Goal: Communication & Community: Answer question/provide support

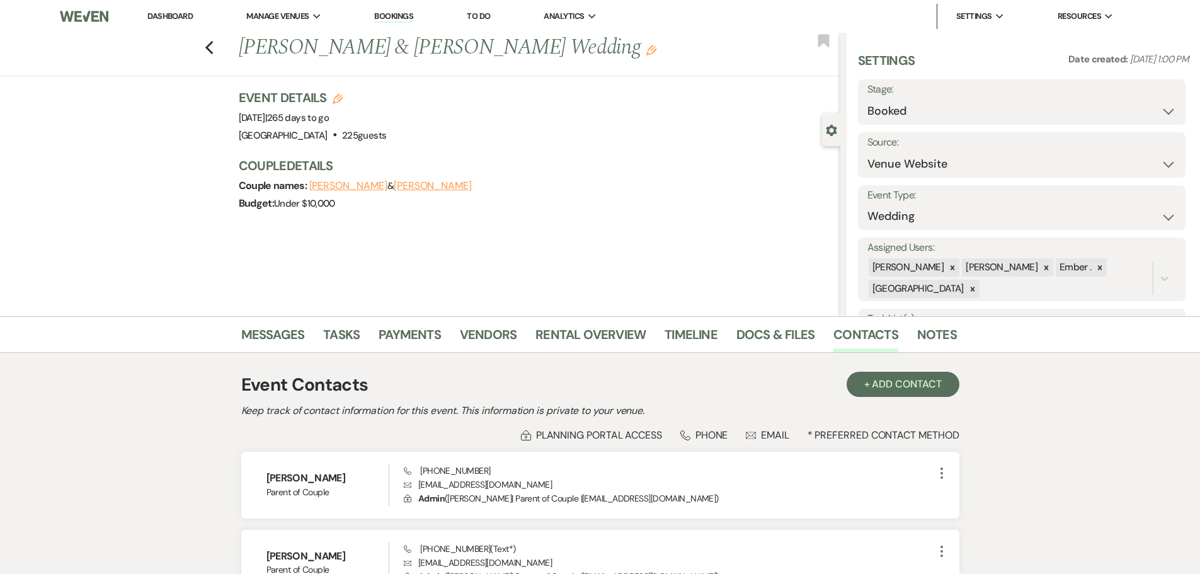
select select "5"
click at [162, 13] on link "Dashboard" at bounding box center [169, 16] width 45 height 11
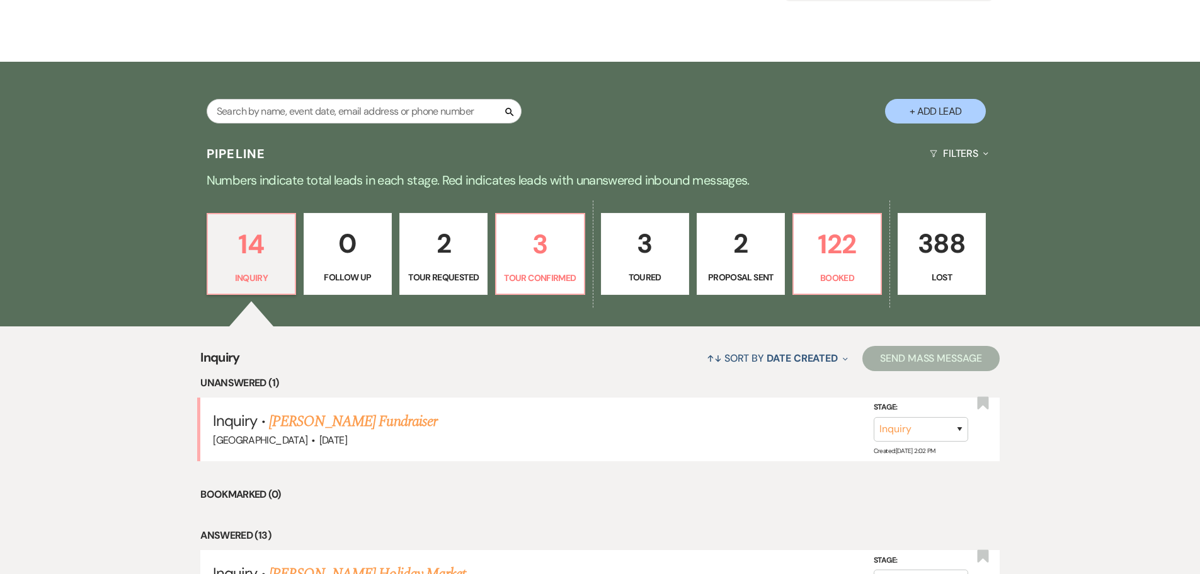
scroll to position [189, 0]
click at [340, 422] on link "[PERSON_NAME] Fundraiser" at bounding box center [353, 421] width 168 height 23
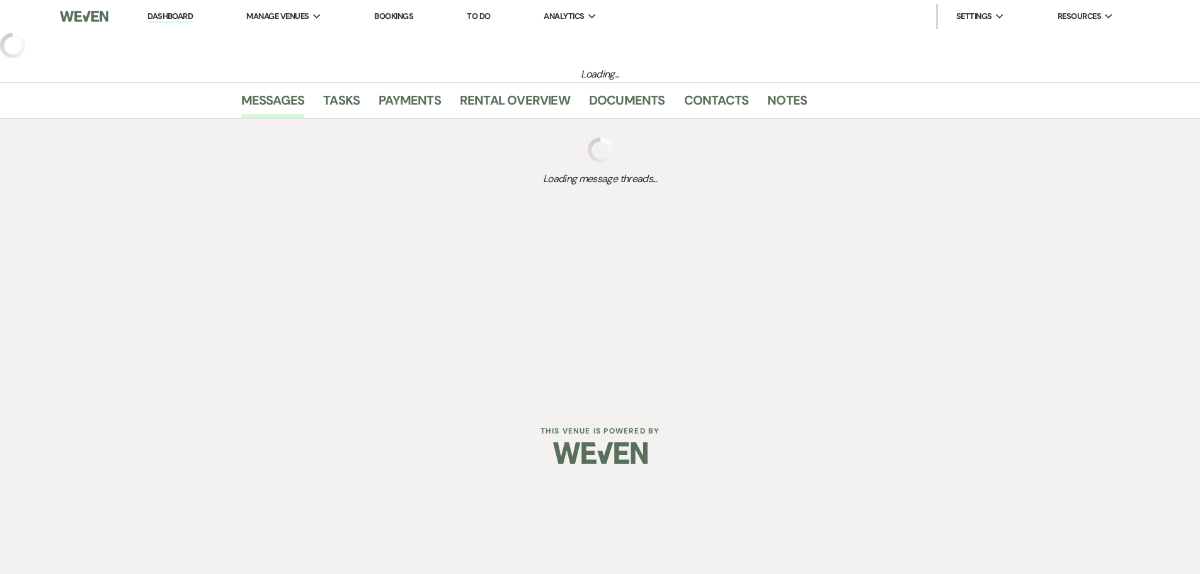
select select "5"
select select "20"
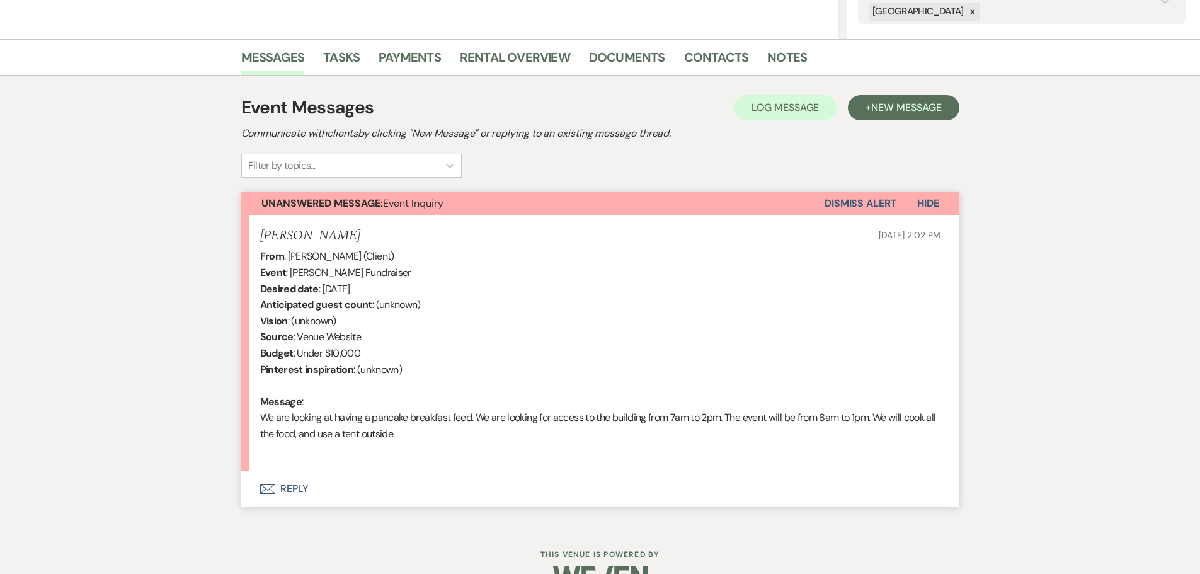
scroll to position [247, 0]
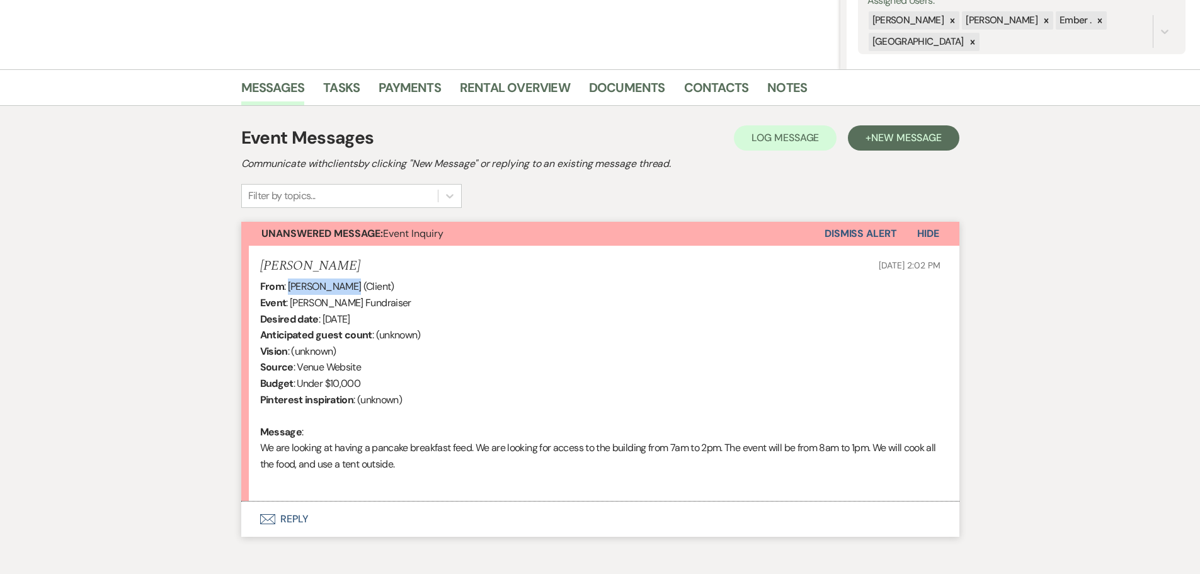
drag, startPoint x: 289, startPoint y: 286, endPoint x: 354, endPoint y: 285, distance: 64.9
click at [354, 285] on div "From : Anthony Towne (Client) Event : Anthony Towne's Fundraiser Desired date :…" at bounding box center [600, 384] width 681 height 210
copy div "[PERSON_NAME]"
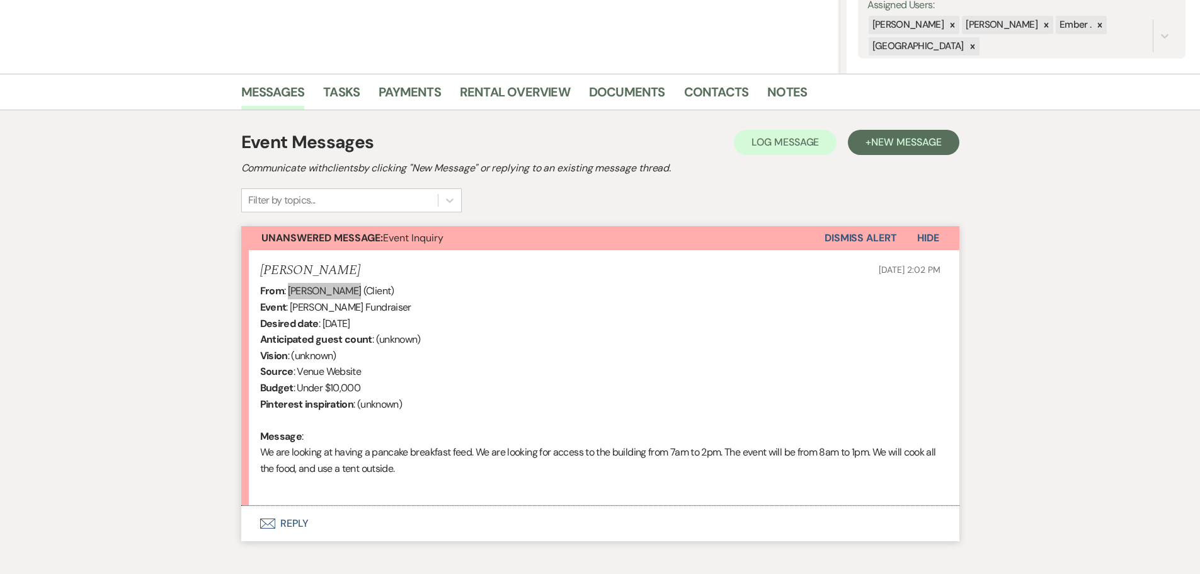
scroll to position [0, 0]
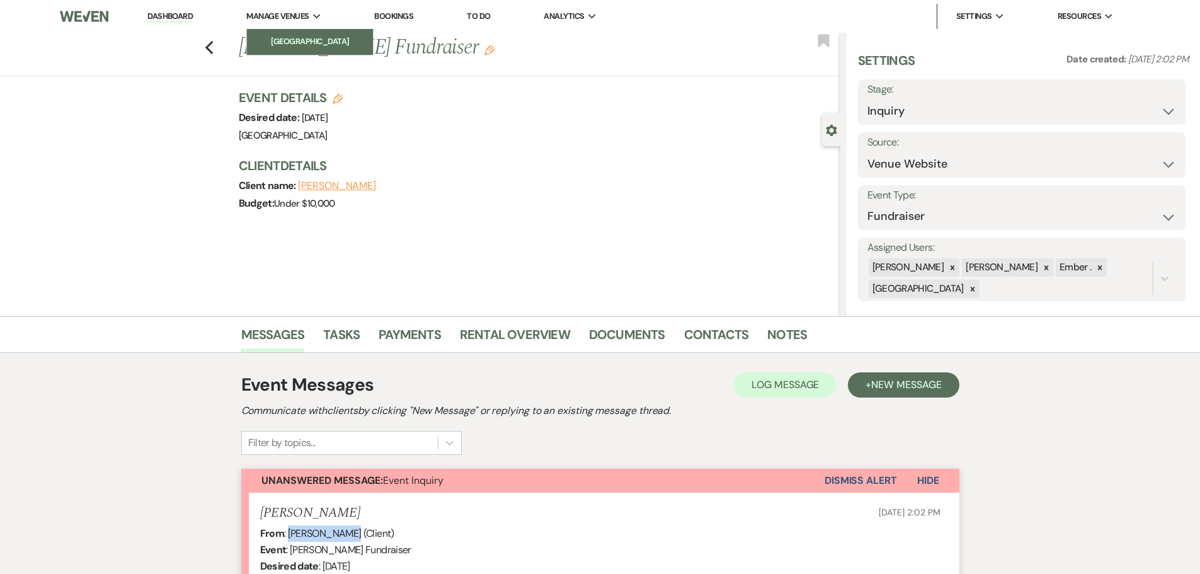
click at [293, 45] on li "[GEOGRAPHIC_DATA]" at bounding box center [309, 41] width 113 height 13
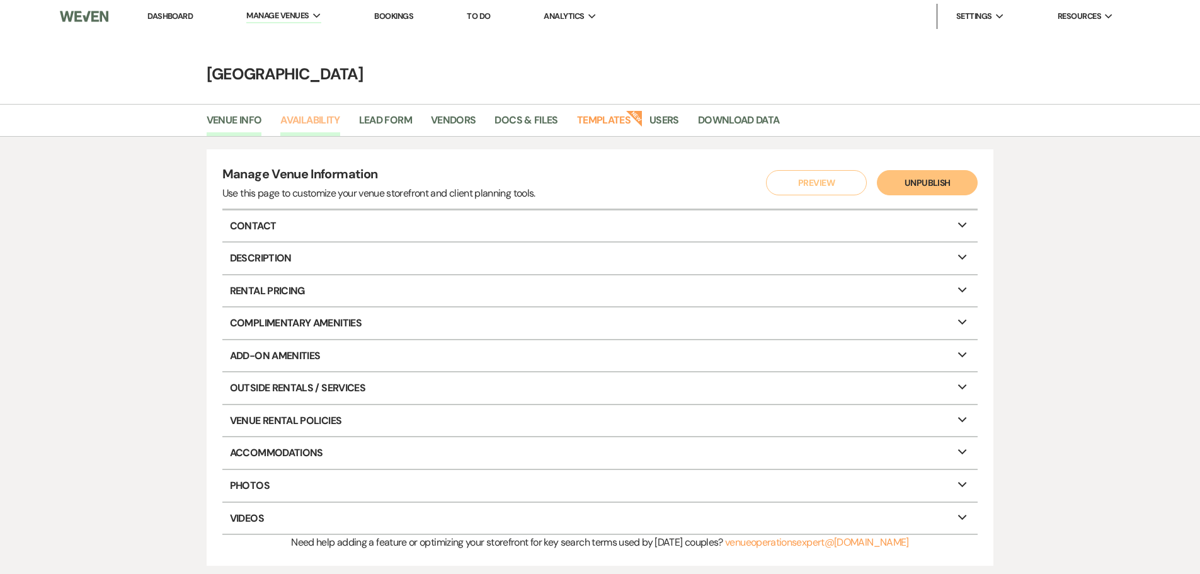
click at [298, 122] on link "Availability" at bounding box center [309, 124] width 59 height 24
select select "3"
select select "2026"
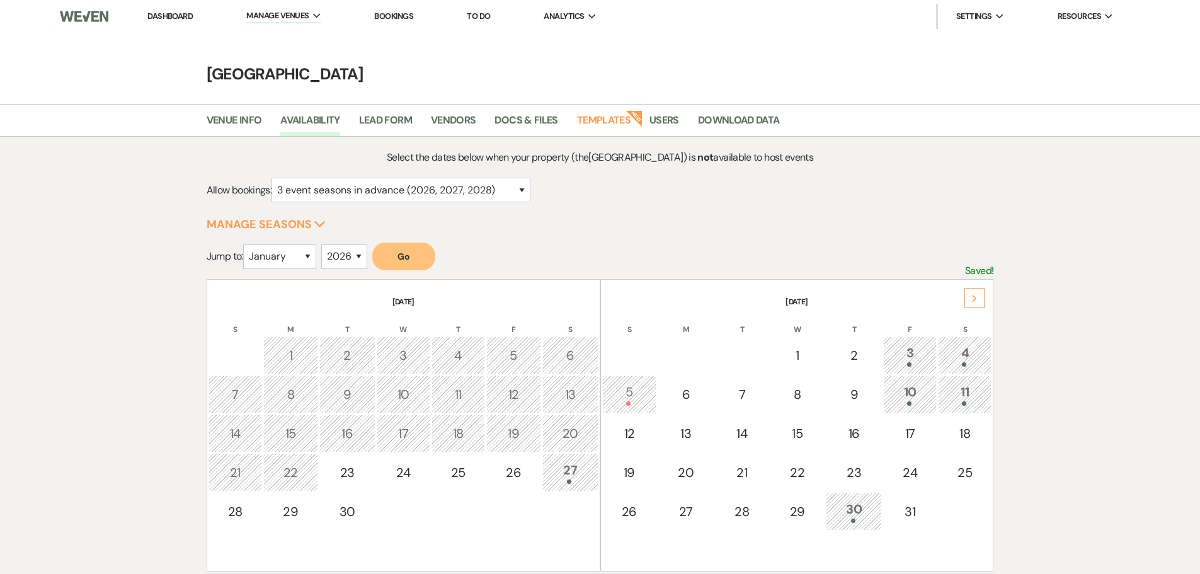
drag, startPoint x: 973, startPoint y: 295, endPoint x: 960, endPoint y: 292, distance: 13.6
click at [974, 295] on icon "Next" at bounding box center [975, 299] width 6 height 8
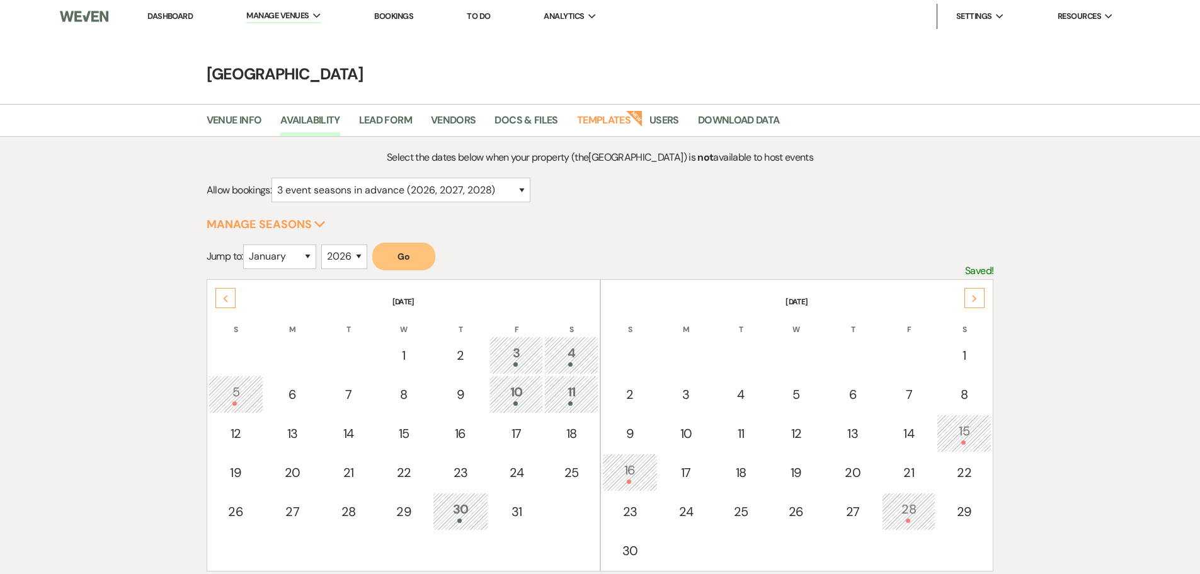
click at [156, 3] on ul "Dashboard Manage Venues Expand Prairie View Event Hall Bookings To Do Analytics…" at bounding box center [631, 16] width 1020 height 26
click at [156, 16] on link "Dashboard" at bounding box center [169, 16] width 45 height 11
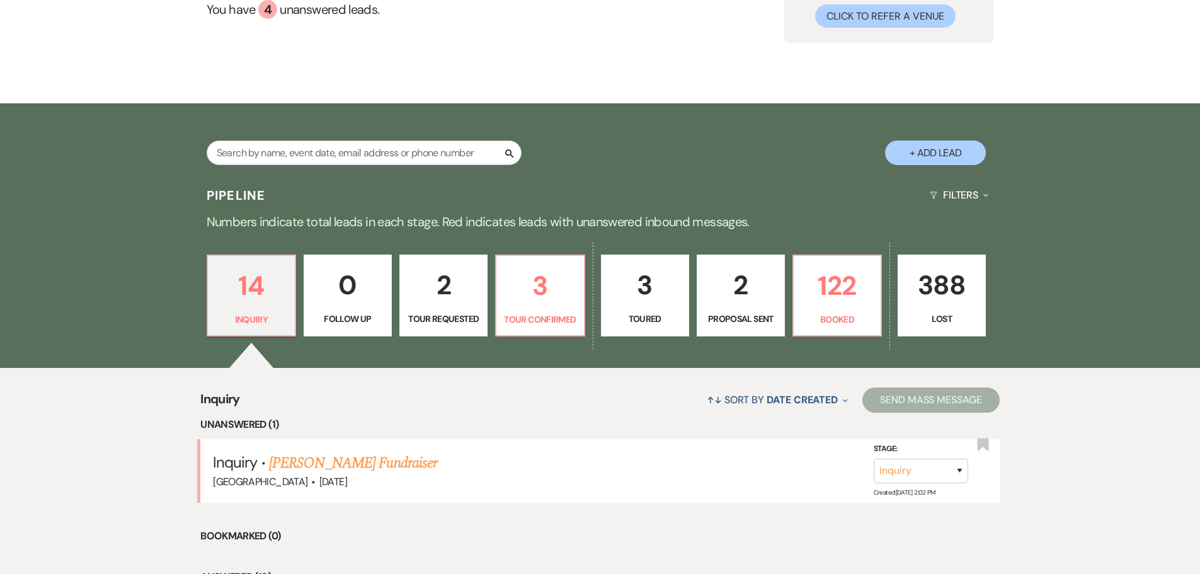
scroll to position [315, 0]
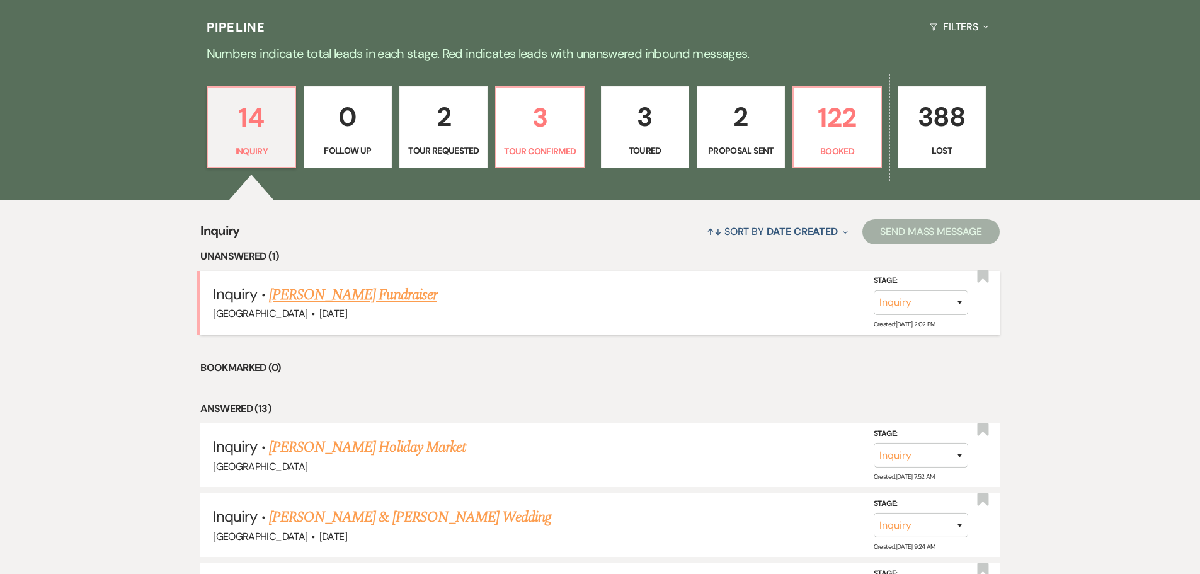
click at [389, 297] on link "[PERSON_NAME] Fundraiser" at bounding box center [353, 295] width 168 height 23
select select "5"
select select "20"
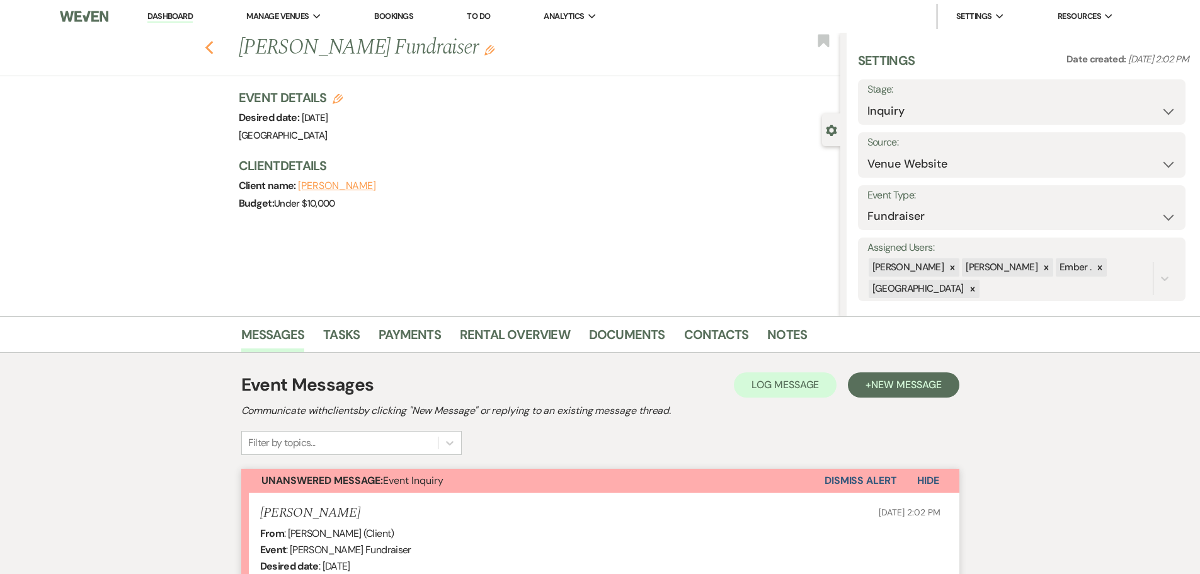
click at [214, 40] on icon "Previous" at bounding box center [209, 47] width 9 height 15
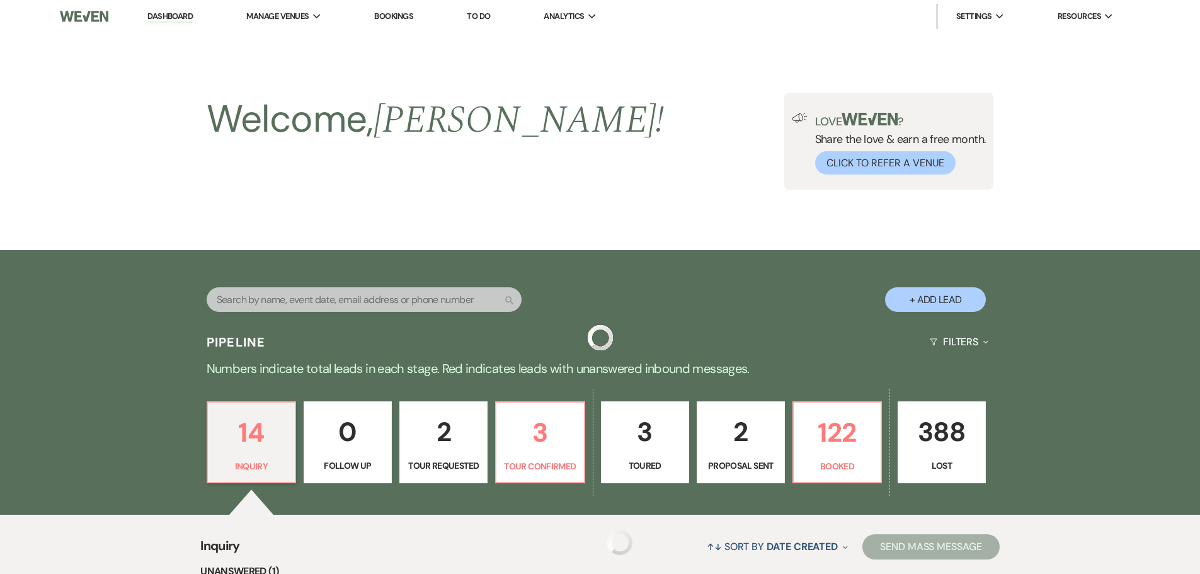
scroll to position [315, 0]
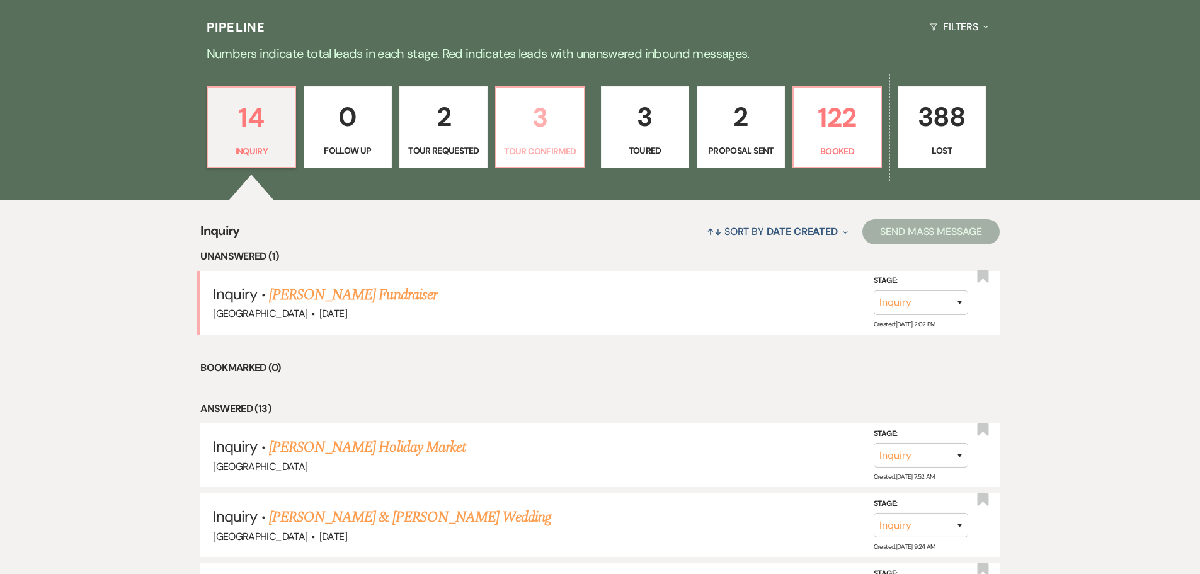
click at [538, 125] on p "3" at bounding box center [540, 117] width 72 height 42
select select "4"
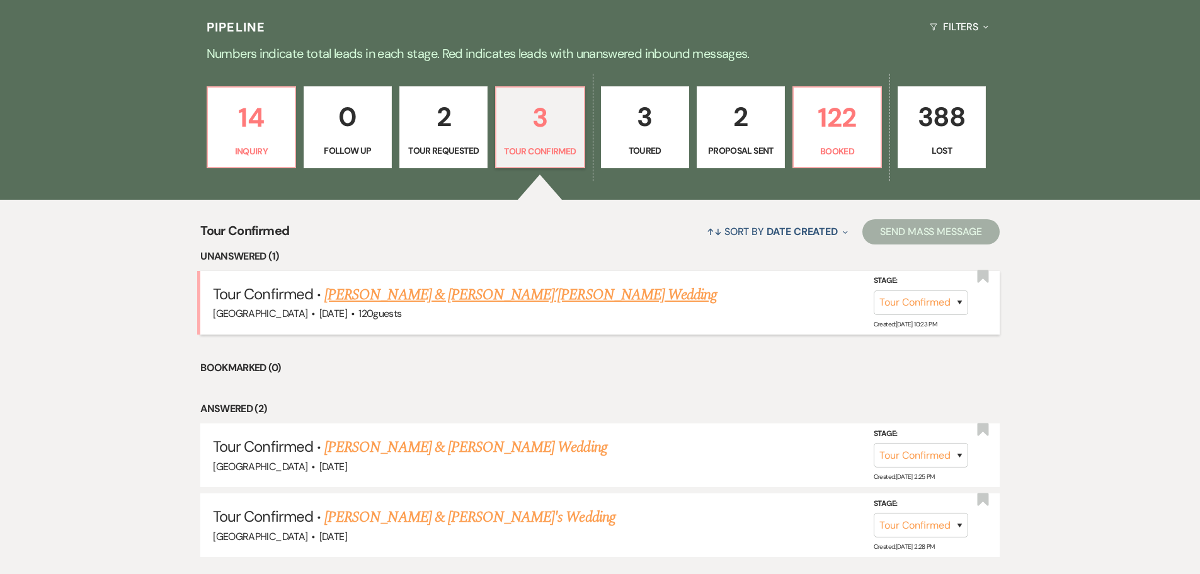
click at [452, 294] on link "Amiar Sanford & Ja’Neen Kornegay's Wedding" at bounding box center [521, 295] width 393 height 23
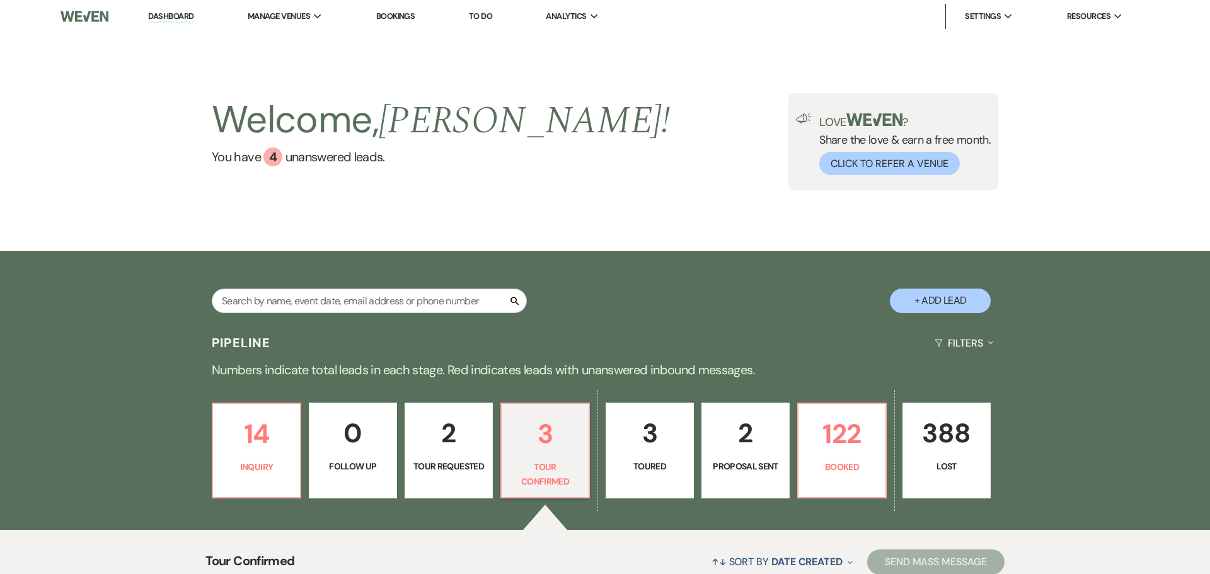
select select "4"
select select "5"
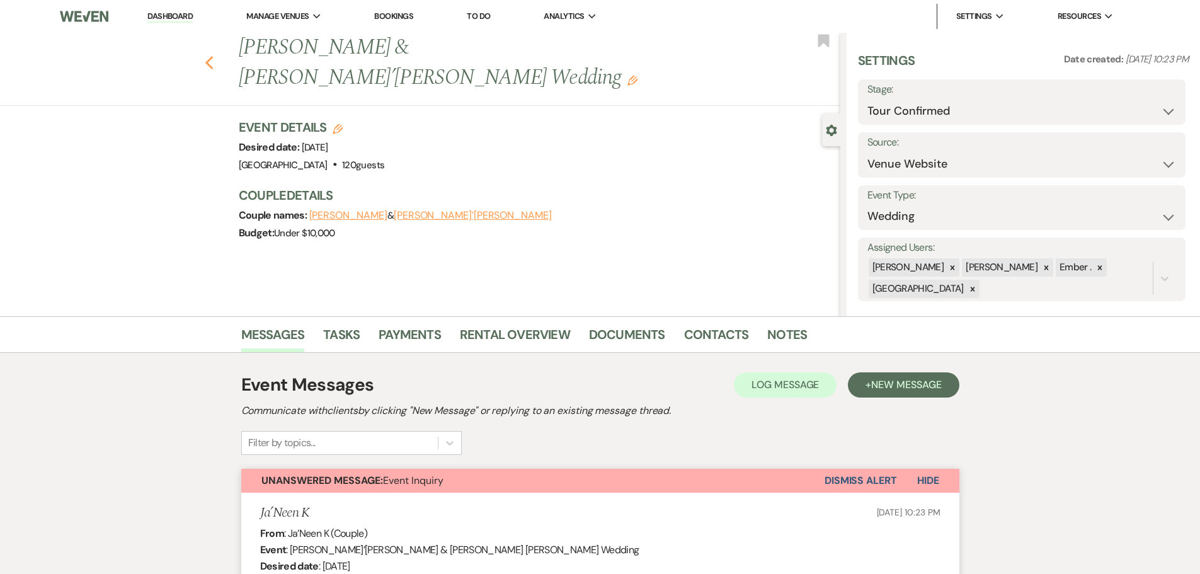
click at [214, 55] on icon "Previous" at bounding box center [209, 62] width 9 height 15
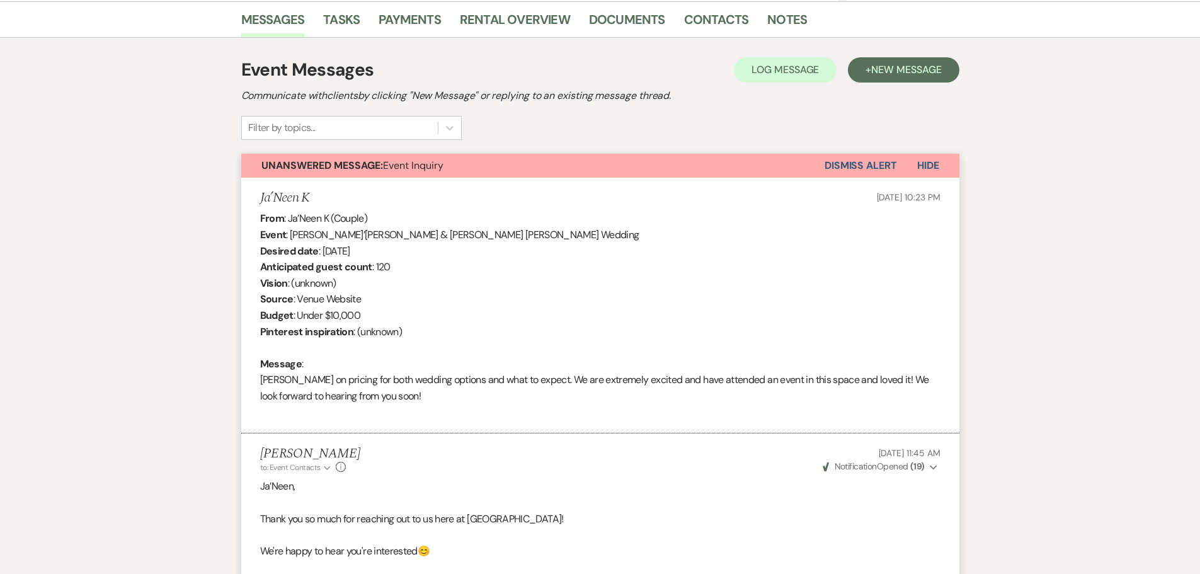
select select "4"
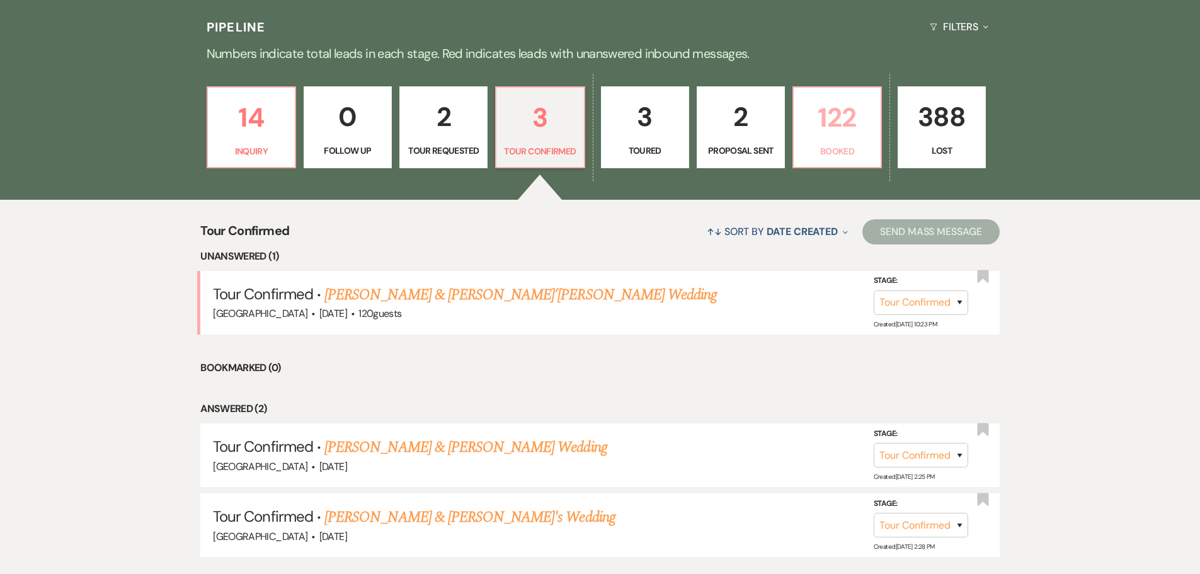
click at [845, 117] on p "122" at bounding box center [838, 117] width 72 height 42
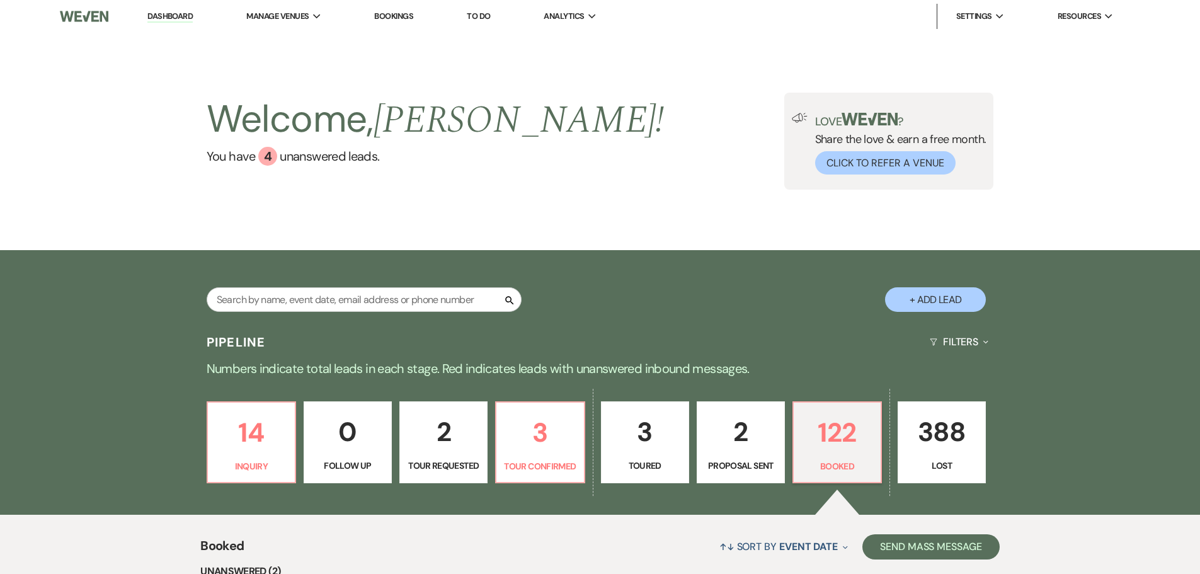
click at [943, 299] on button "+ Add Lead" at bounding box center [935, 299] width 101 height 25
select select "677"
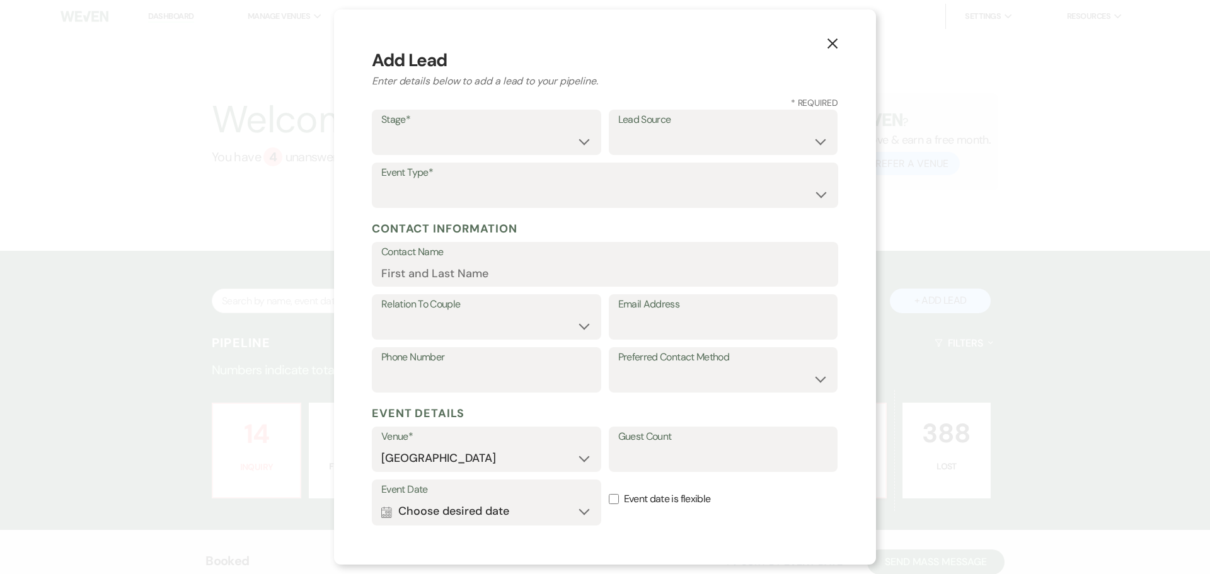
click at [833, 45] on icon "X" at bounding box center [832, 43] width 11 height 11
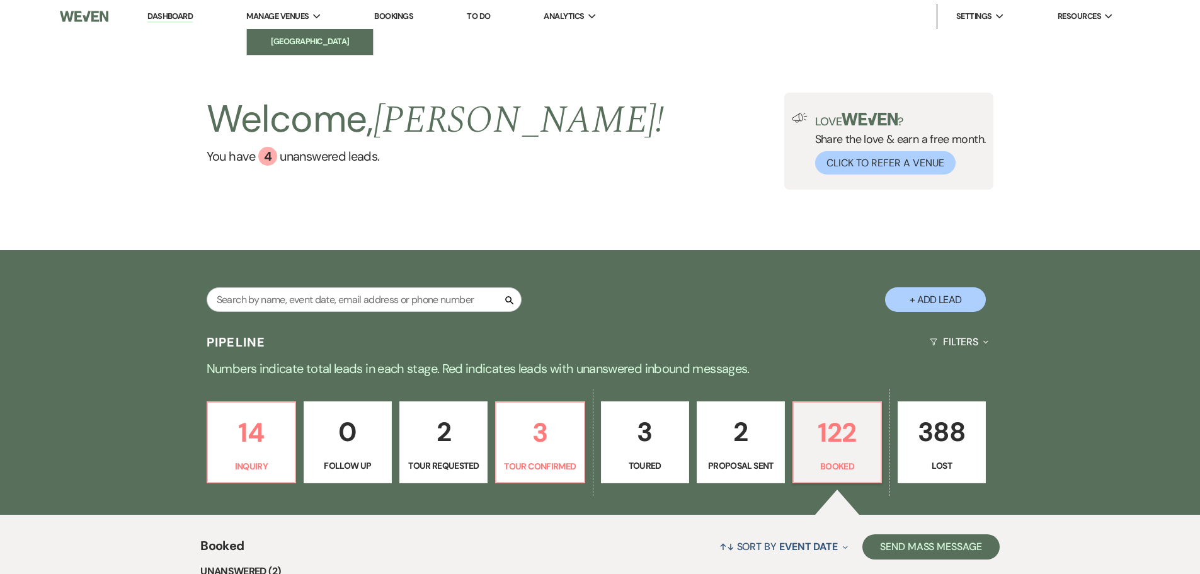
click at [266, 36] on li "[GEOGRAPHIC_DATA]" at bounding box center [309, 41] width 113 height 13
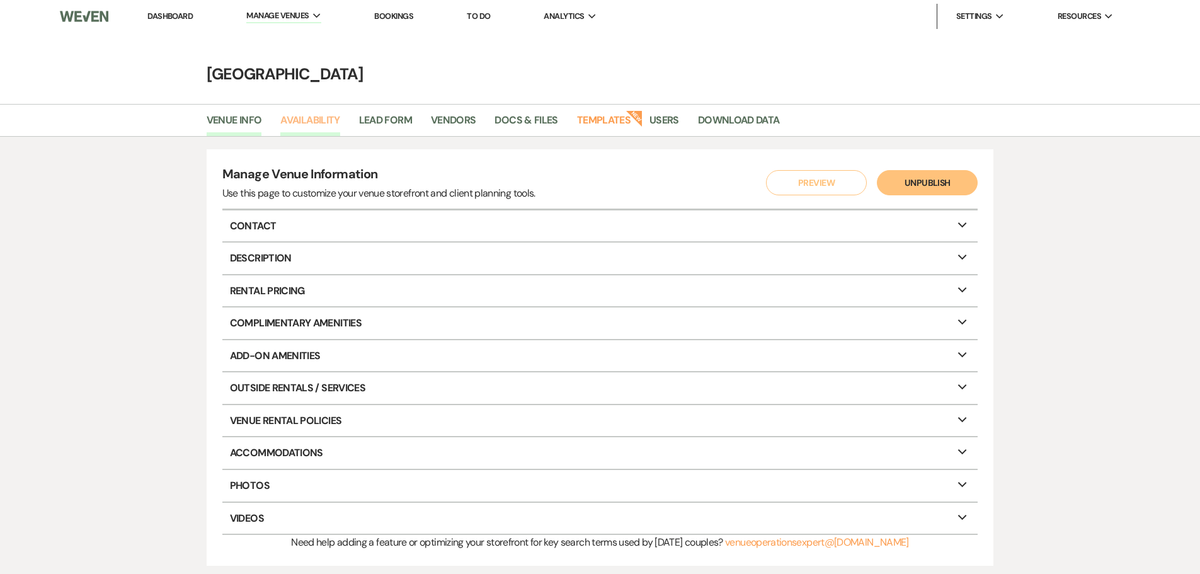
click at [318, 129] on link "Availability" at bounding box center [309, 124] width 59 height 24
select select "3"
select select "2026"
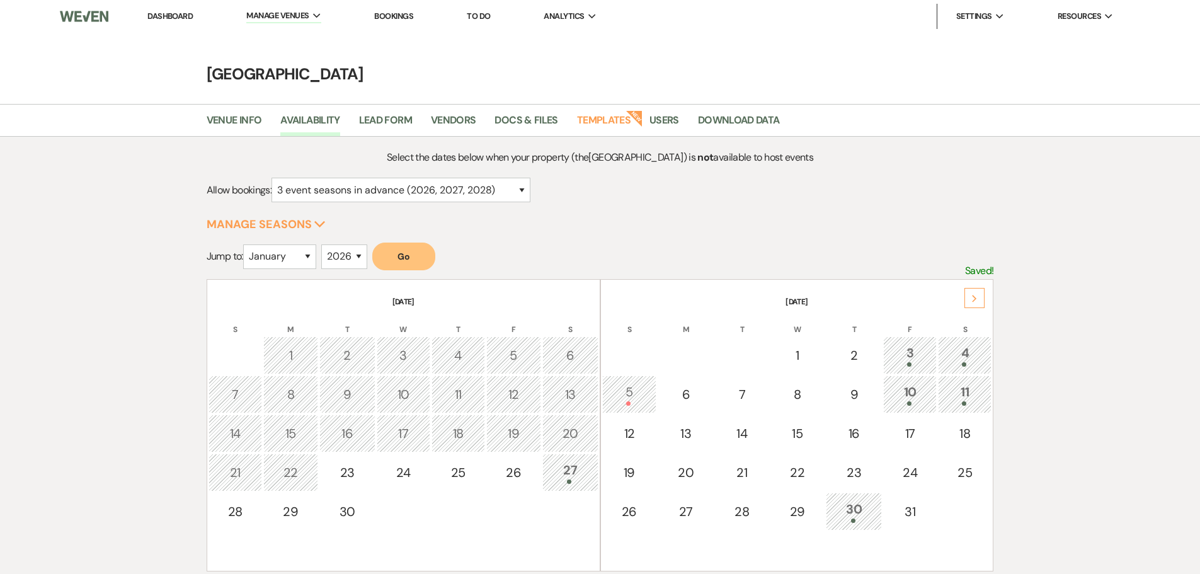
click at [972, 292] on div "Next" at bounding box center [975, 298] width 20 height 20
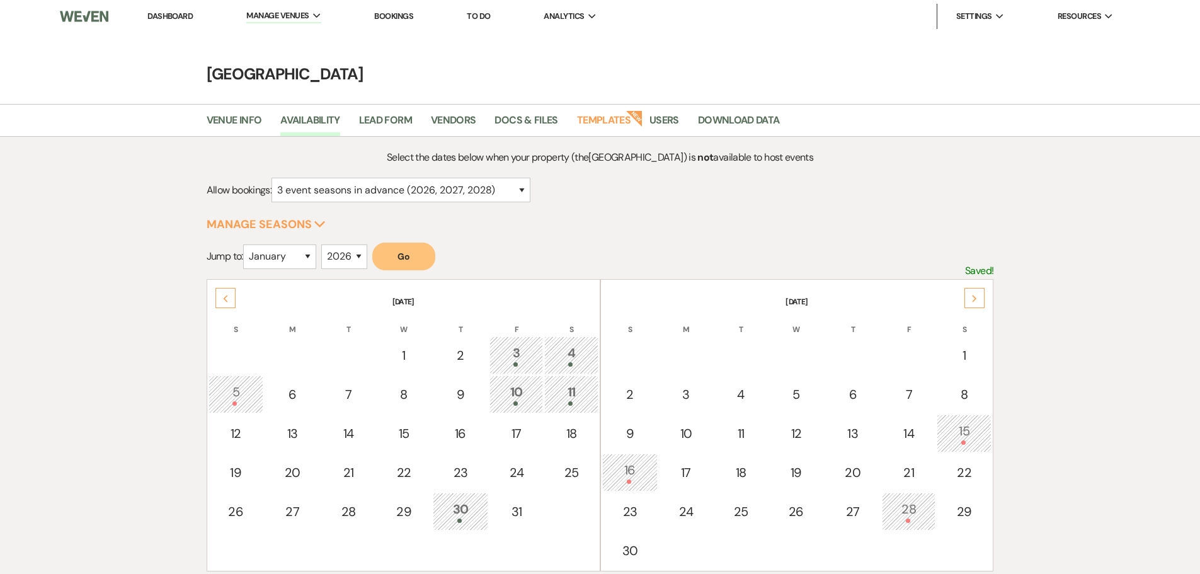
click at [972, 292] on div "Next" at bounding box center [975, 298] width 20 height 20
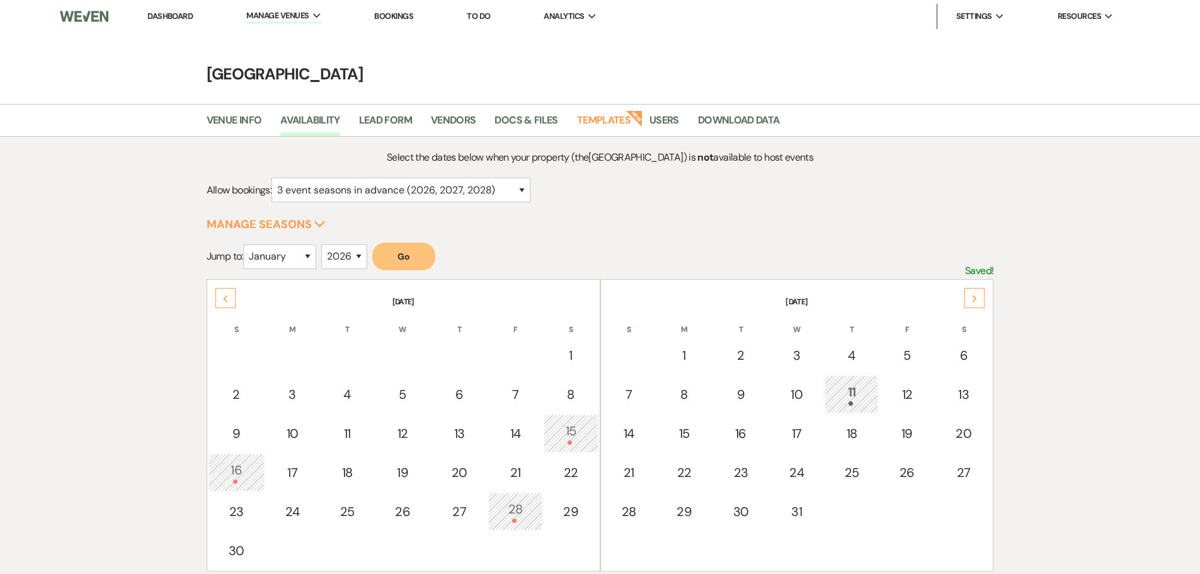
click at [972, 292] on div "Next" at bounding box center [975, 298] width 20 height 20
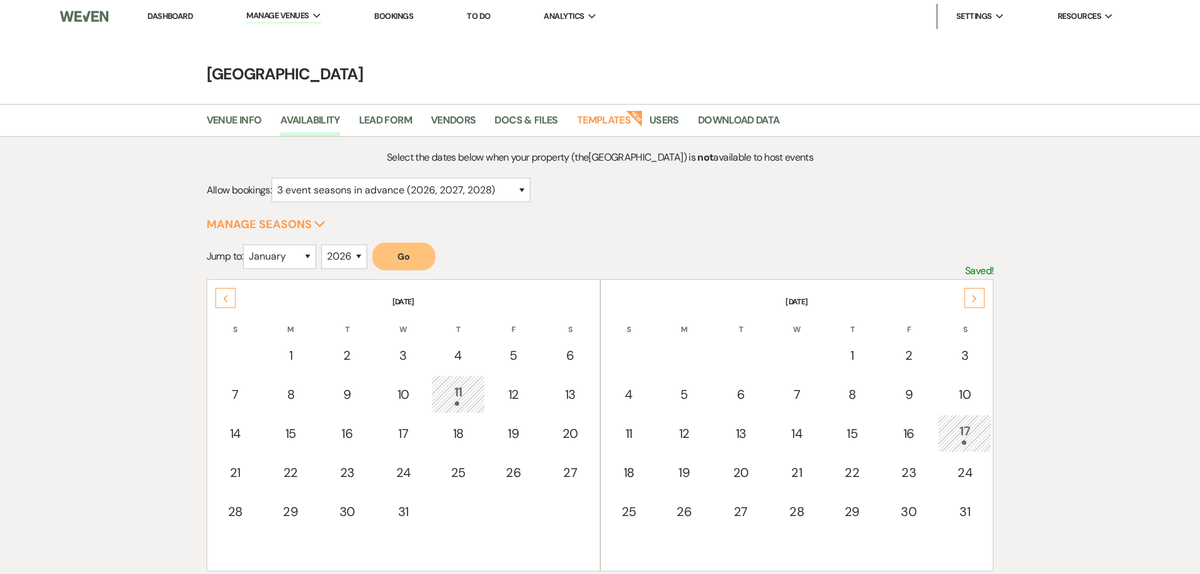
click at [972, 292] on div "Next" at bounding box center [975, 298] width 20 height 20
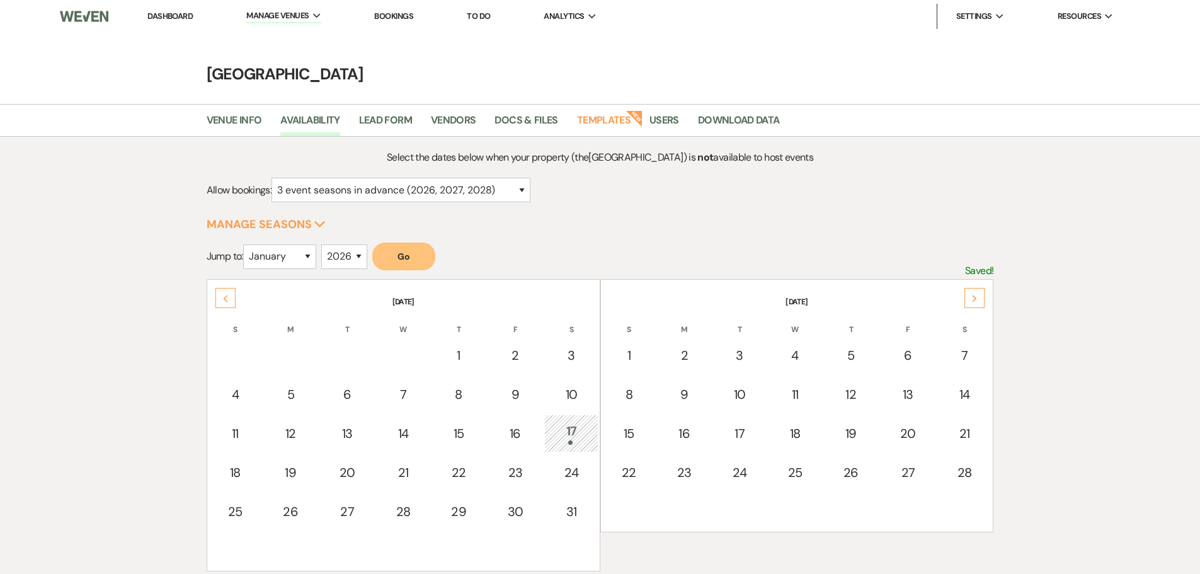
click at [972, 292] on div "Next" at bounding box center [975, 298] width 20 height 20
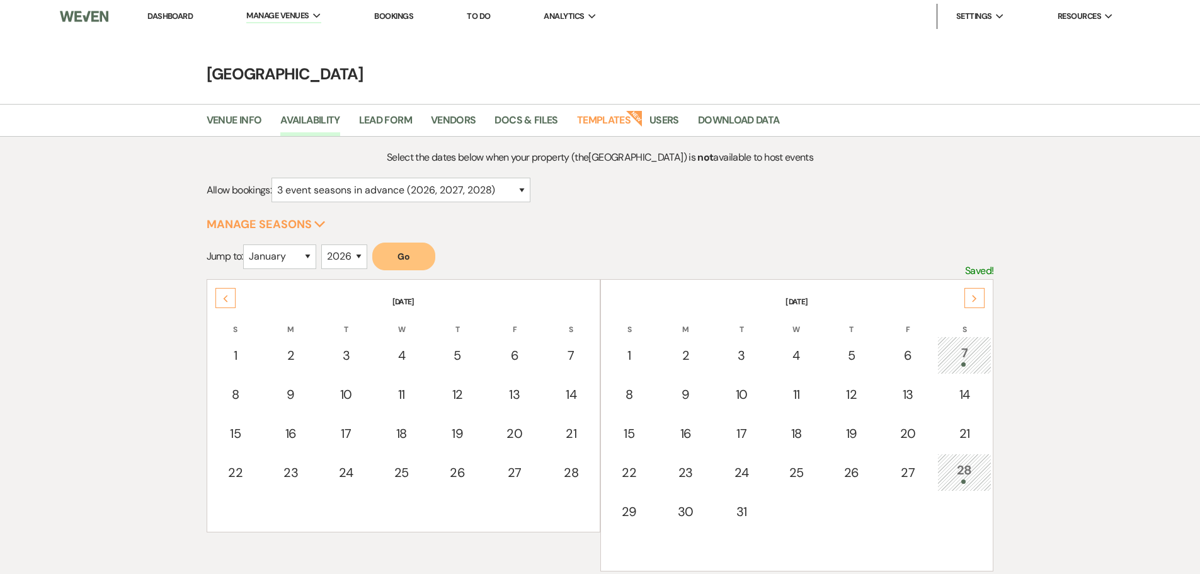
click at [972, 292] on div "Next" at bounding box center [975, 298] width 20 height 20
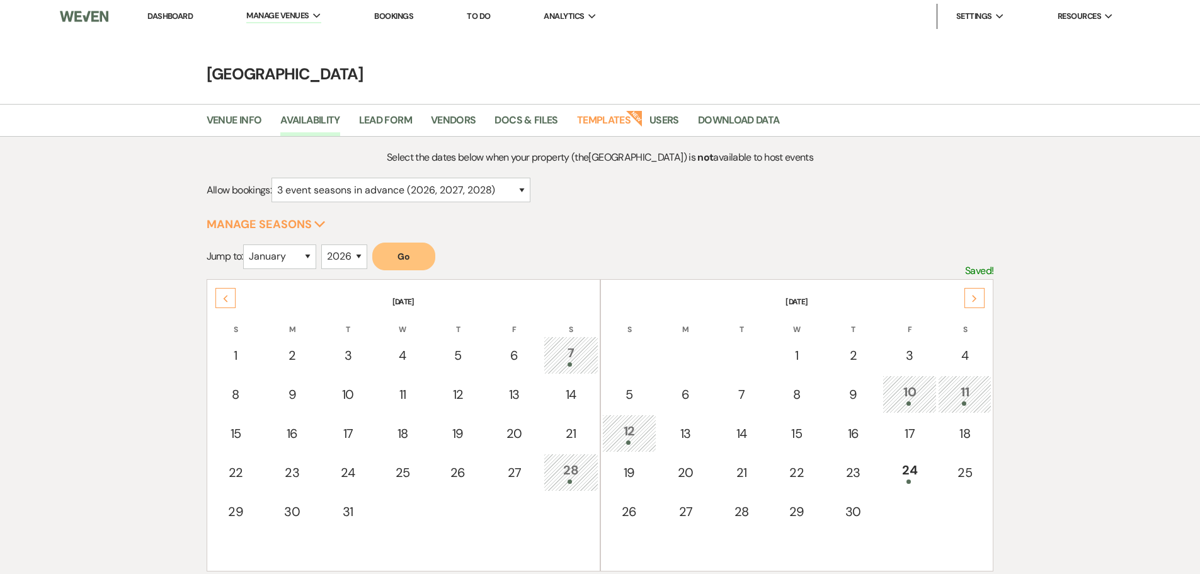
click at [972, 292] on div "Next" at bounding box center [975, 298] width 20 height 20
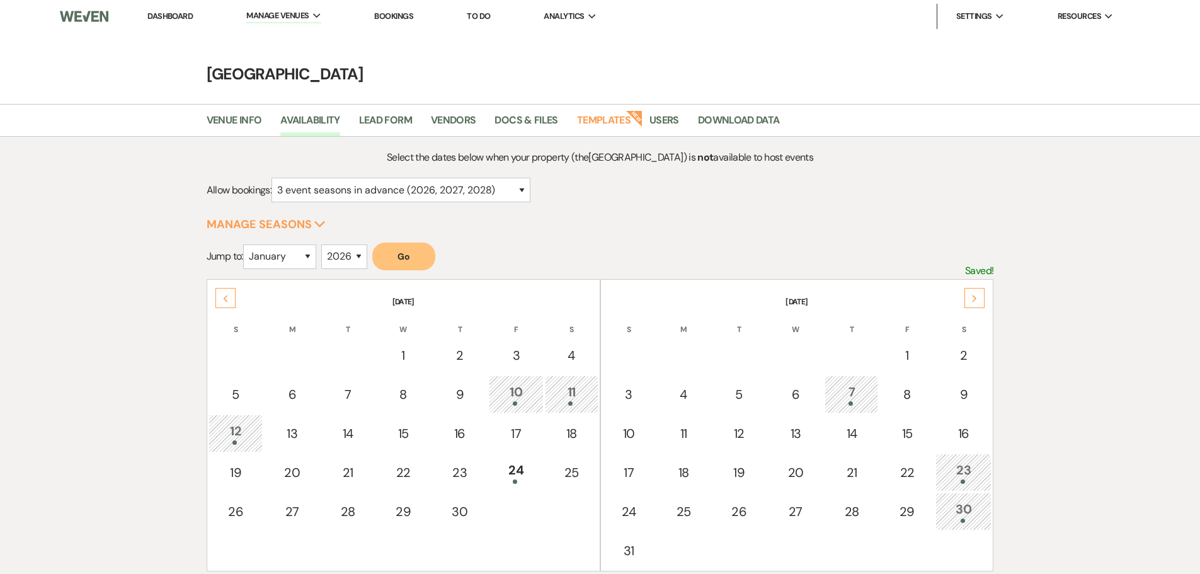
click at [972, 292] on div "Next" at bounding box center [975, 298] width 20 height 20
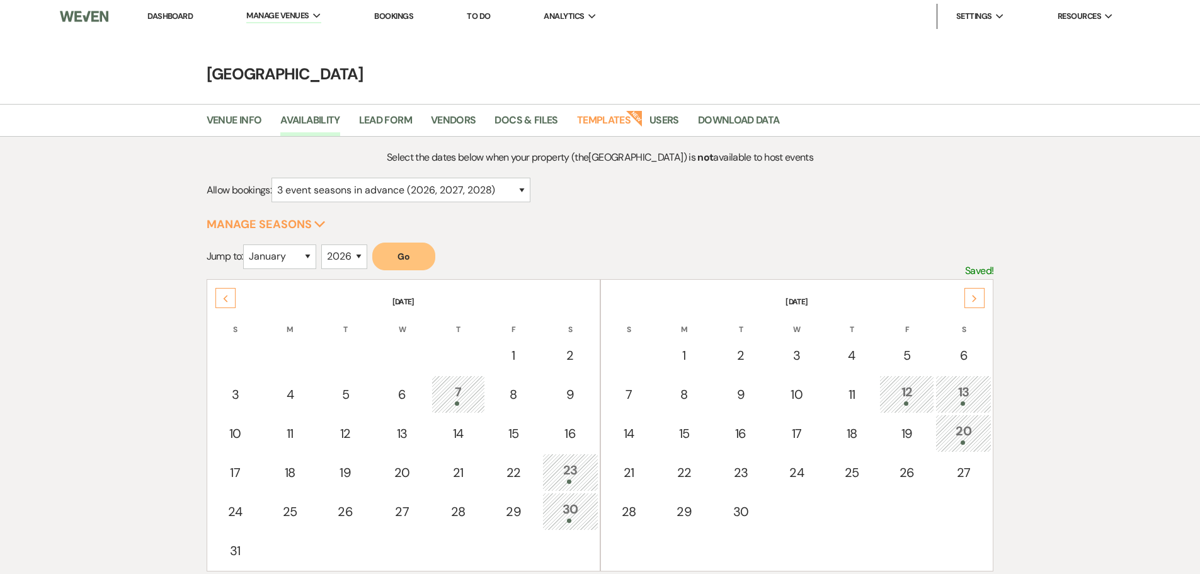
click at [222, 296] on icon "Previous" at bounding box center [225, 299] width 6 height 8
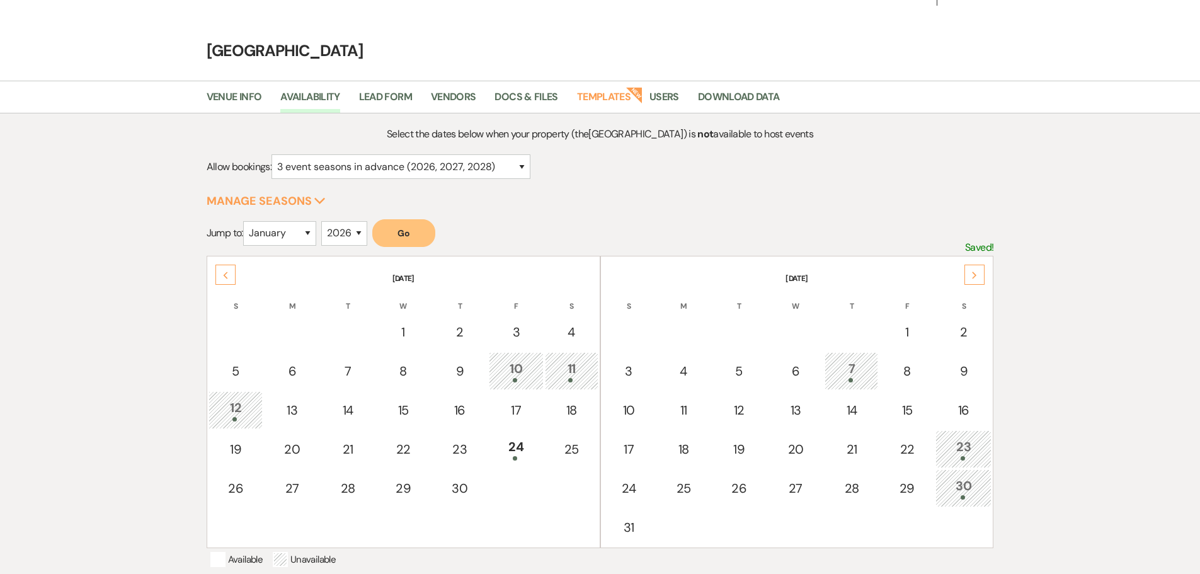
scroll to position [63, 0]
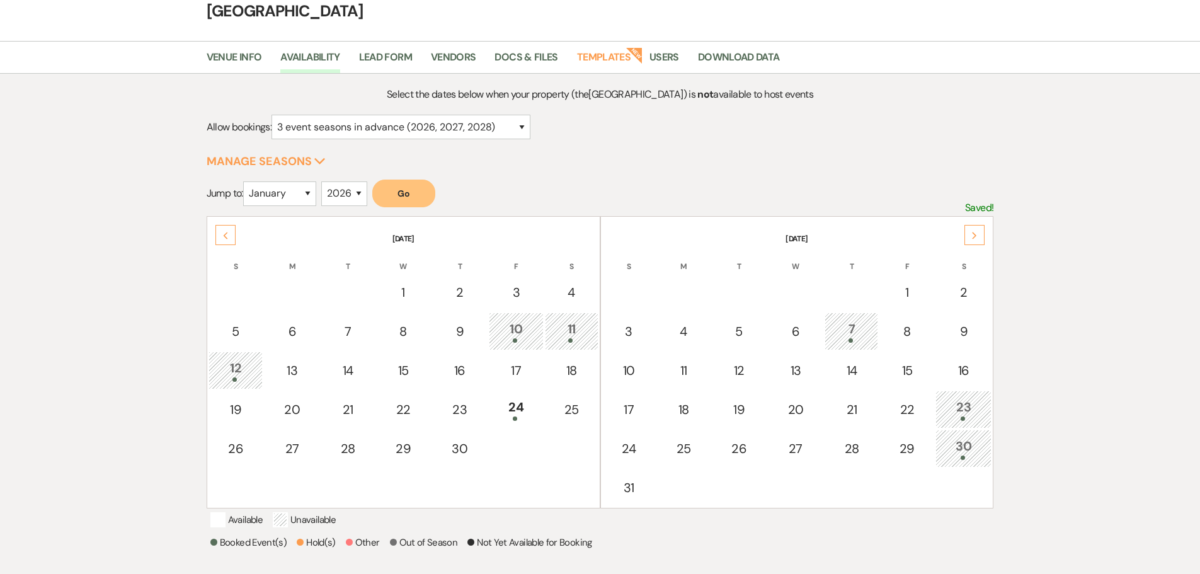
click at [973, 403] on div "23" at bounding box center [964, 409] width 42 height 23
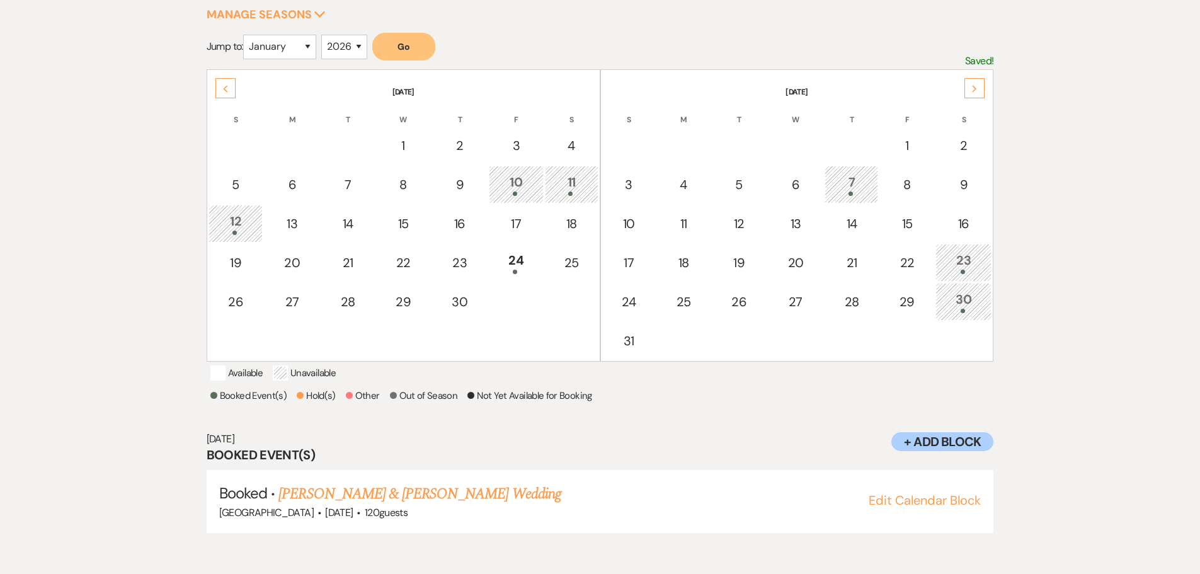
scroll to position [273, 0]
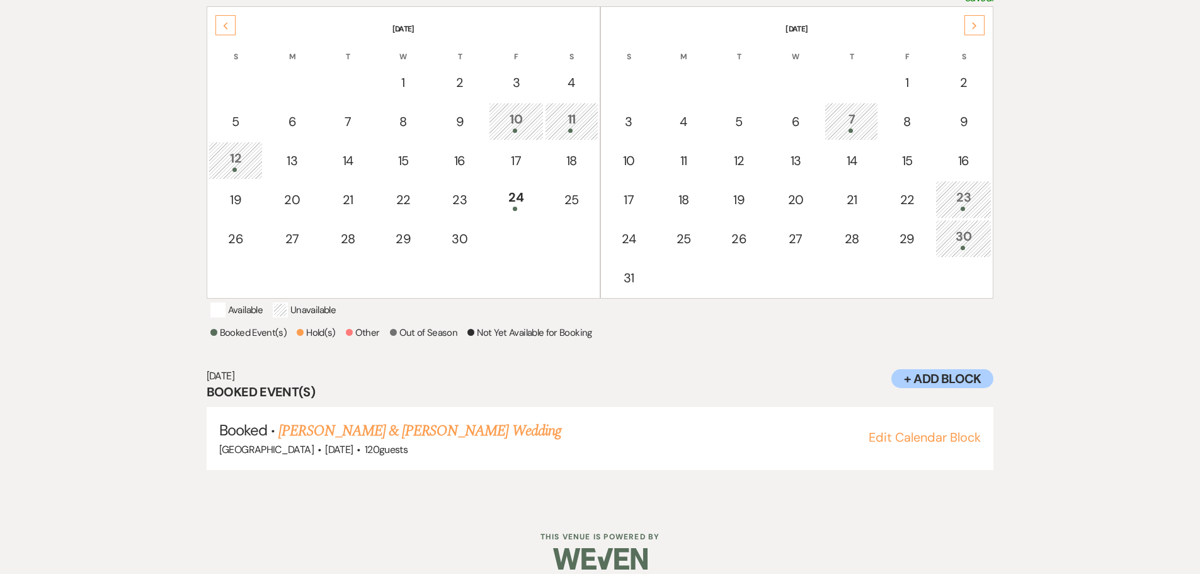
click at [966, 230] on div "30" at bounding box center [964, 238] width 42 height 23
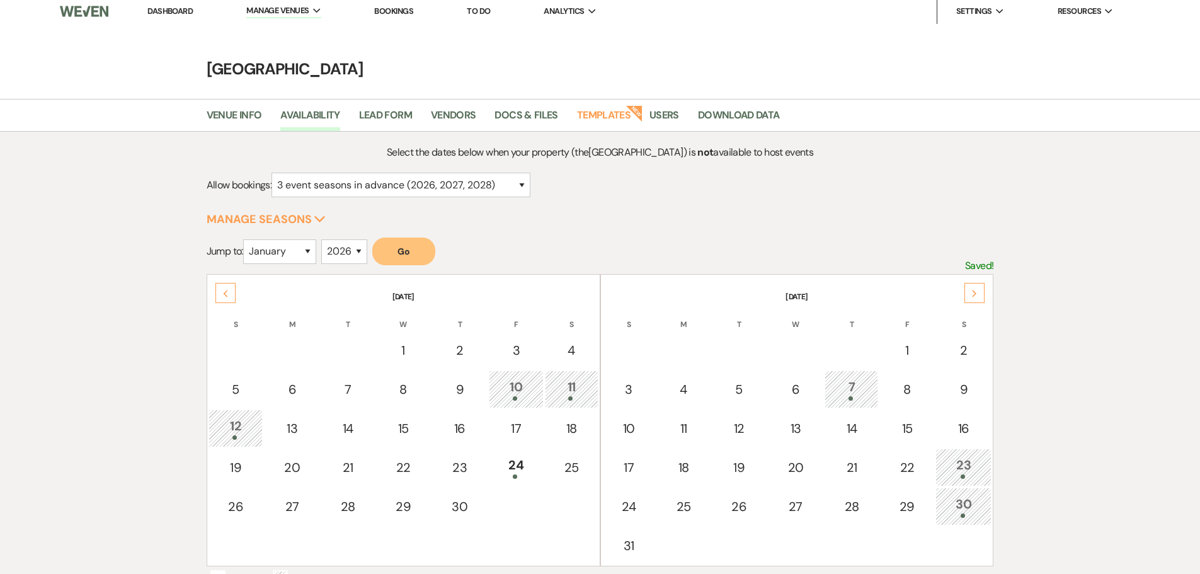
scroll to position [0, 0]
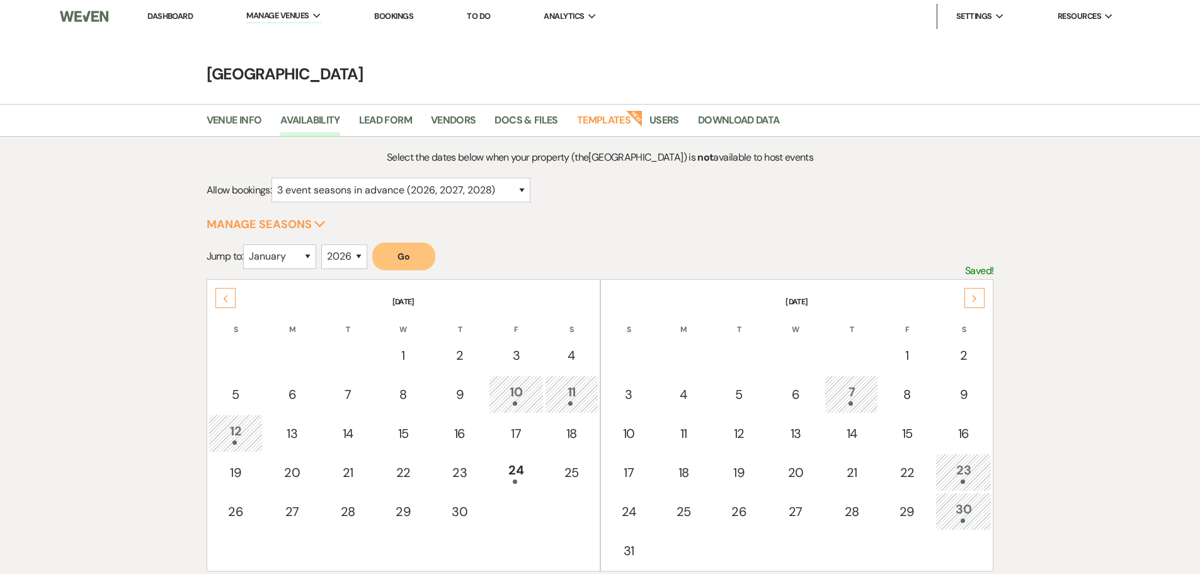
click at [161, 16] on link "Dashboard" at bounding box center [169, 16] width 45 height 11
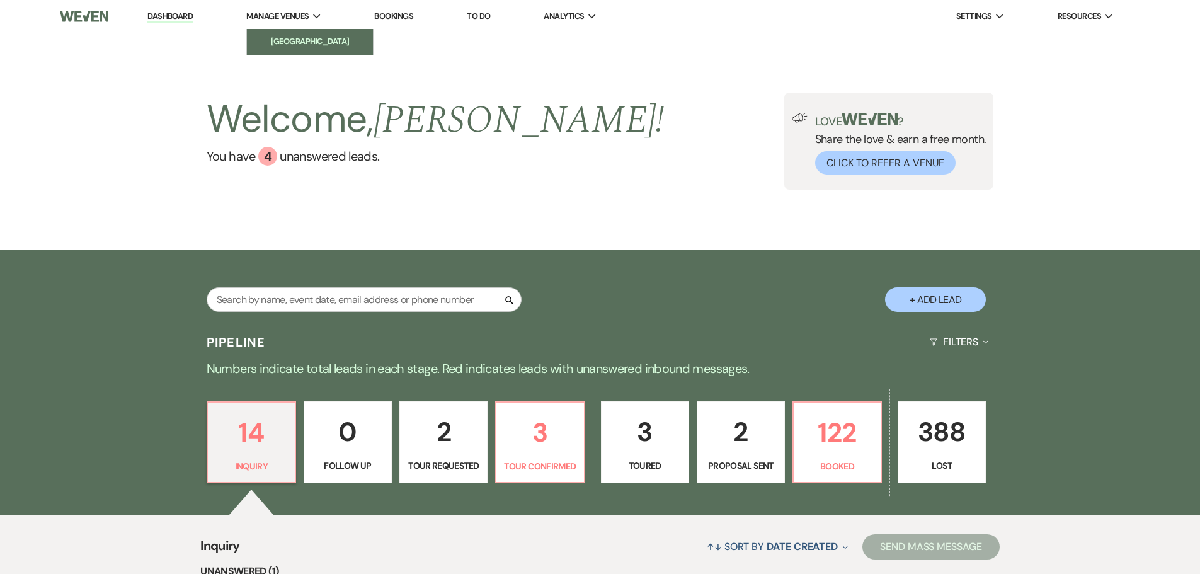
click at [275, 35] on link "[GEOGRAPHIC_DATA]" at bounding box center [310, 41] width 126 height 25
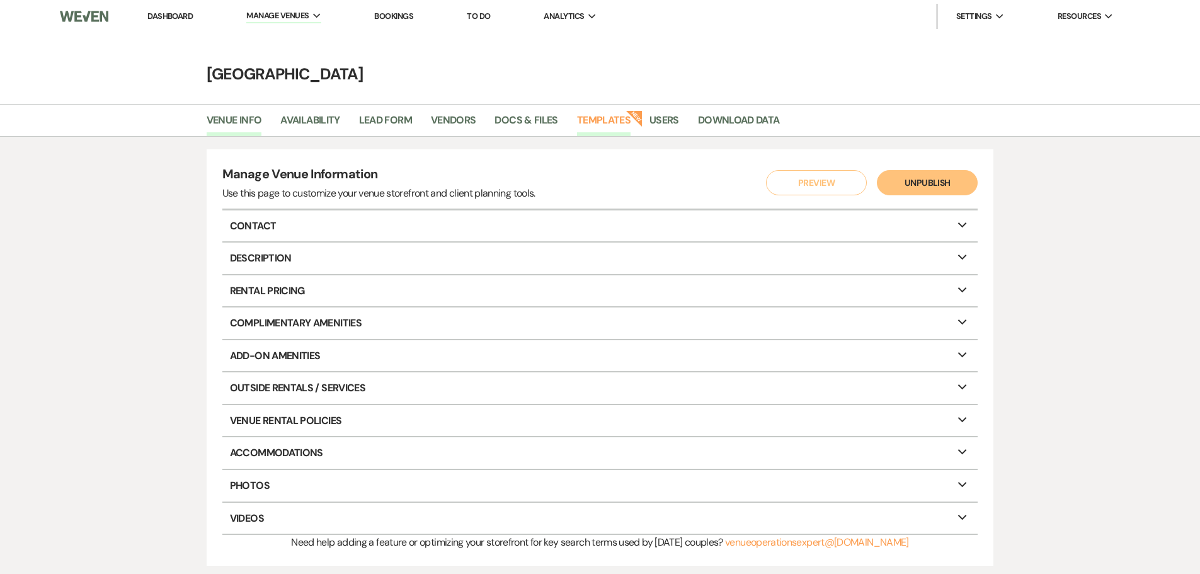
click at [592, 120] on link "Templates" at bounding box center [604, 124] width 54 height 24
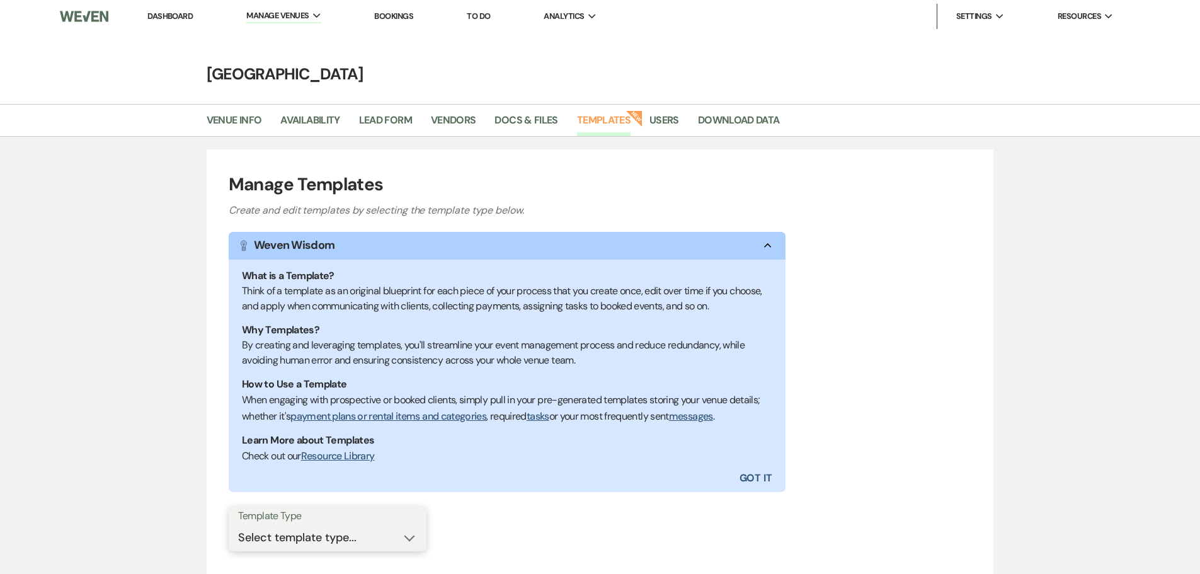
click at [321, 539] on select "Select template type... Task List Message Templates Payment Plan Inventory Item…" at bounding box center [327, 538] width 179 height 25
select select "Message Templates"
click at [238, 526] on select "Select template type... Task List Message Templates Payment Plan Inventory Item…" at bounding box center [327, 538] width 179 height 25
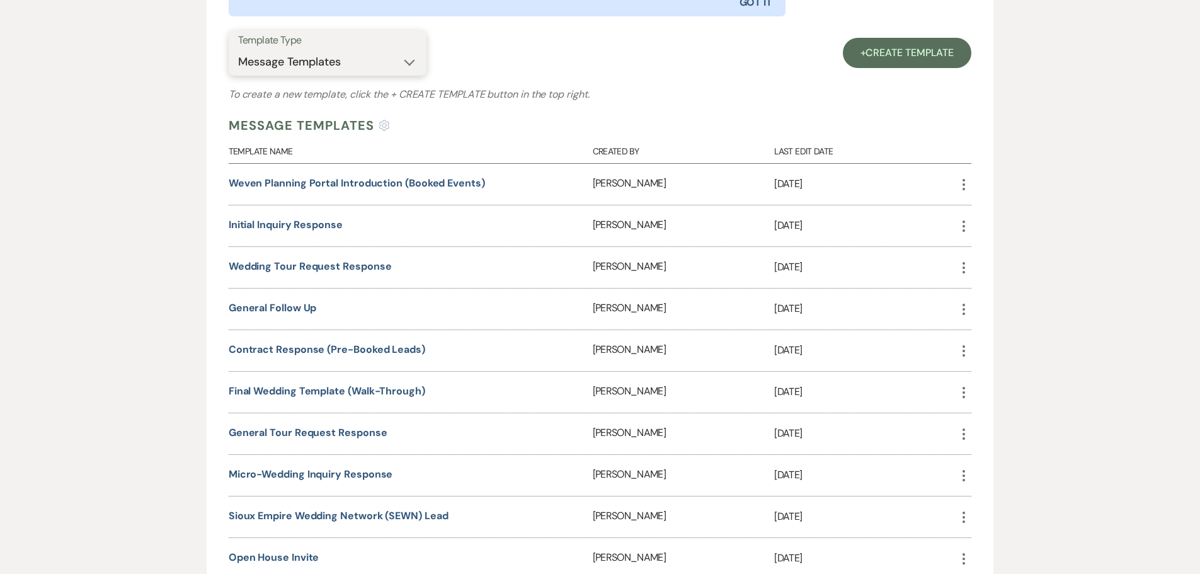
scroll to position [504, 0]
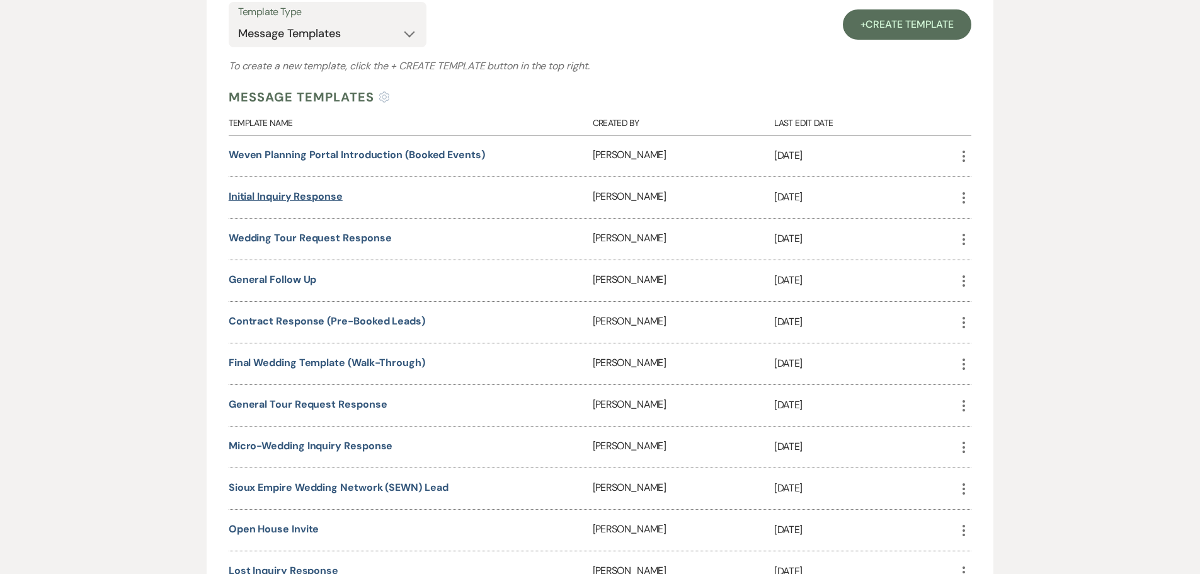
click at [233, 200] on link "Initial Inquiry Response" at bounding box center [286, 196] width 114 height 13
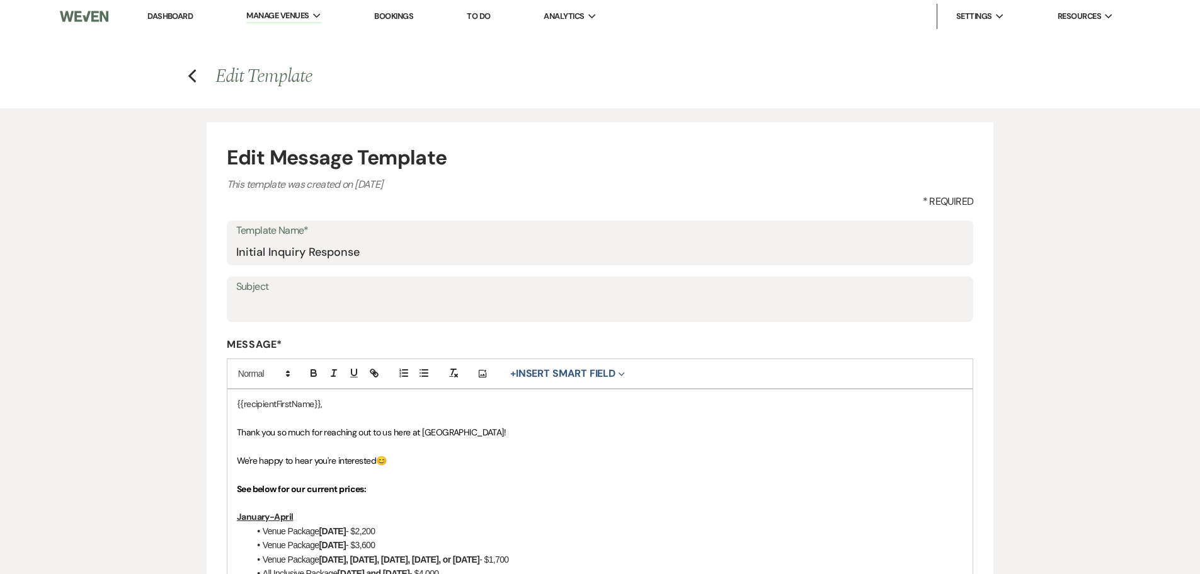
click at [172, 6] on li "Dashboard" at bounding box center [170, 16] width 58 height 25
click at [171, 14] on link "Dashboard" at bounding box center [169, 16] width 45 height 11
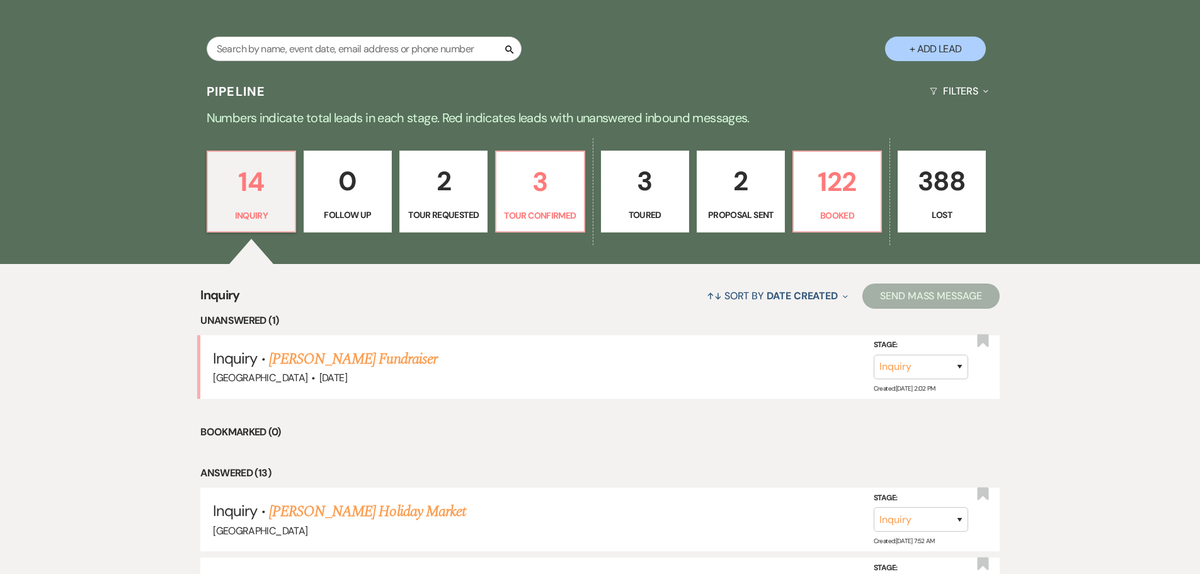
scroll to position [252, 0]
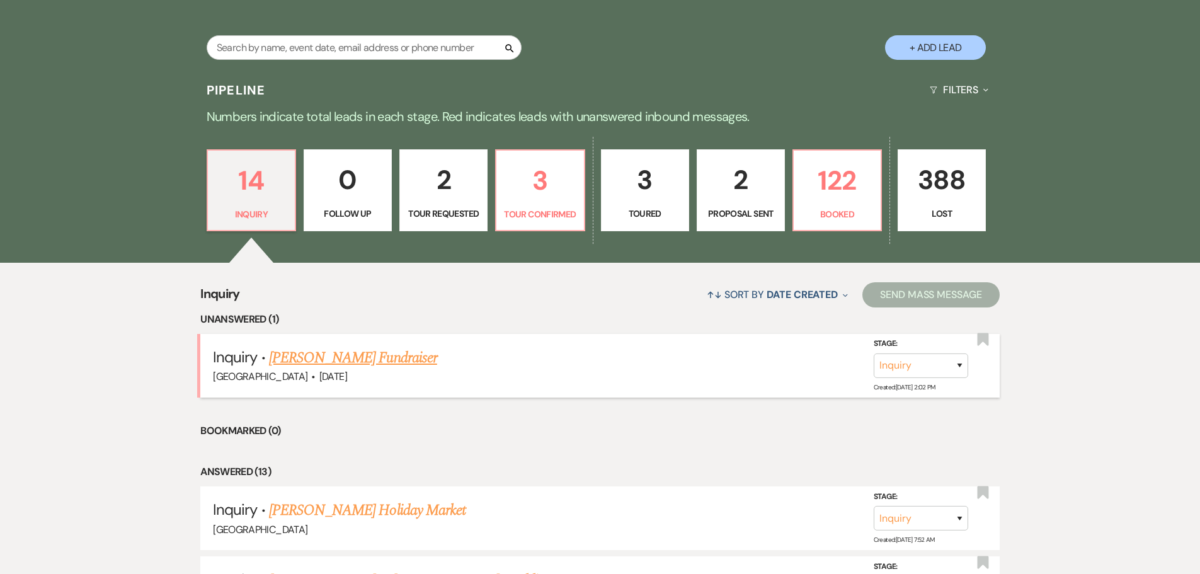
click at [327, 353] on link "[PERSON_NAME] Fundraiser" at bounding box center [353, 358] width 168 height 23
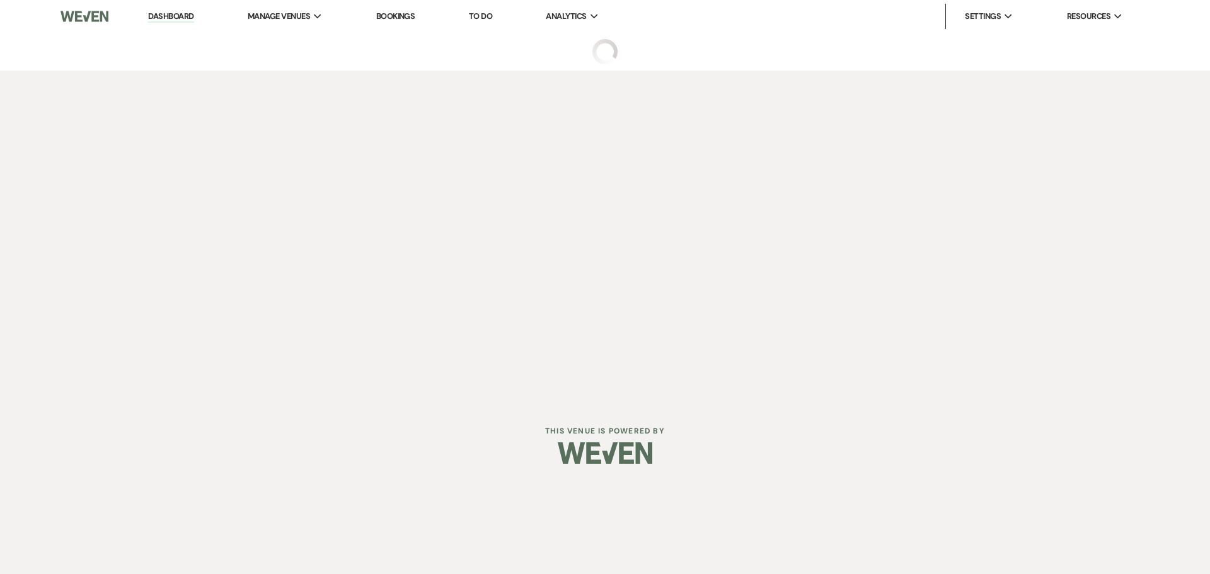
select select "20"
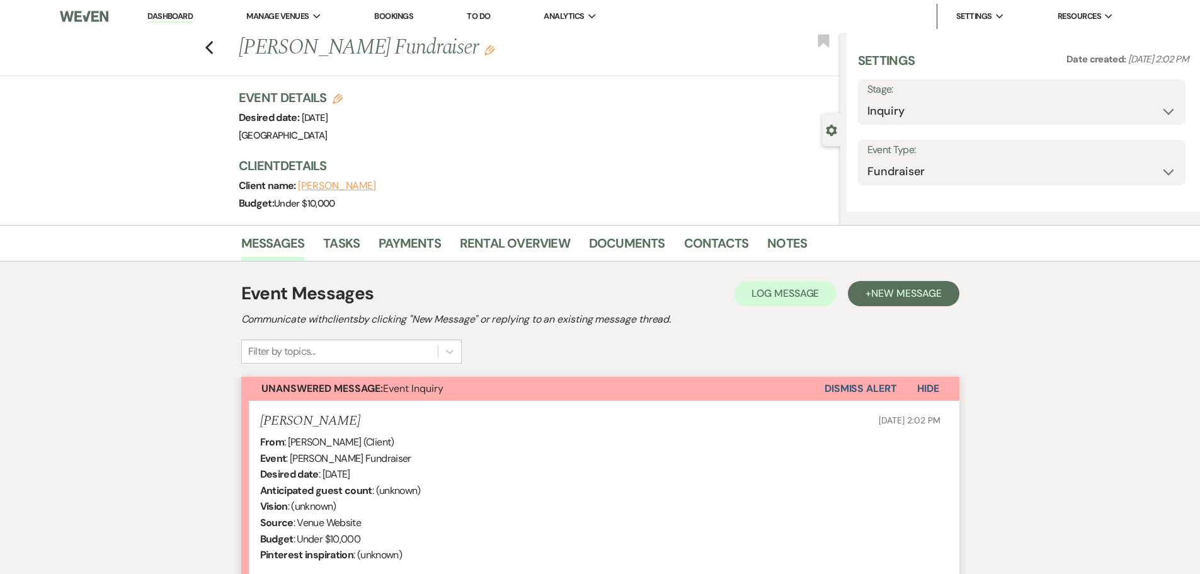
select select "5"
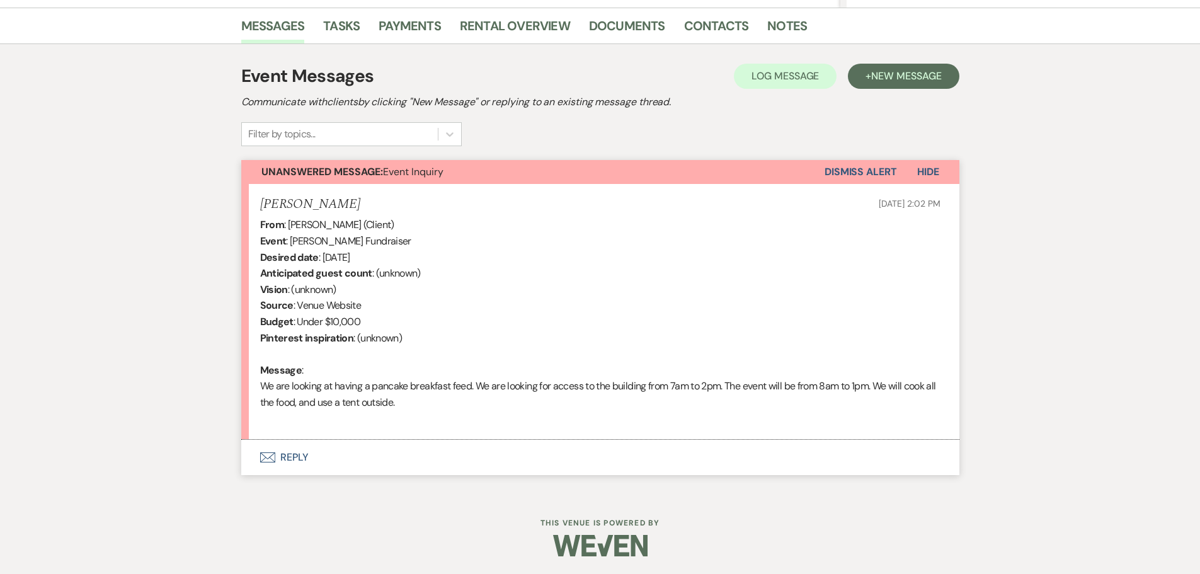
scroll to position [310, 0]
click at [301, 456] on button "Envelope Reply" at bounding box center [600, 456] width 718 height 35
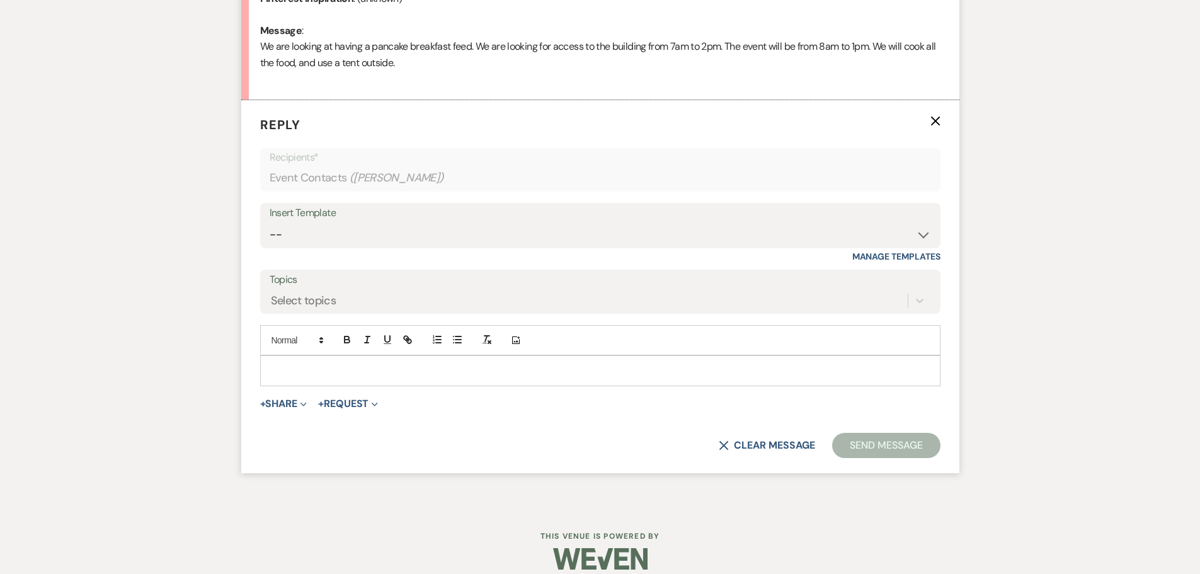
click at [326, 375] on p at bounding box center [600, 371] width 660 height 14
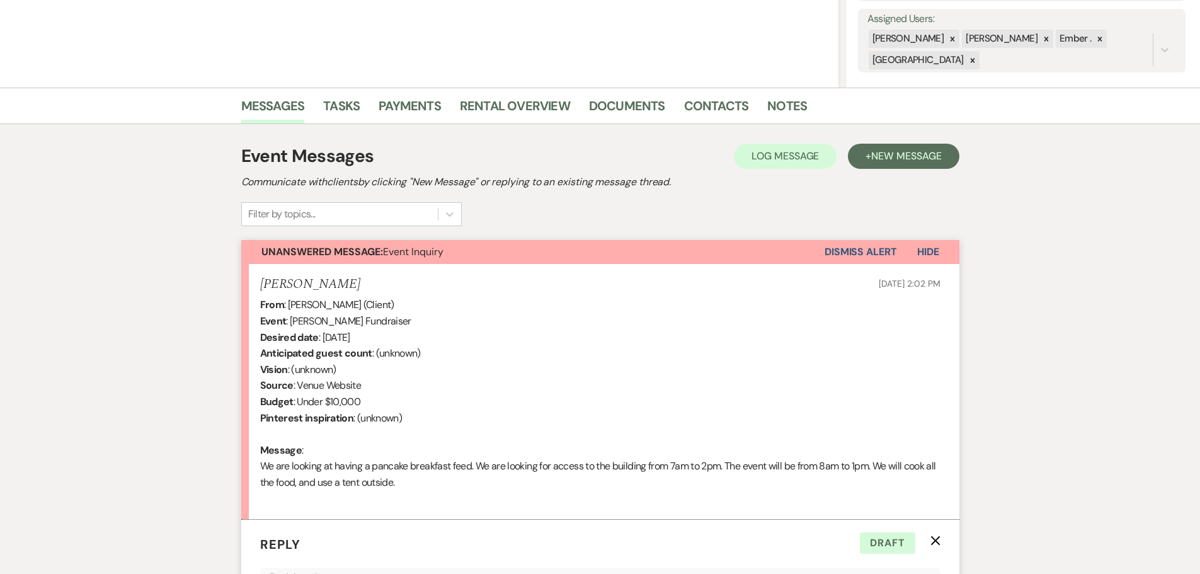
scroll to position [227, 0]
click at [705, 112] on link "Contacts" at bounding box center [716, 111] width 65 height 28
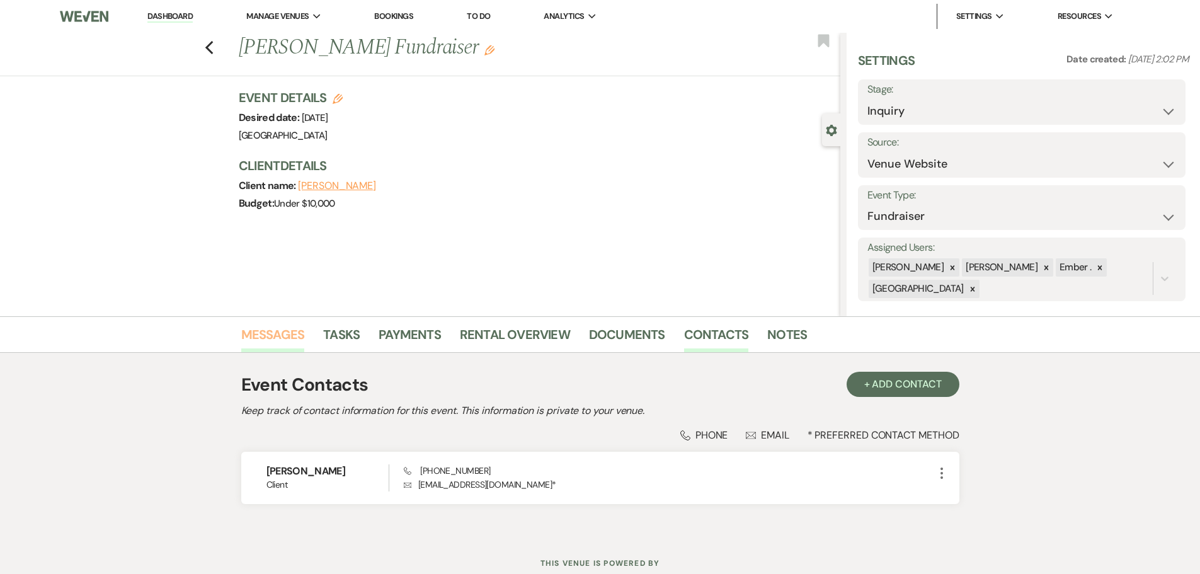
click at [279, 337] on link "Messages" at bounding box center [273, 339] width 64 height 28
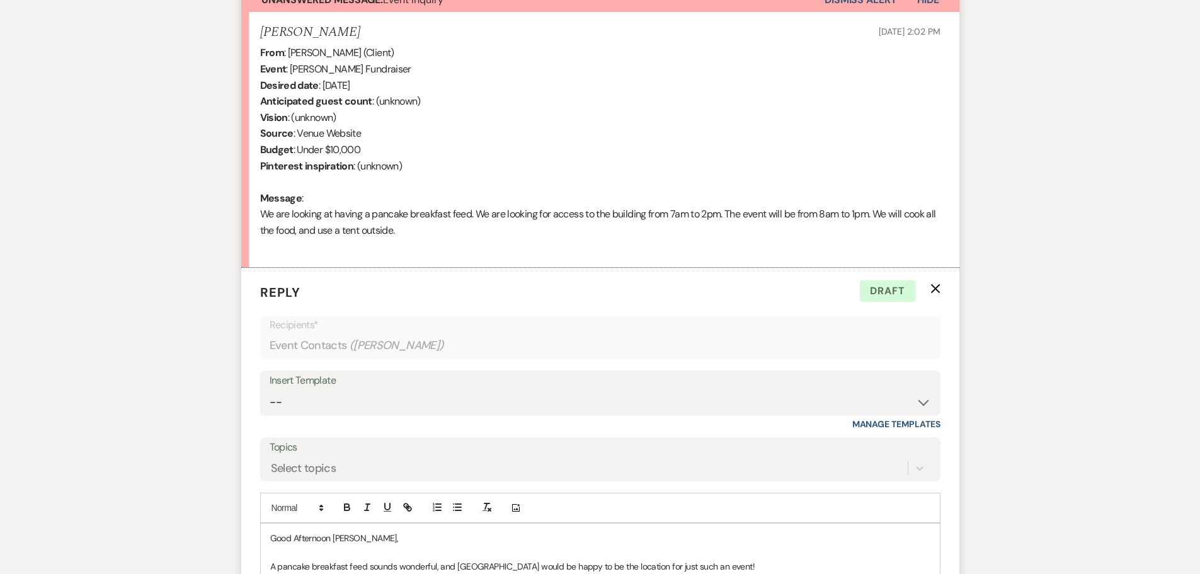
scroll to position [544, 0]
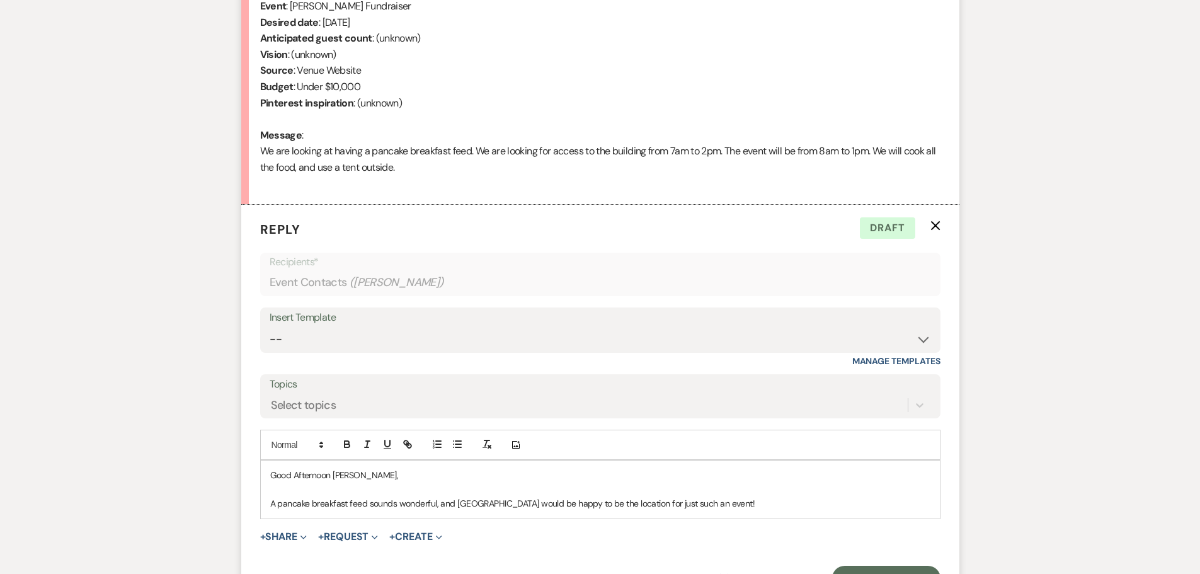
click at [771, 503] on p "A pancake breakfast feed sounds wonderful, and [GEOGRAPHIC_DATA] would be happy…" at bounding box center [600, 504] width 660 height 14
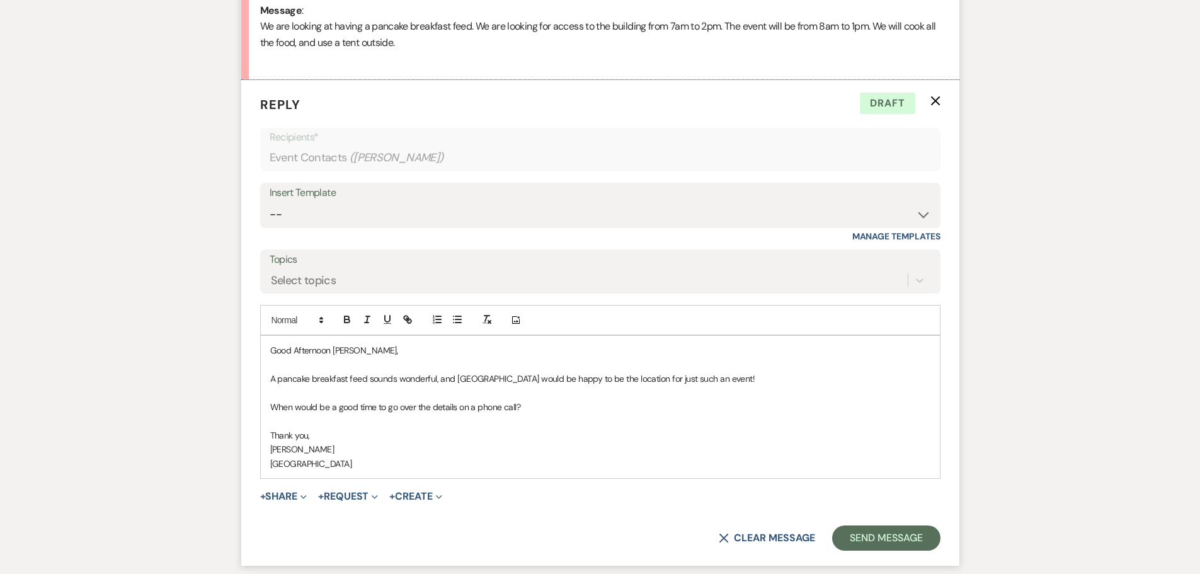
scroll to position [690, 0]
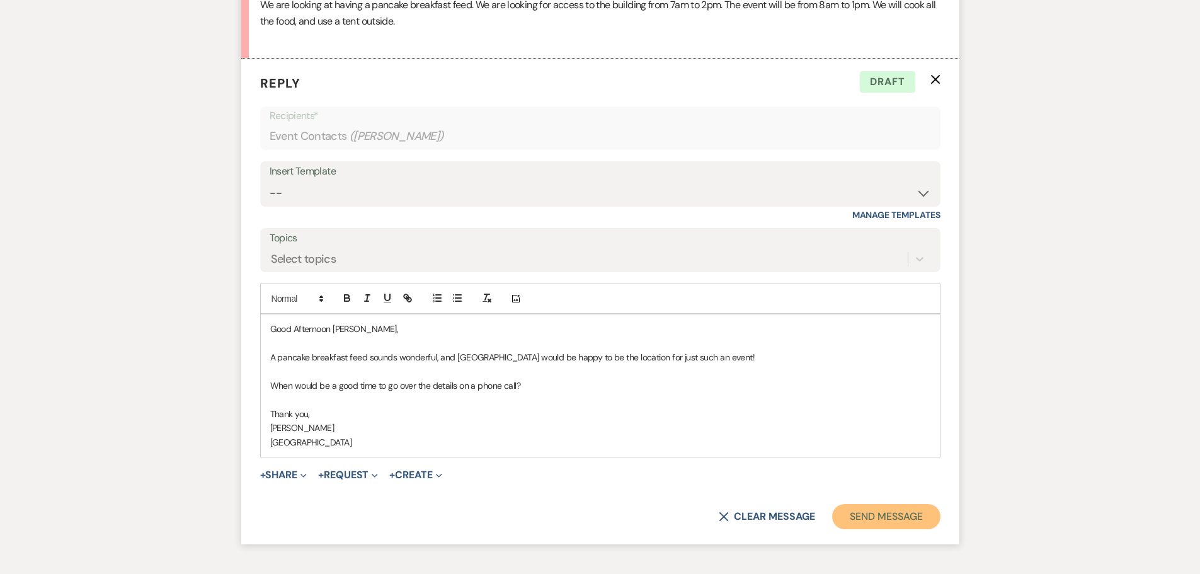
click at [893, 518] on button "Send Message" at bounding box center [886, 516] width 108 height 25
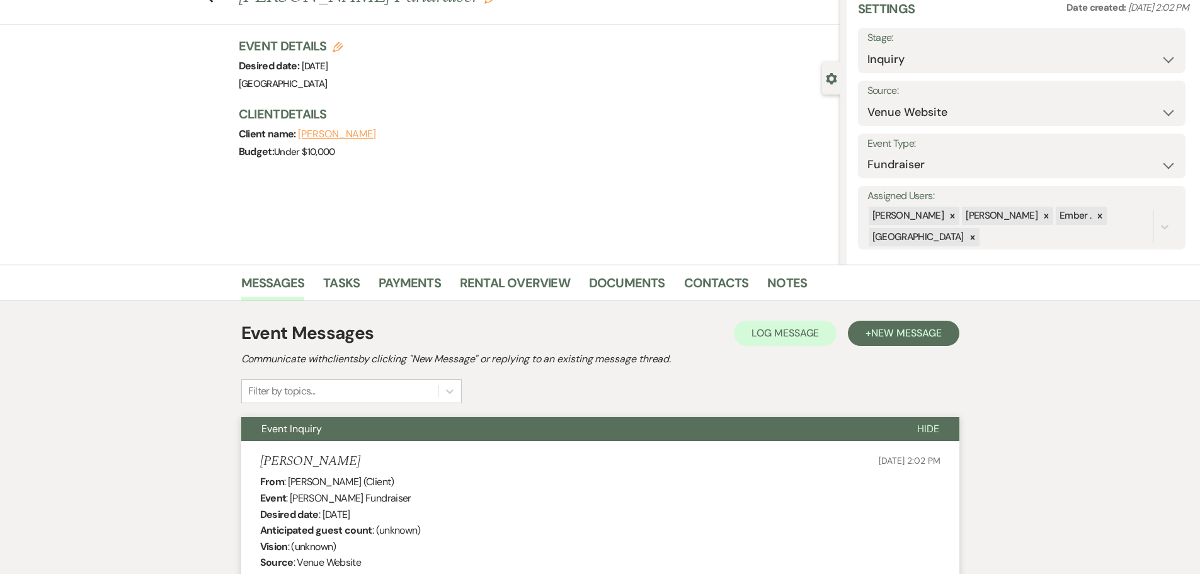
scroll to position [0, 0]
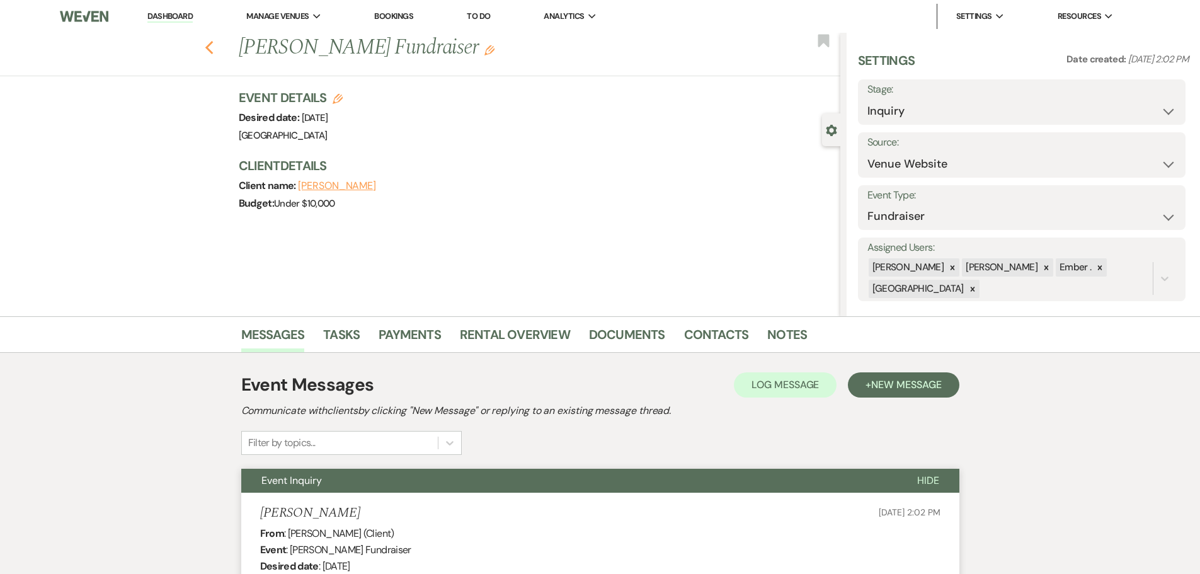
click at [212, 43] on icon "Previous" at bounding box center [209, 47] width 9 height 15
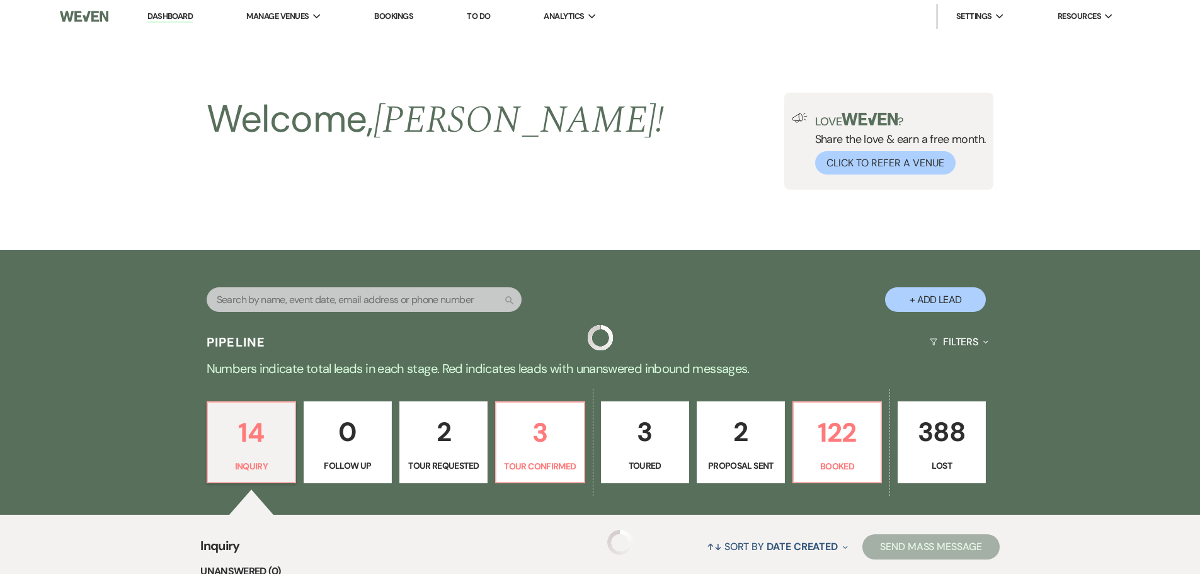
scroll to position [252, 0]
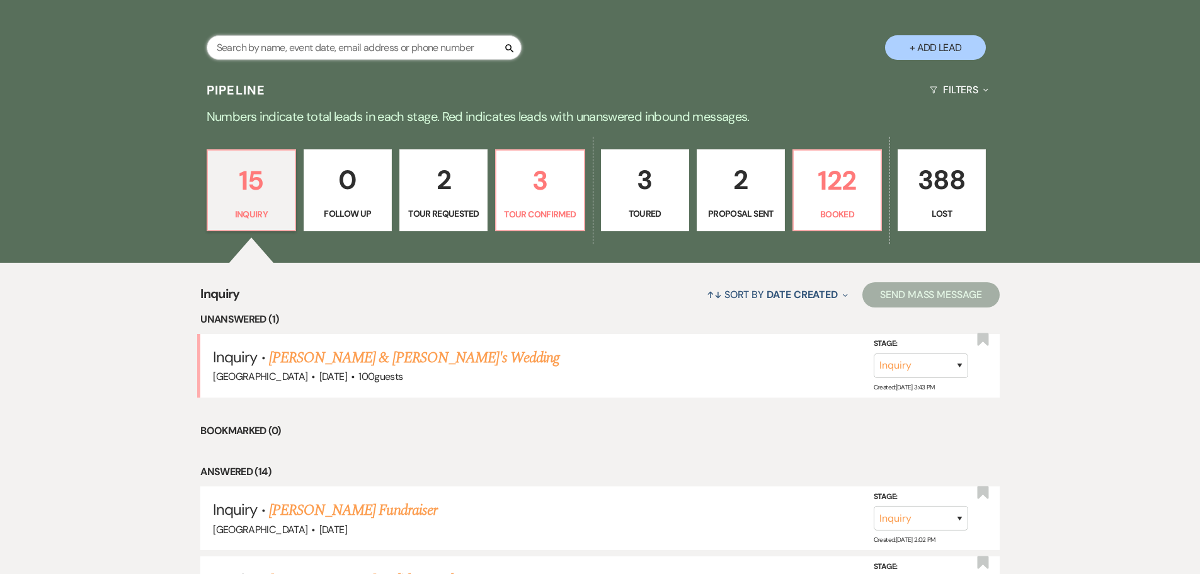
click at [355, 50] on input "text" at bounding box center [364, 47] width 315 height 25
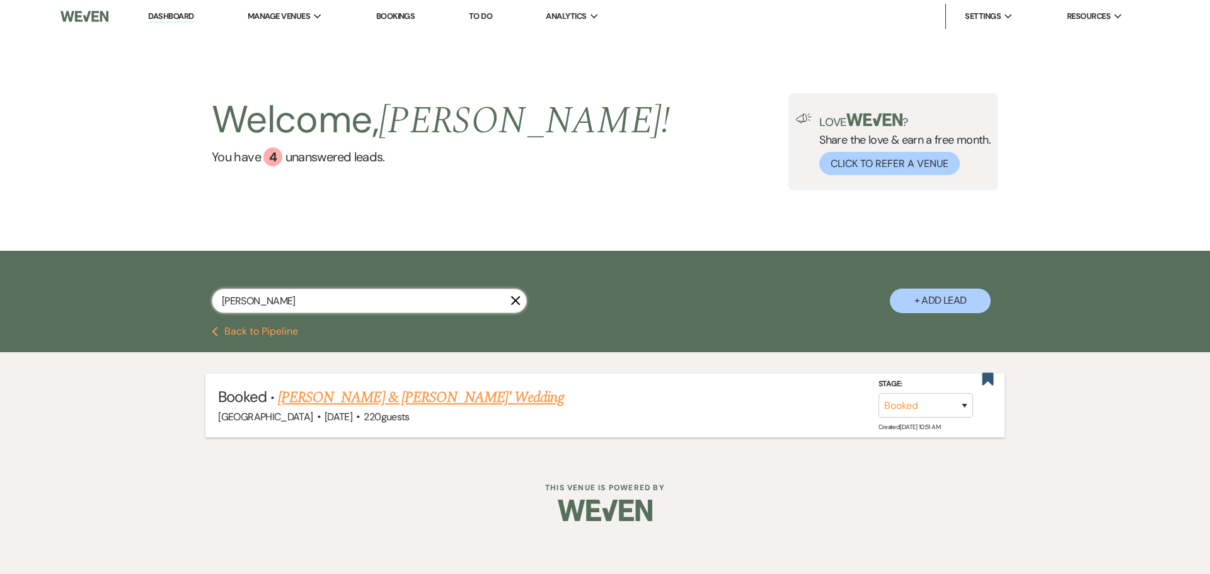
type input "hilda"
click at [408, 404] on link "Fransisco Rubio & Hilda Arias' Wedding" at bounding box center [421, 397] width 286 height 23
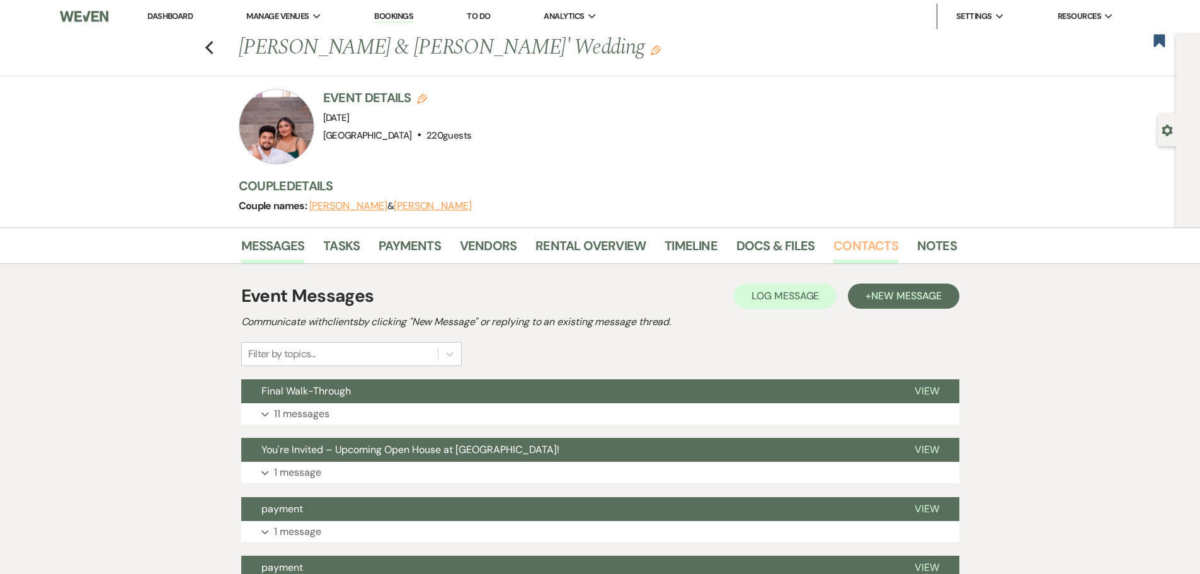
click at [848, 245] on link "Contacts" at bounding box center [866, 250] width 65 height 28
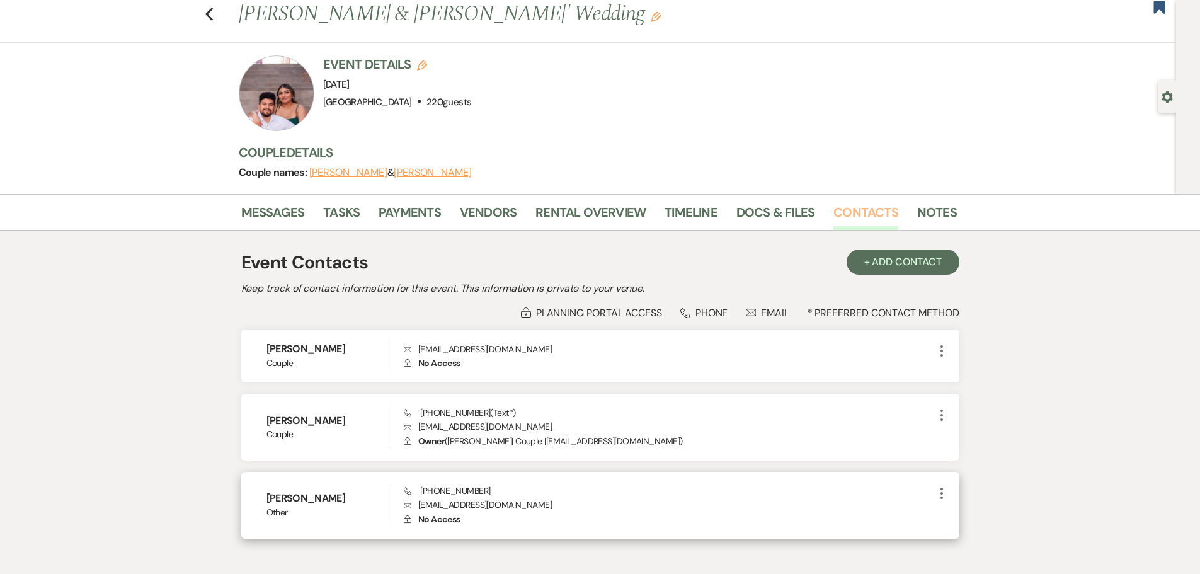
scroll to position [63, 0]
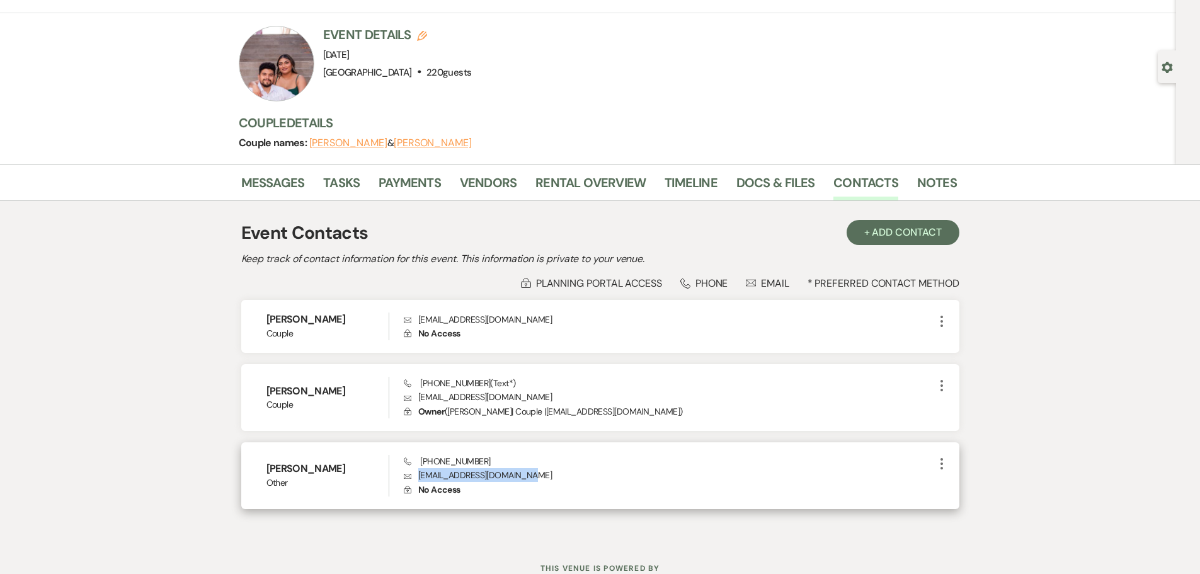
drag, startPoint x: 418, startPoint y: 475, endPoint x: 532, endPoint y: 478, distance: 113.5
click at [532, 478] on p "Envelope lesliearias2016@gmail.com" at bounding box center [669, 475] width 530 height 14
copy p "lesliearias2016@gmail.com"
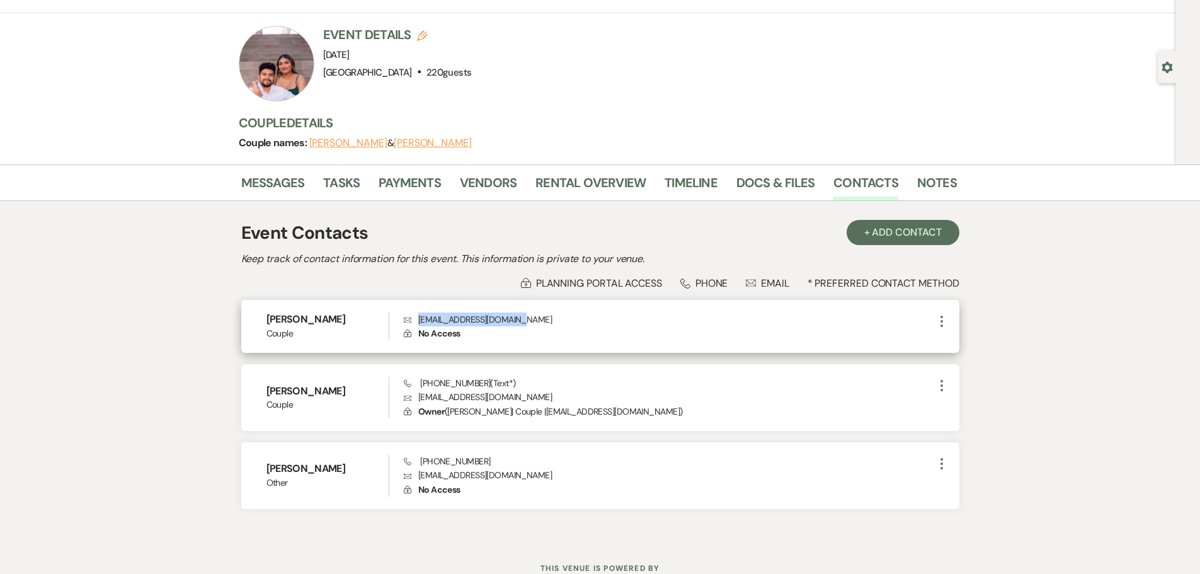
drag, startPoint x: 420, startPoint y: 321, endPoint x: 520, endPoint y: 325, distance: 99.6
click at [520, 325] on p "Envelope savagefranney@gmail.com" at bounding box center [669, 320] width 530 height 14
copy p "savagefranney@gmail.com"
click at [270, 181] on link "Messages" at bounding box center [273, 187] width 64 height 28
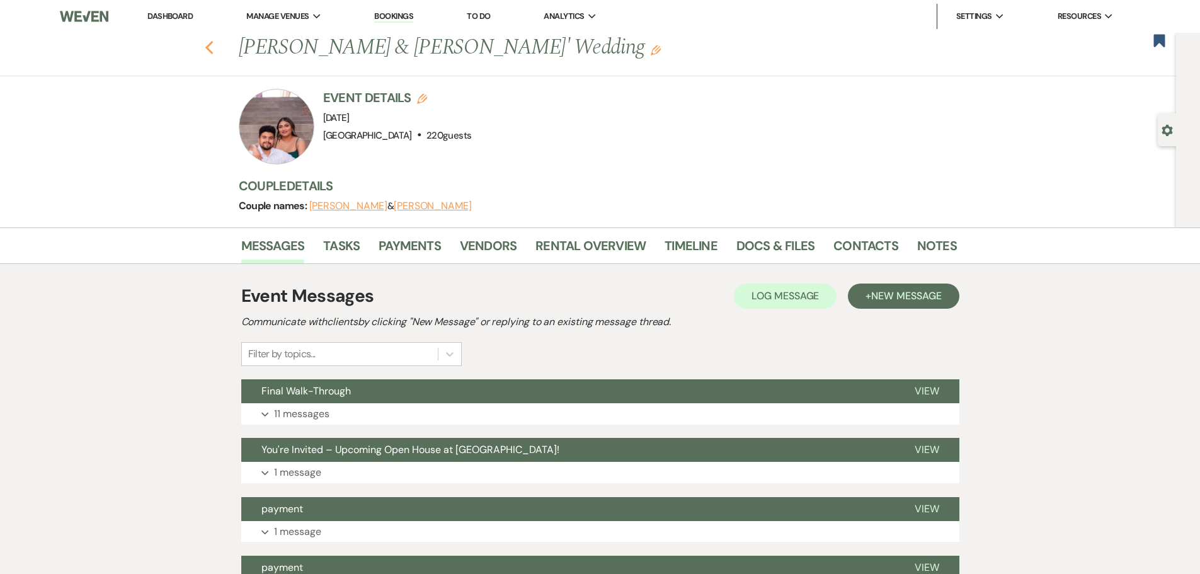
click at [212, 42] on icon "Previous" at bounding box center [209, 47] width 9 height 15
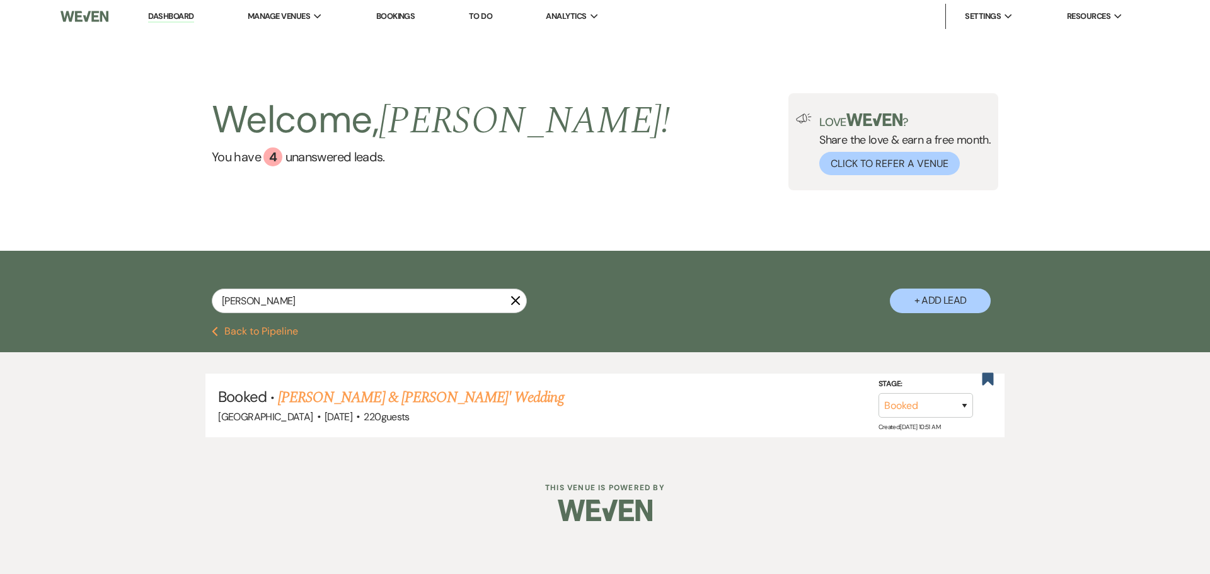
click at [516, 305] on icon "X" at bounding box center [515, 301] width 10 height 10
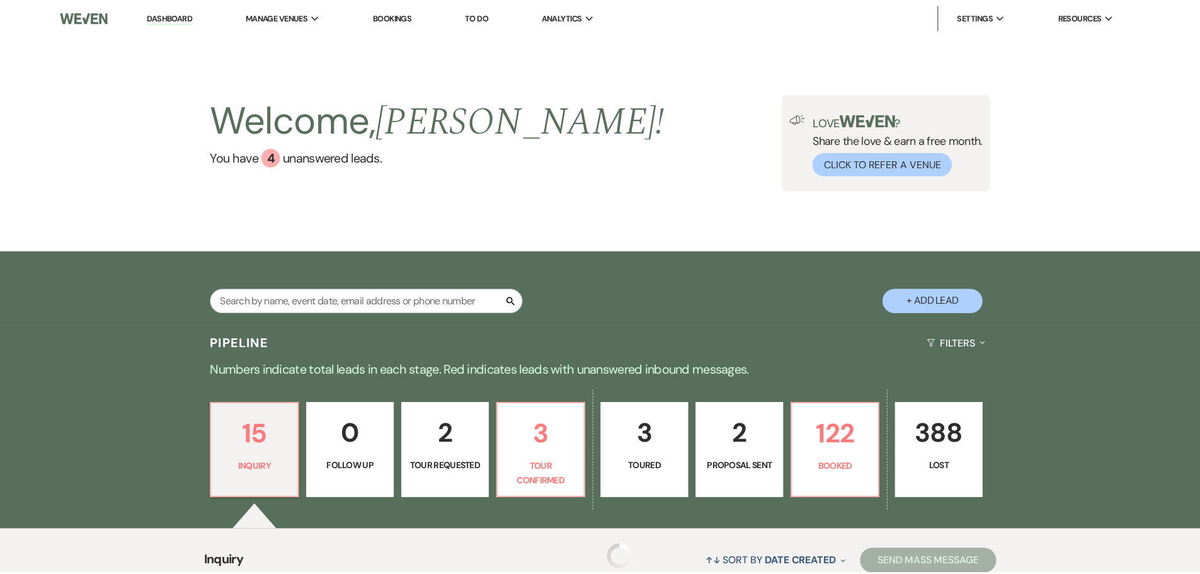
scroll to position [252, 0]
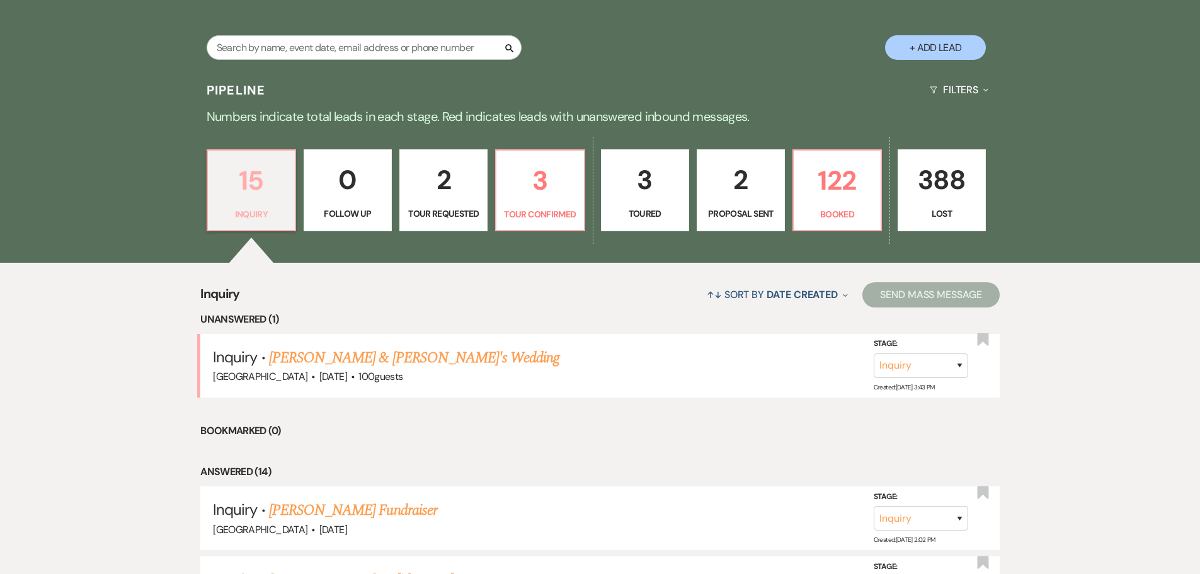
click at [254, 198] on p "15" at bounding box center [252, 180] width 72 height 42
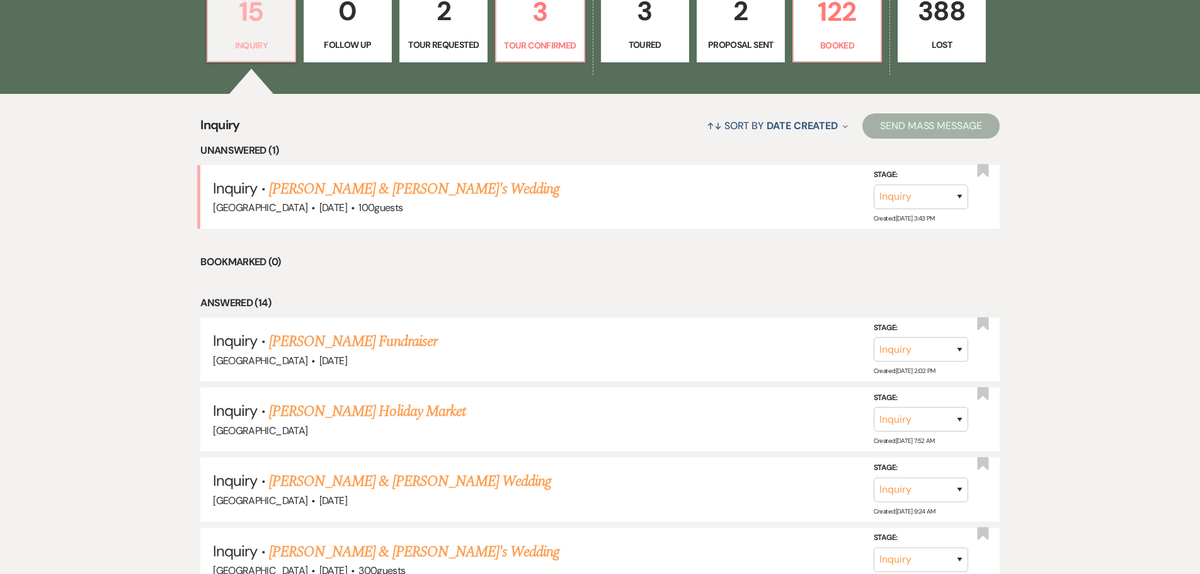
scroll to position [1241, 0]
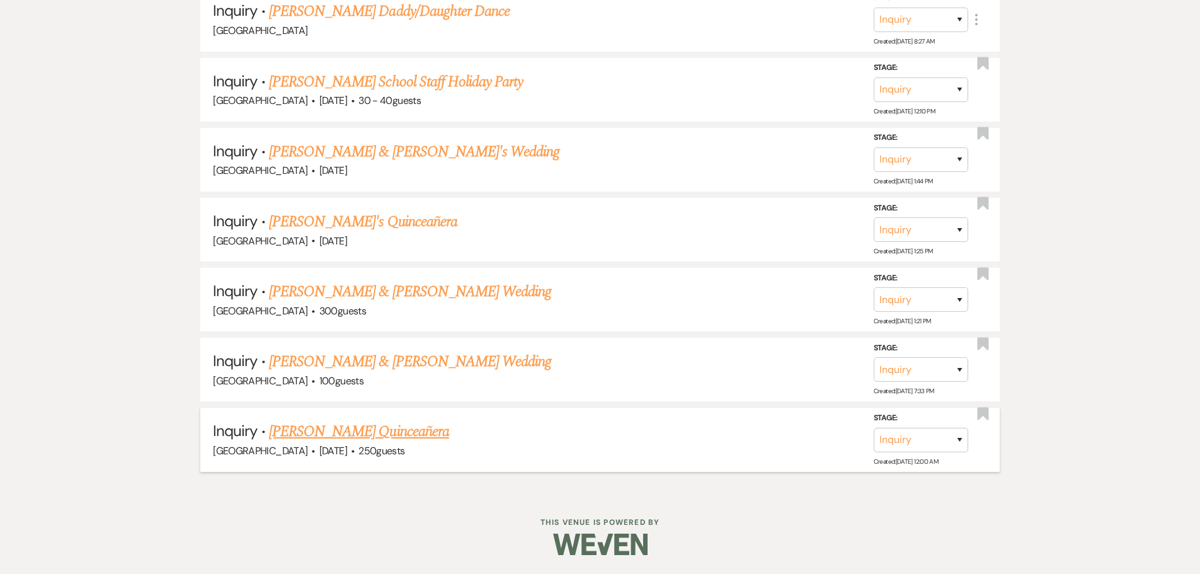
click at [343, 432] on link "[PERSON_NAME] Quinceañera" at bounding box center [359, 431] width 180 height 23
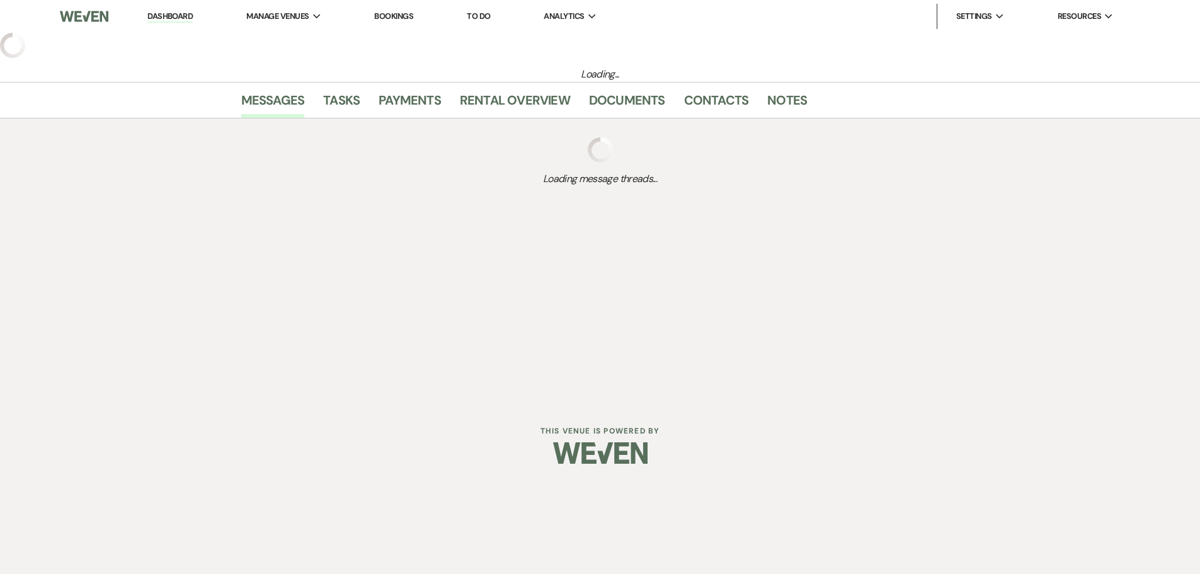
select select "5"
select select "15"
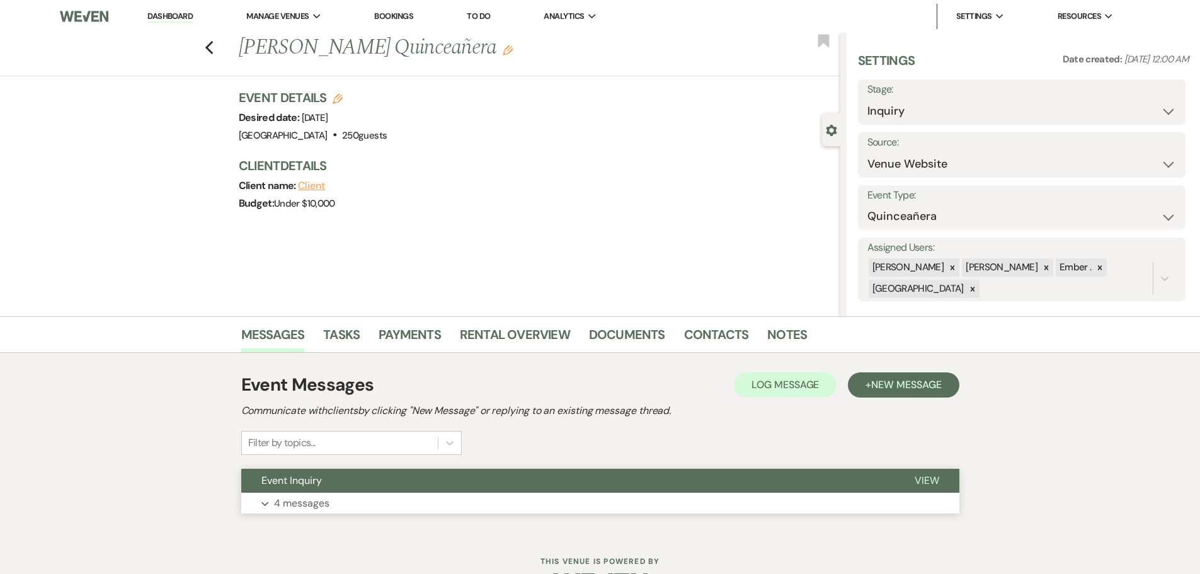
click at [298, 512] on button "Expand 4 messages" at bounding box center [600, 503] width 718 height 21
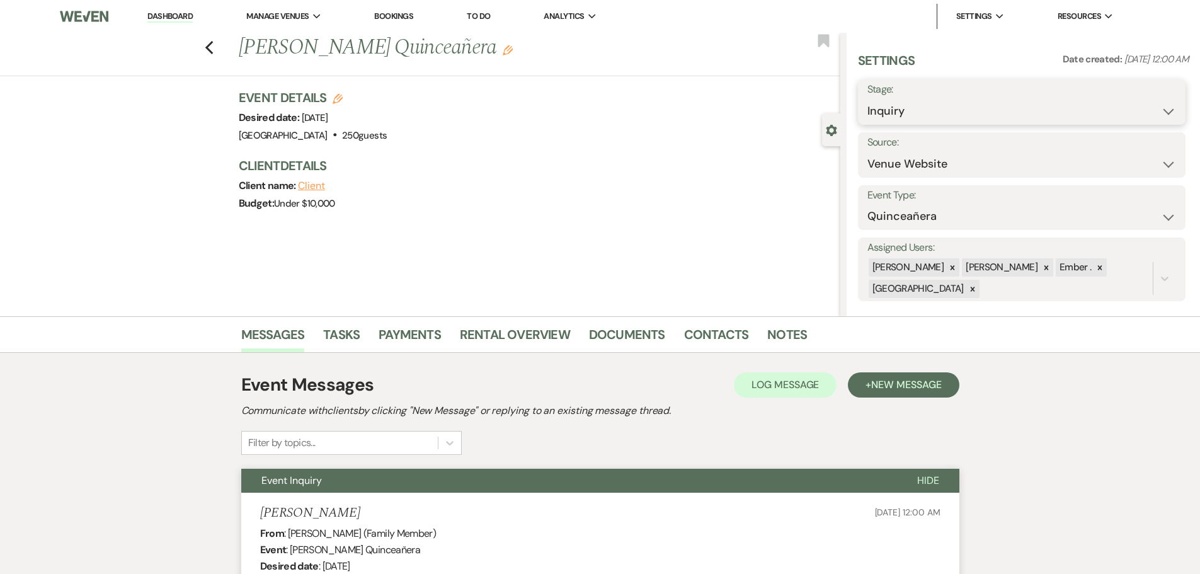
click at [985, 113] on select "Inquiry Follow Up Tour Requested Tour Confirmed Toured Proposal Sent Booked Lost" at bounding box center [1022, 111] width 309 height 25
click at [907, 120] on select "Inquiry Follow Up Tour Requested Tour Confirmed Toured Proposal Sent Booked Lost" at bounding box center [1022, 111] width 309 height 25
select select "8"
click at [868, 99] on select "Inquiry Follow Up Tour Requested Tour Confirmed Toured Proposal Sent Booked Lost" at bounding box center [1022, 111] width 309 height 25
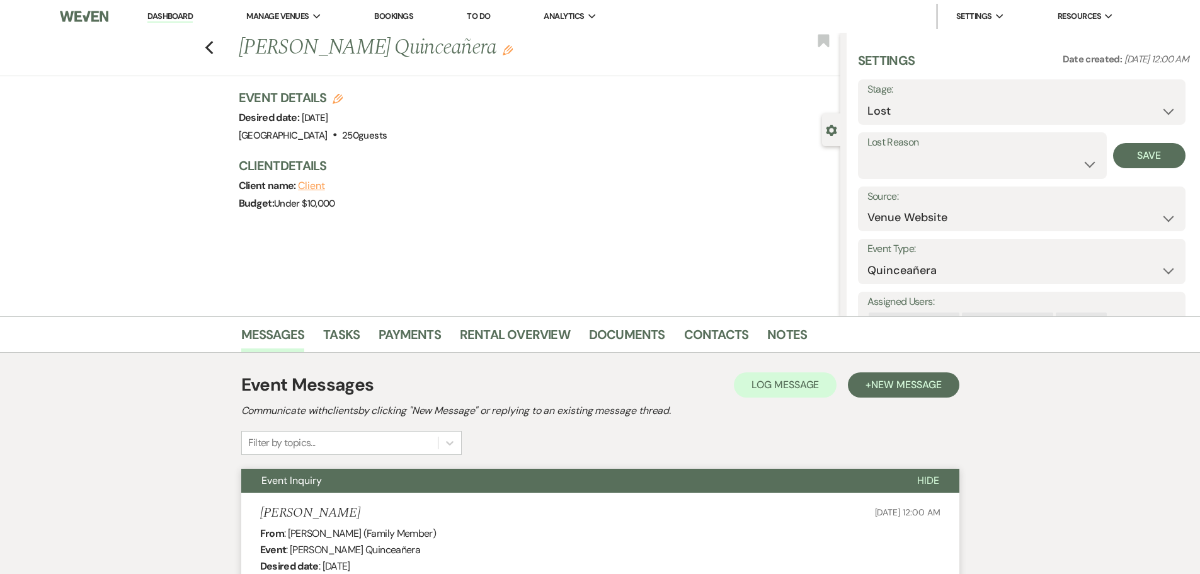
click at [994, 147] on label "Lost Reason" at bounding box center [983, 143] width 230 height 18
click at [991, 164] on select "Booked Elsewhere Budget Date Unavailable No Response Not a Good Match Capacity …" at bounding box center [983, 164] width 230 height 25
select select "5"
click at [868, 152] on select "Booked Elsewhere Budget Date Unavailable No Response Not a Good Match Capacity …" at bounding box center [983, 164] width 230 height 25
click at [1144, 157] on button "Save" at bounding box center [1149, 155] width 72 height 25
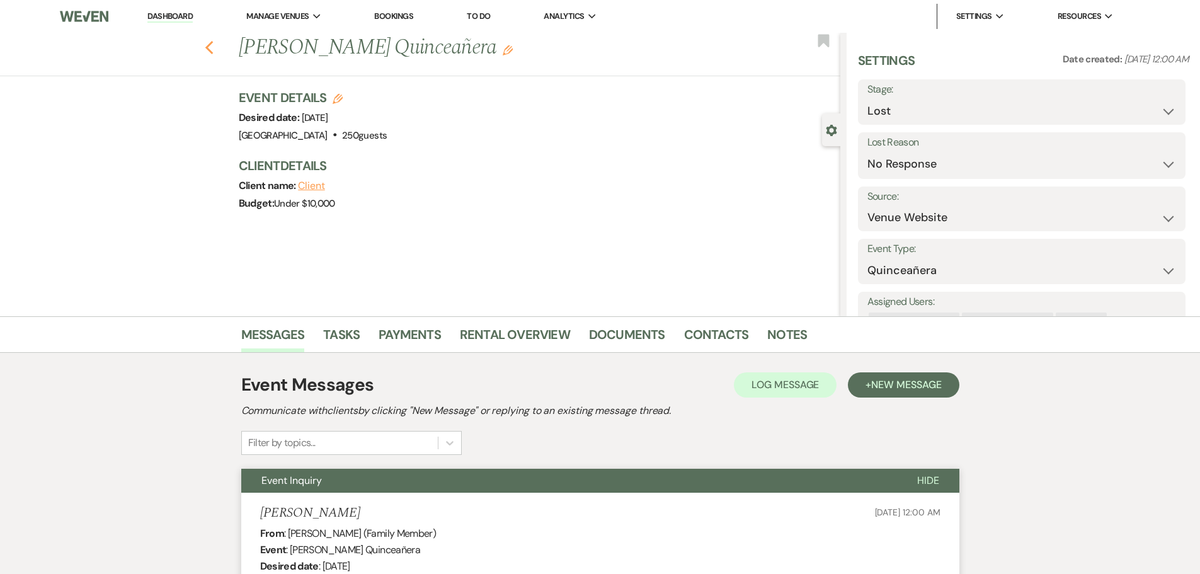
click at [210, 43] on icon "Previous" at bounding box center [209, 47] width 9 height 15
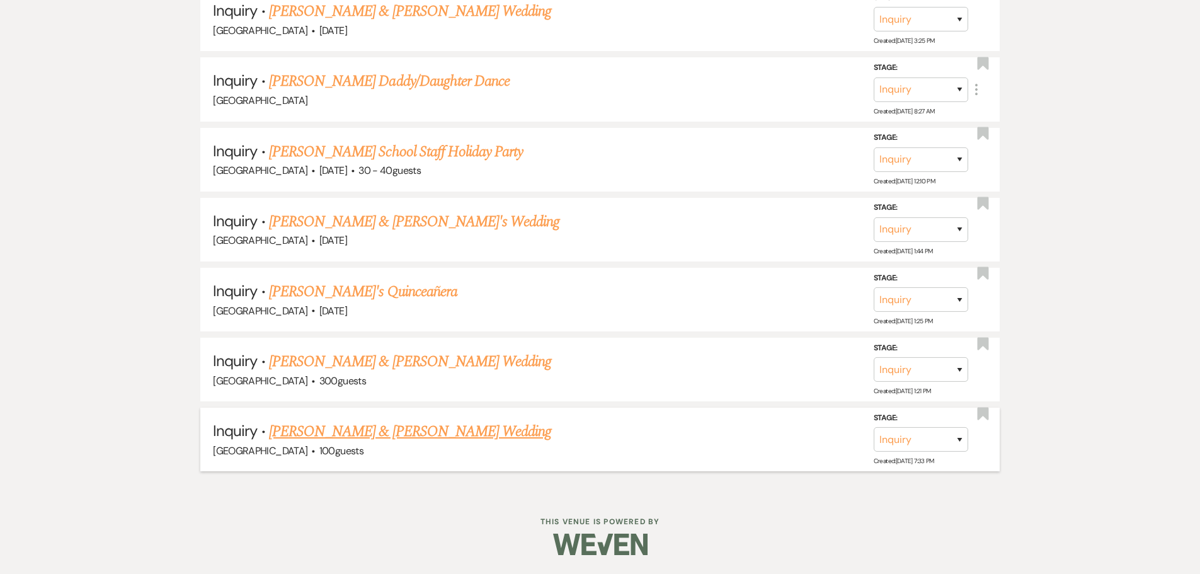
click at [371, 435] on link "[PERSON_NAME] & [PERSON_NAME] Wedding" at bounding box center [410, 431] width 282 height 23
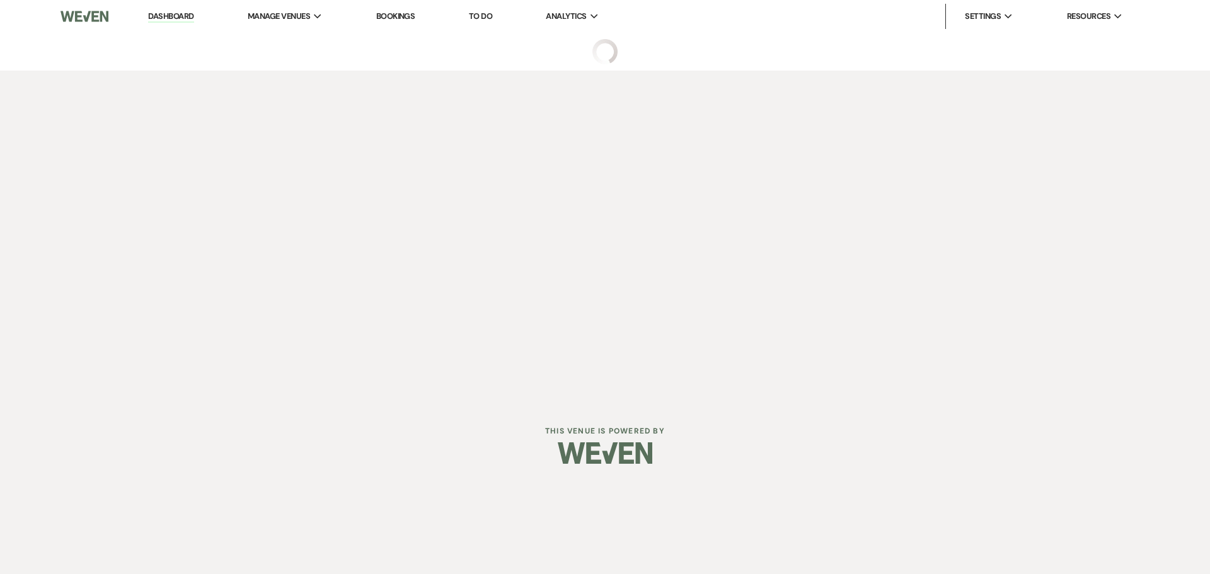
select select "5"
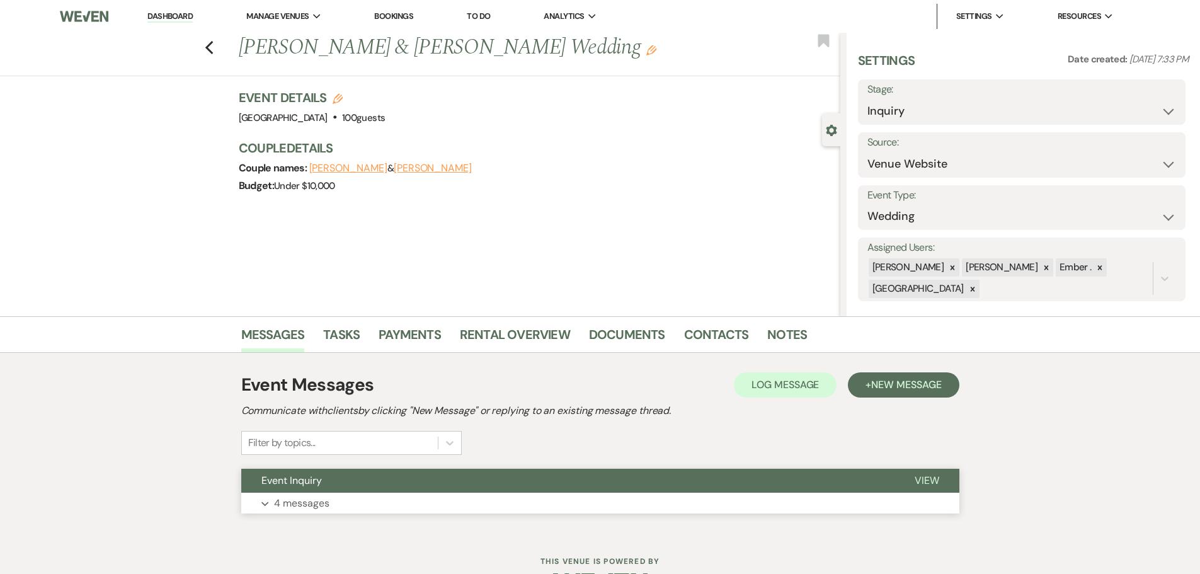
click at [531, 500] on button "Expand 4 messages" at bounding box center [600, 503] width 718 height 21
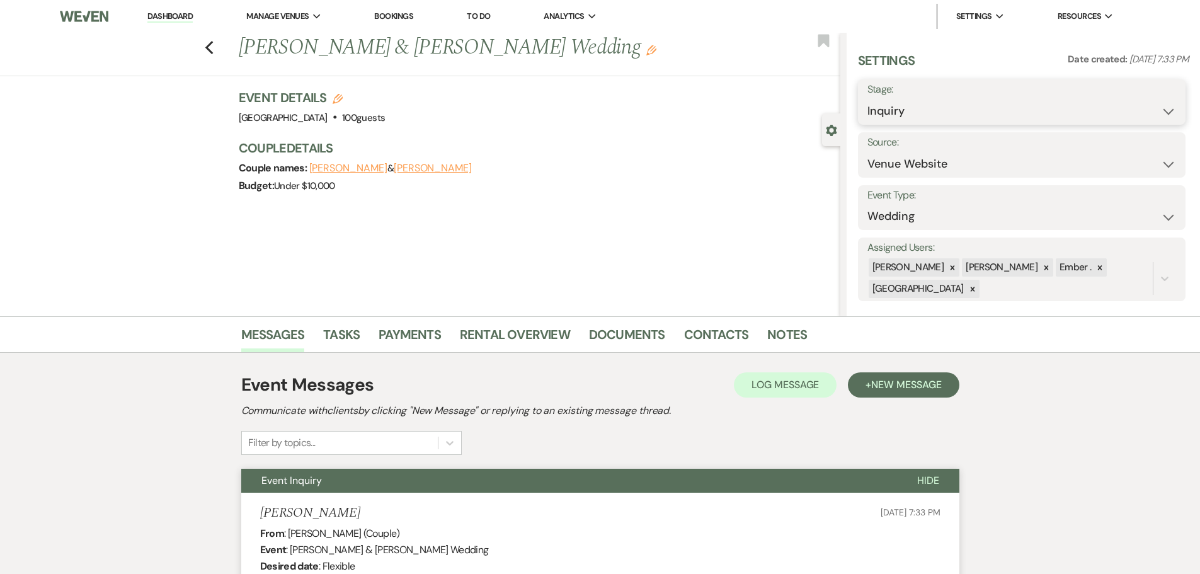
click at [996, 118] on select "Inquiry Follow Up Tour Requested Tour Confirmed Toured Proposal Sent Booked Lost" at bounding box center [1022, 111] width 309 height 25
click at [964, 122] on select "Inquiry Follow Up Tour Requested Tour Confirmed Toured Proposal Sent Booked Lost" at bounding box center [1022, 111] width 309 height 25
select select "8"
click at [868, 99] on select "Inquiry Follow Up Tour Requested Tour Confirmed Toured Proposal Sent Booked Lost" at bounding box center [1022, 111] width 309 height 25
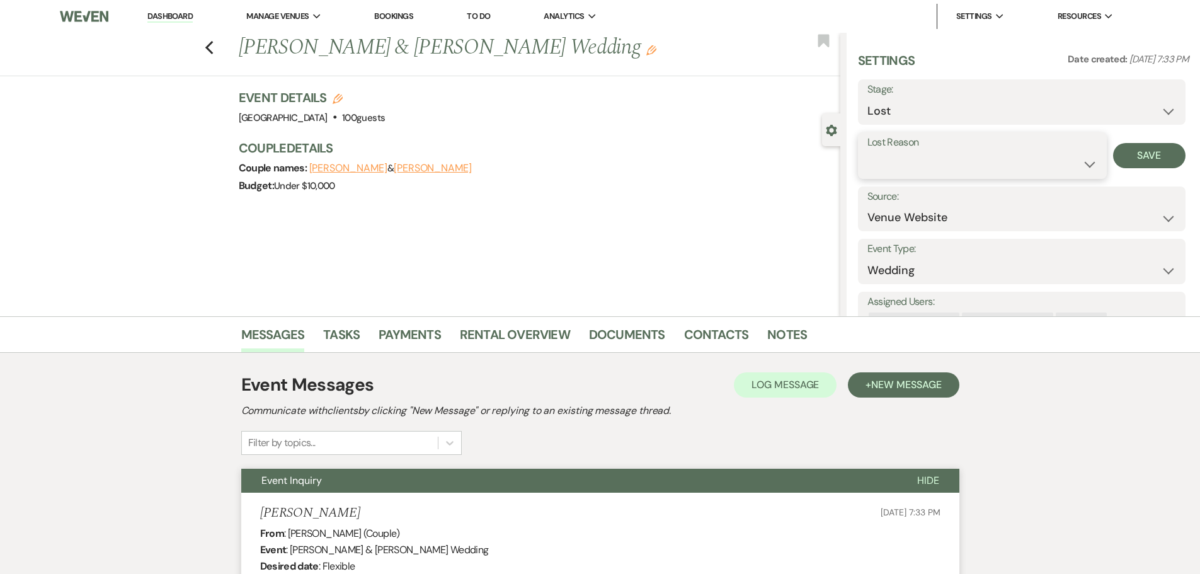
click at [979, 164] on select "Booked Elsewhere Budget Date Unavailable No Response Not a Good Match Capacity …" at bounding box center [983, 164] width 230 height 25
select select "5"
click at [868, 152] on select "Booked Elsewhere Budget Date Unavailable No Response Not a Good Match Capacity …" at bounding box center [983, 164] width 230 height 25
click at [1144, 160] on button "Save" at bounding box center [1149, 155] width 72 height 25
click at [213, 43] on use "button" at bounding box center [209, 48] width 8 height 14
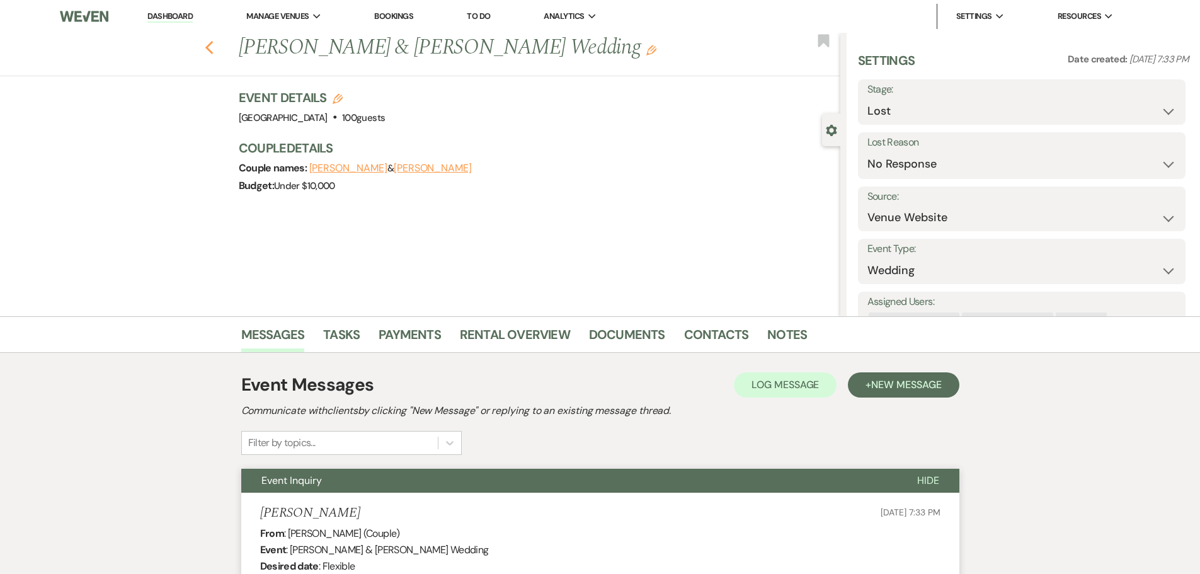
select select "8"
select select "5"
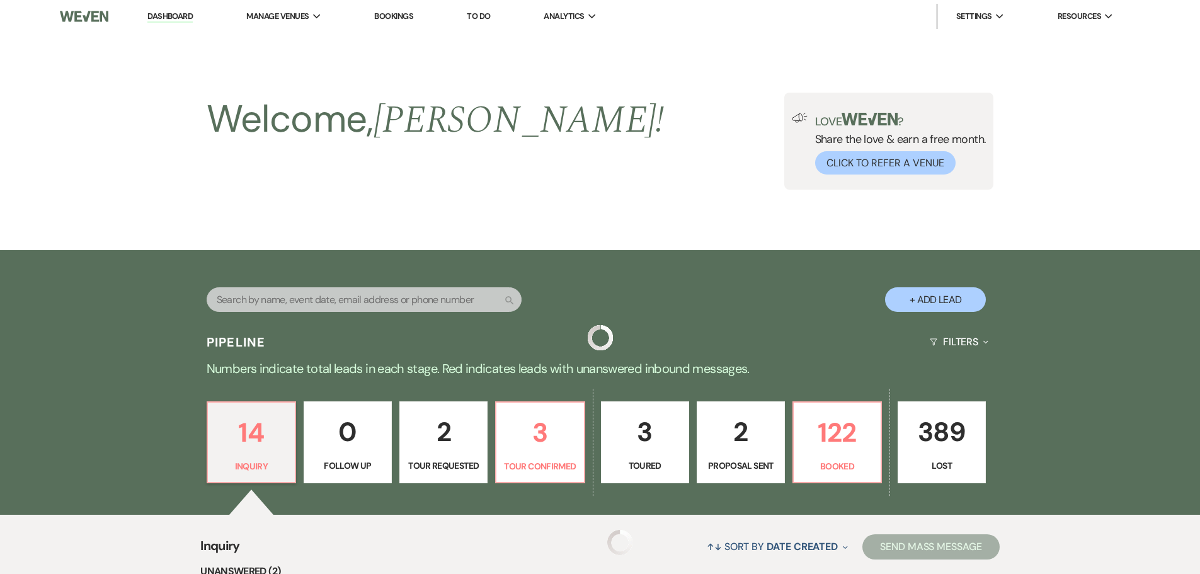
scroll to position [1102, 0]
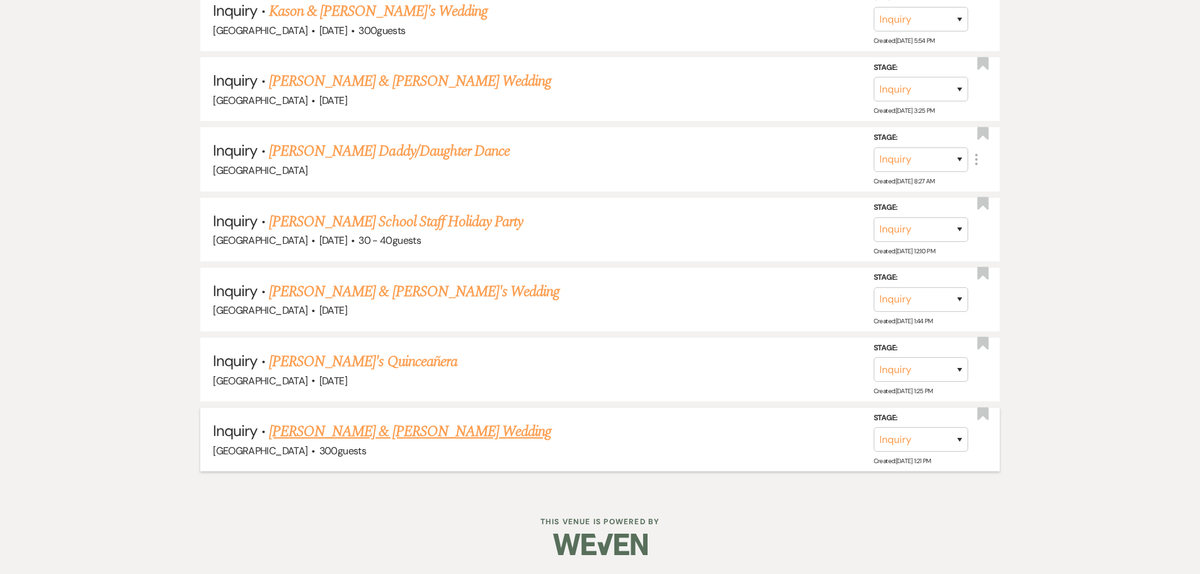
click at [376, 433] on link "[PERSON_NAME] & [PERSON_NAME] Wedding" at bounding box center [410, 431] width 282 height 23
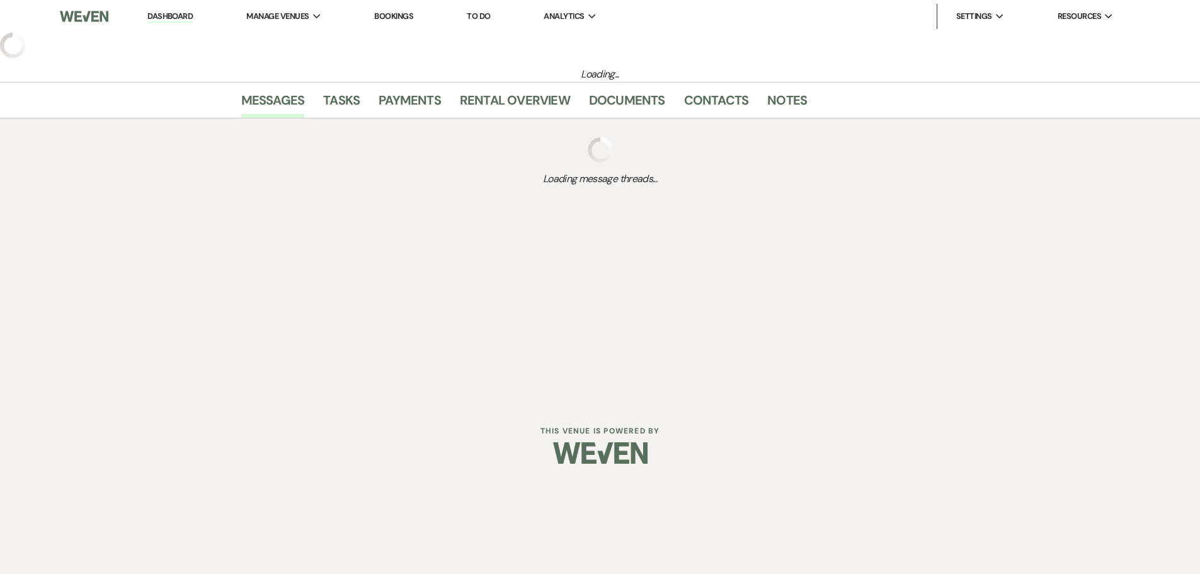
select select "5"
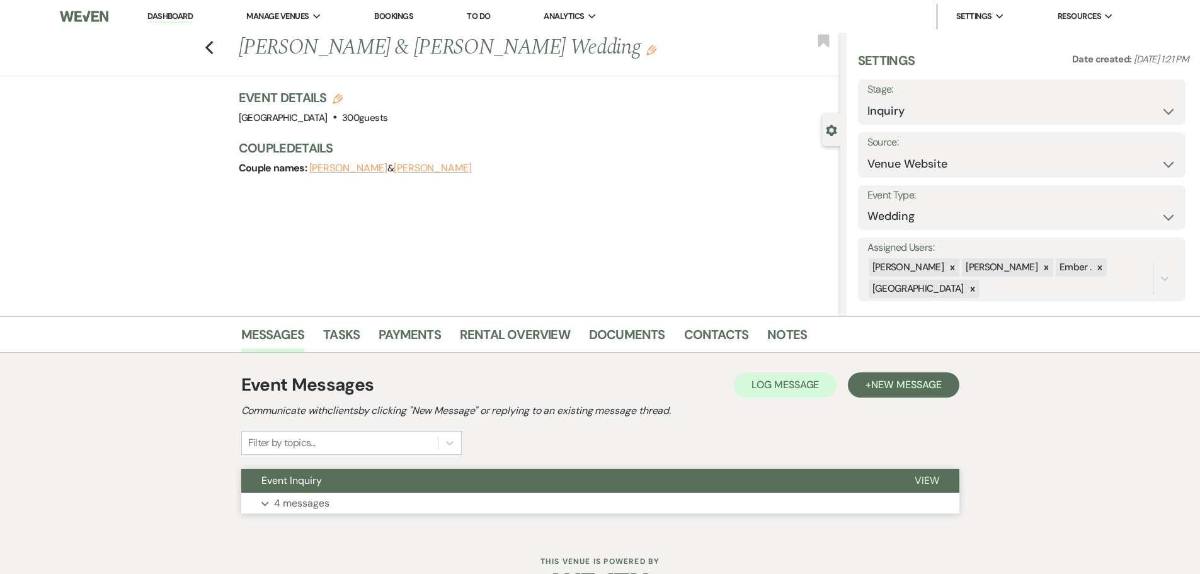
click at [587, 506] on button "Expand 4 messages" at bounding box center [600, 503] width 718 height 21
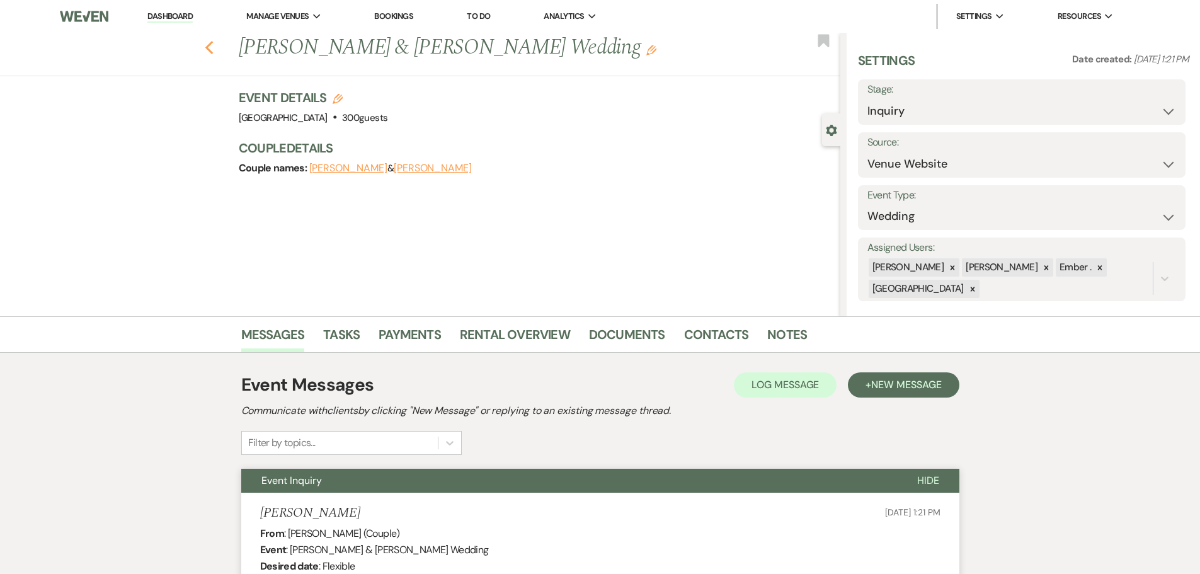
click at [214, 48] on icon "Previous" at bounding box center [209, 47] width 9 height 15
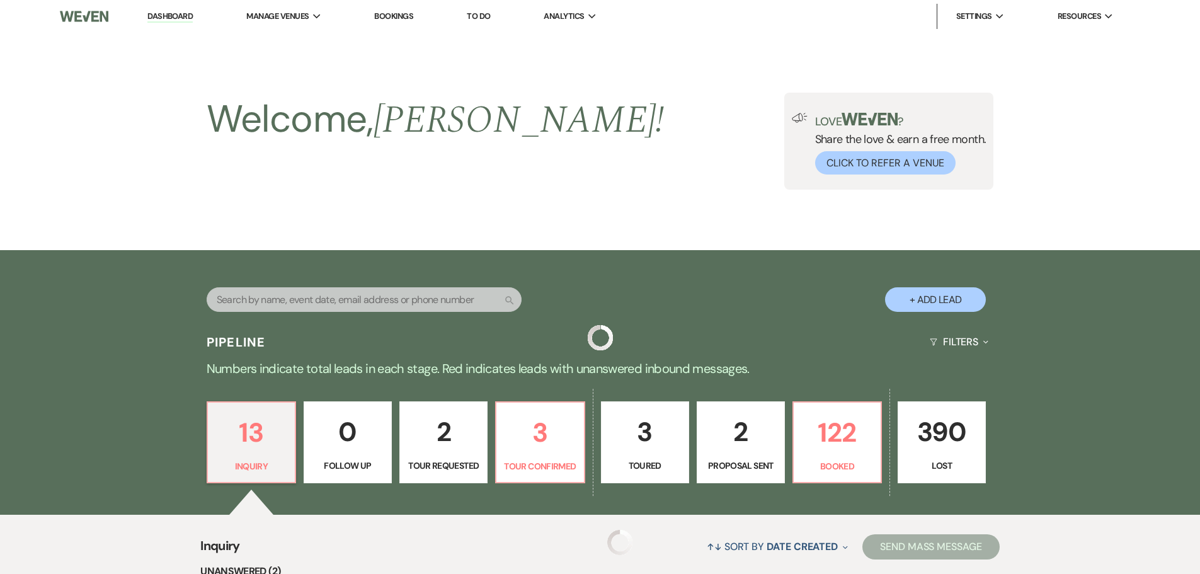
scroll to position [1102, 0]
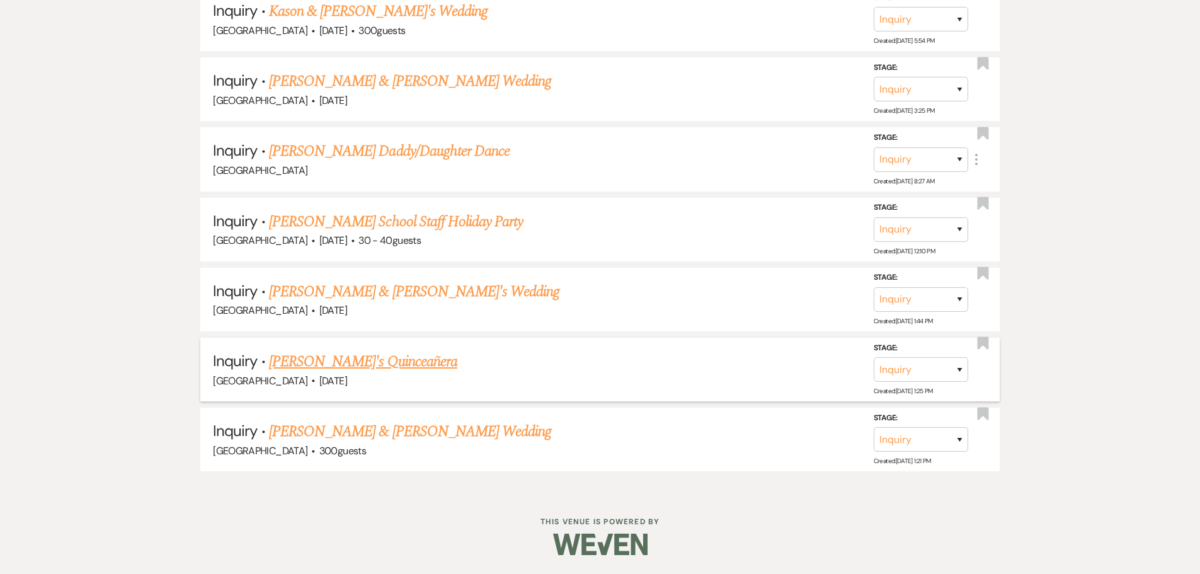
click at [318, 366] on link "[PERSON_NAME]'s Quinceañera" at bounding box center [363, 361] width 188 height 23
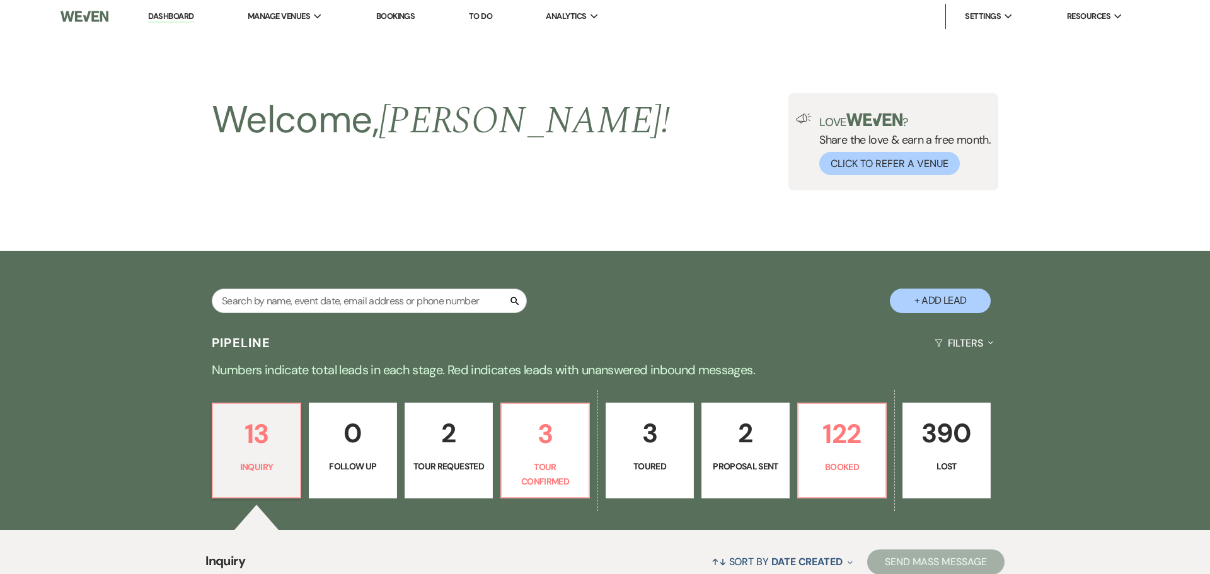
select select "5"
select select "15"
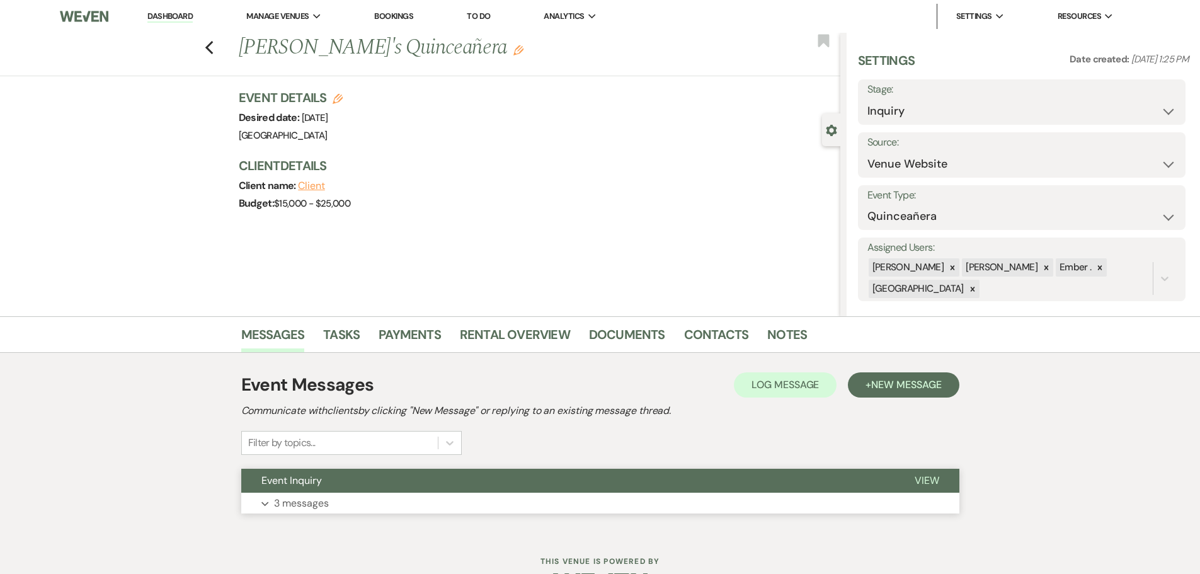
click at [450, 502] on button "Expand 3 messages" at bounding box center [600, 503] width 718 height 21
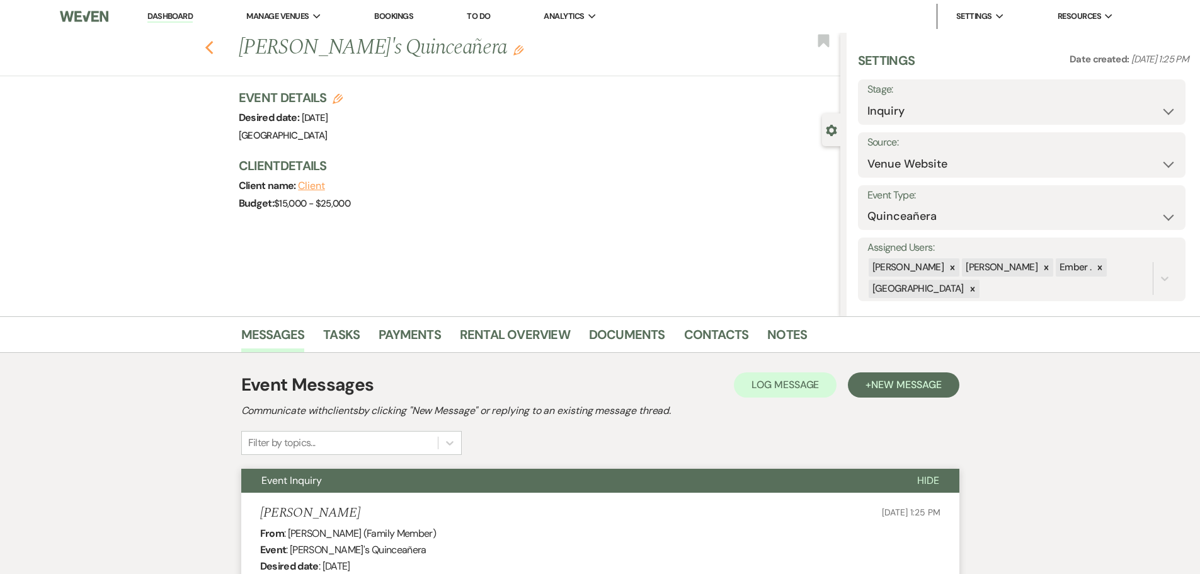
click at [213, 46] on use "button" at bounding box center [209, 48] width 8 height 14
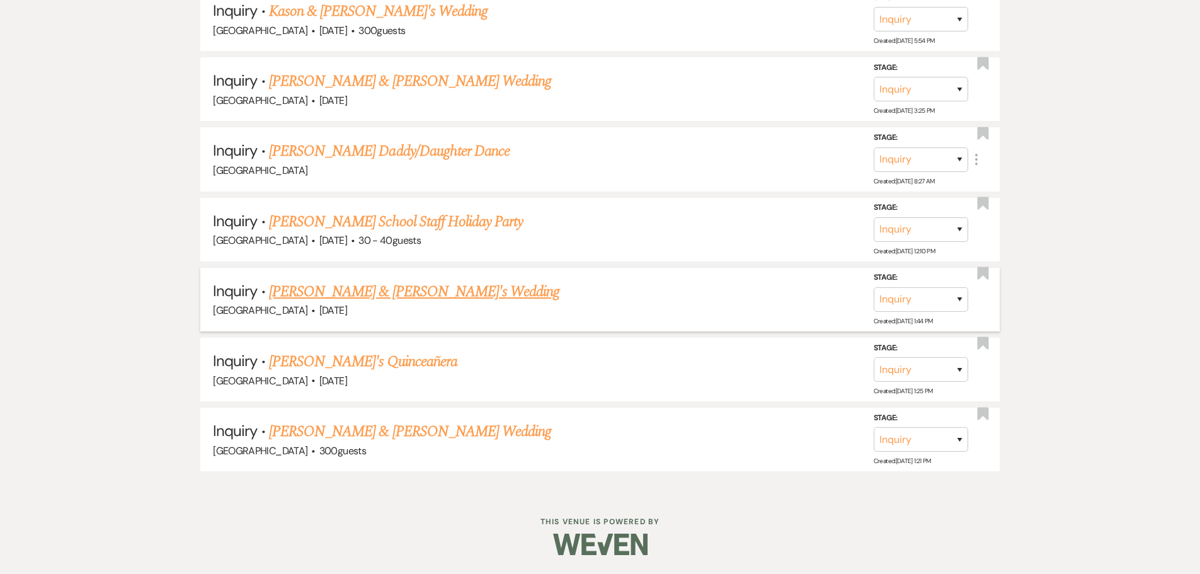
click at [361, 288] on link "[PERSON_NAME] & [PERSON_NAME]'s Wedding" at bounding box center [414, 291] width 291 height 23
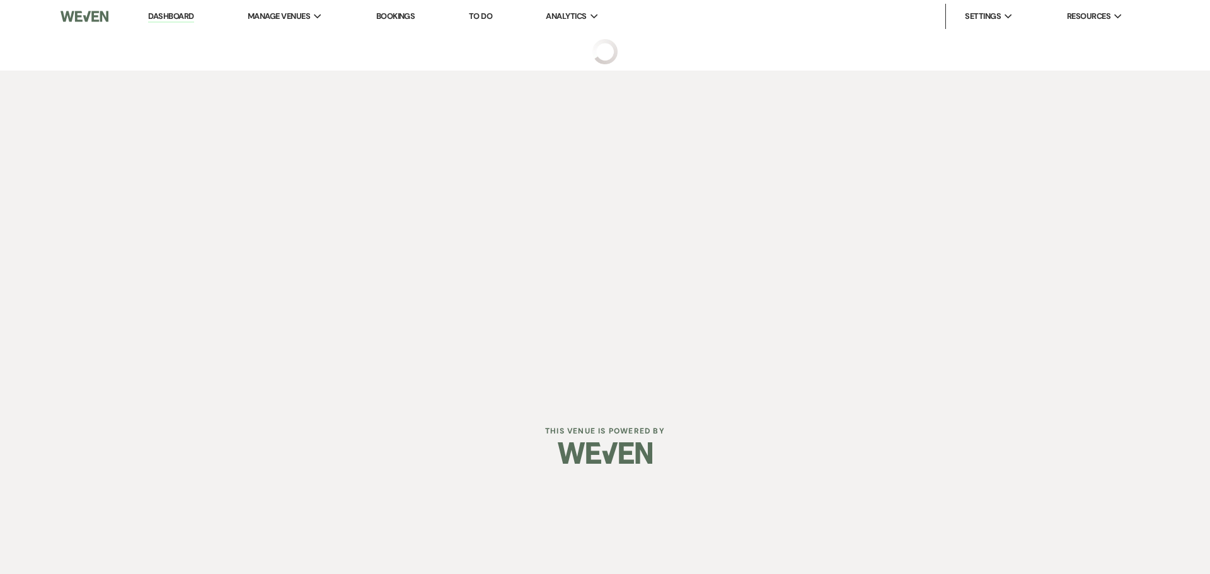
select select "5"
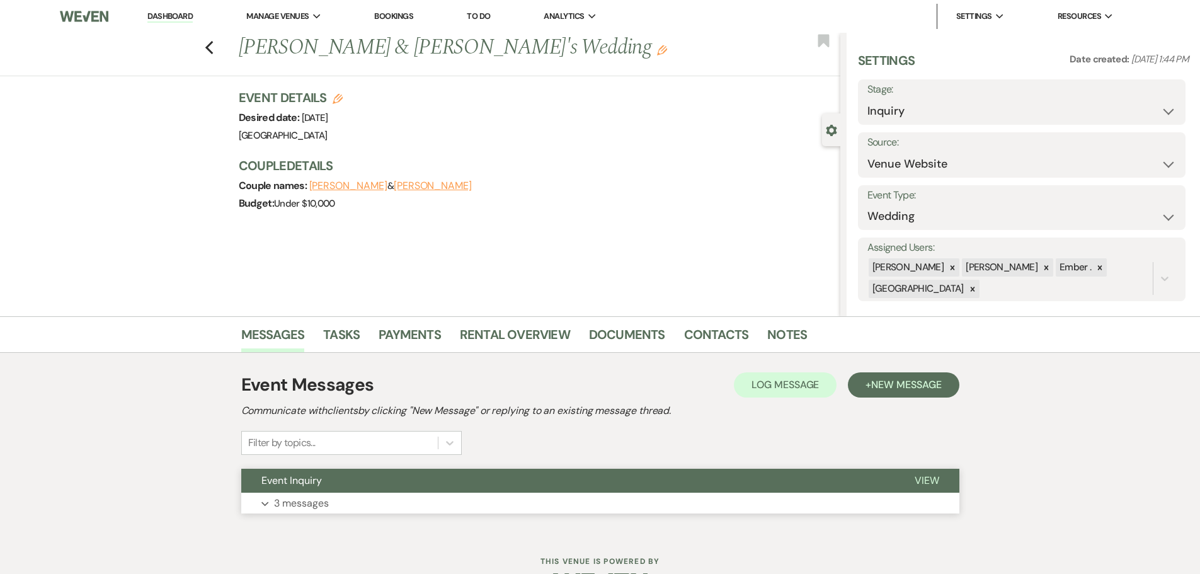
click at [654, 512] on button "Expand 3 messages" at bounding box center [600, 503] width 718 height 21
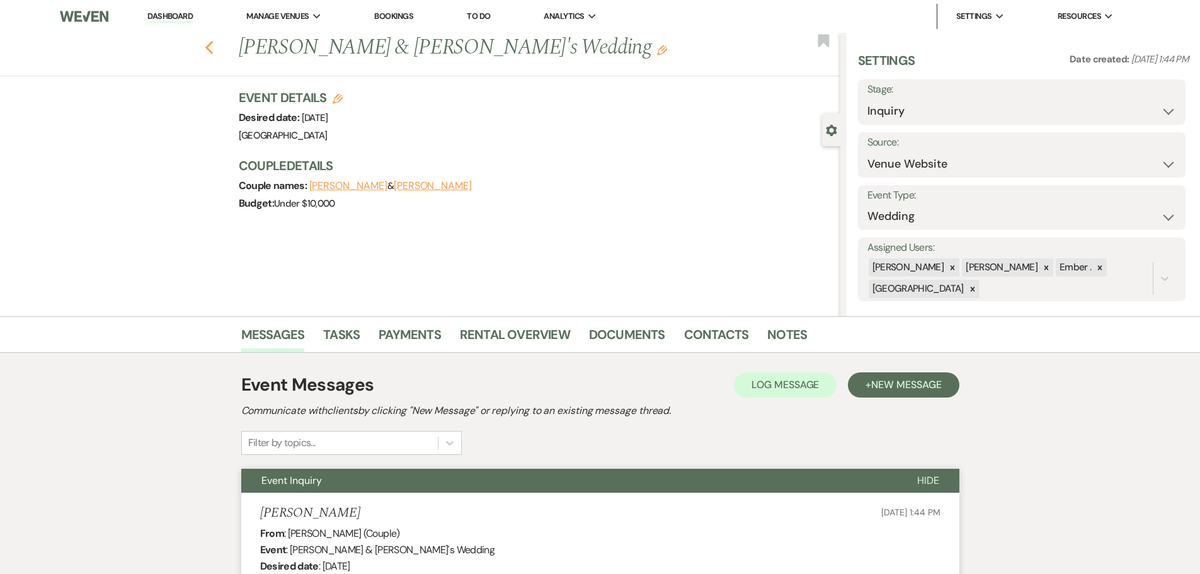
click at [213, 46] on use "button" at bounding box center [209, 48] width 8 height 14
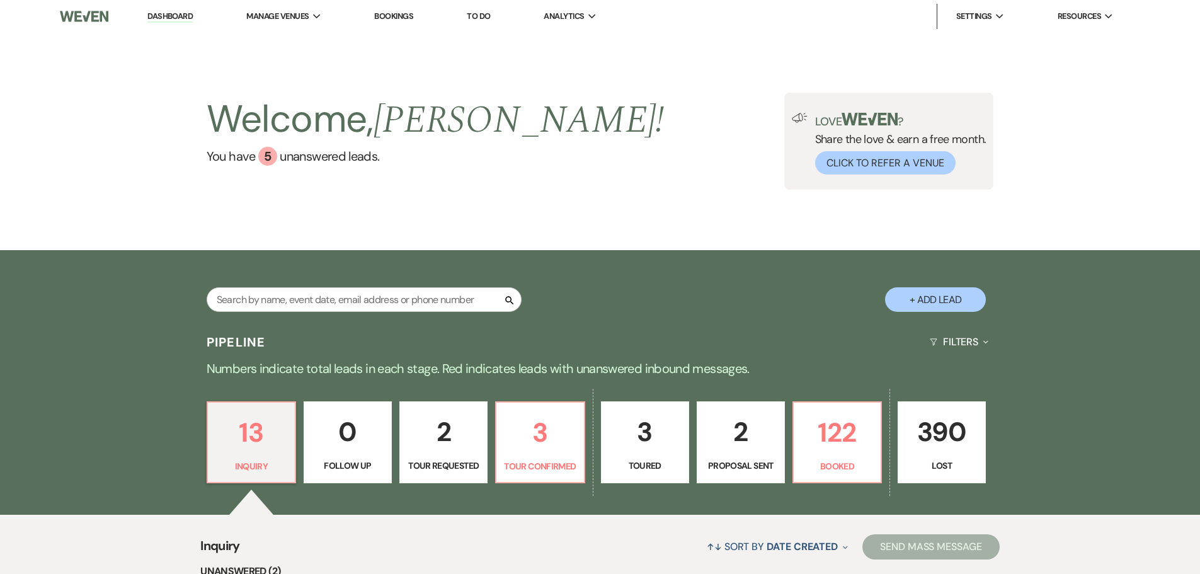
click at [163, 19] on link "Dashboard" at bounding box center [169, 17] width 45 height 12
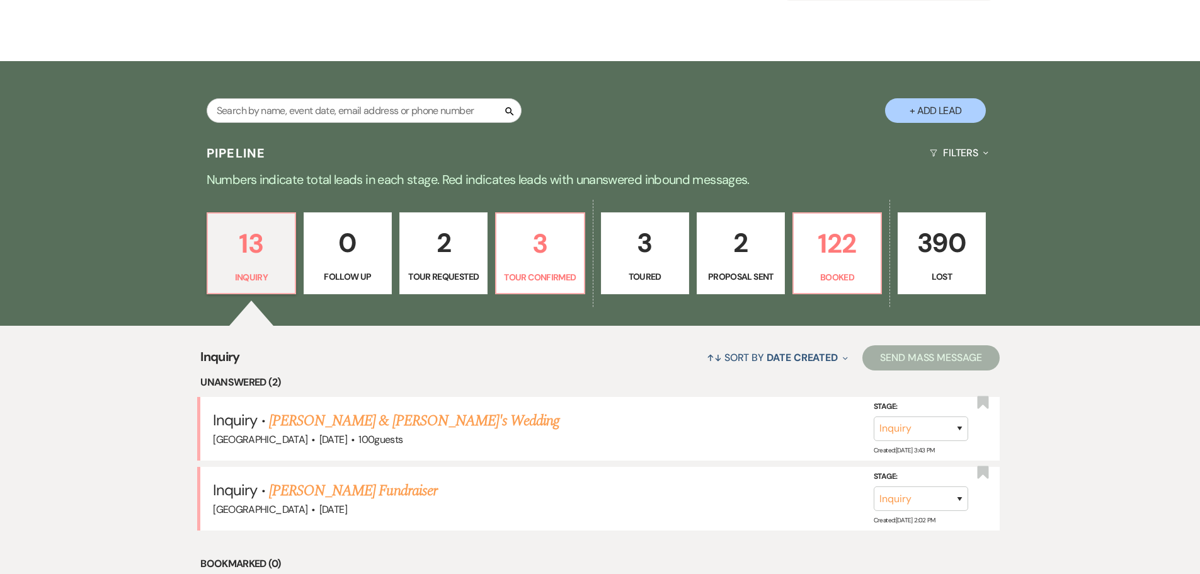
scroll to position [315, 0]
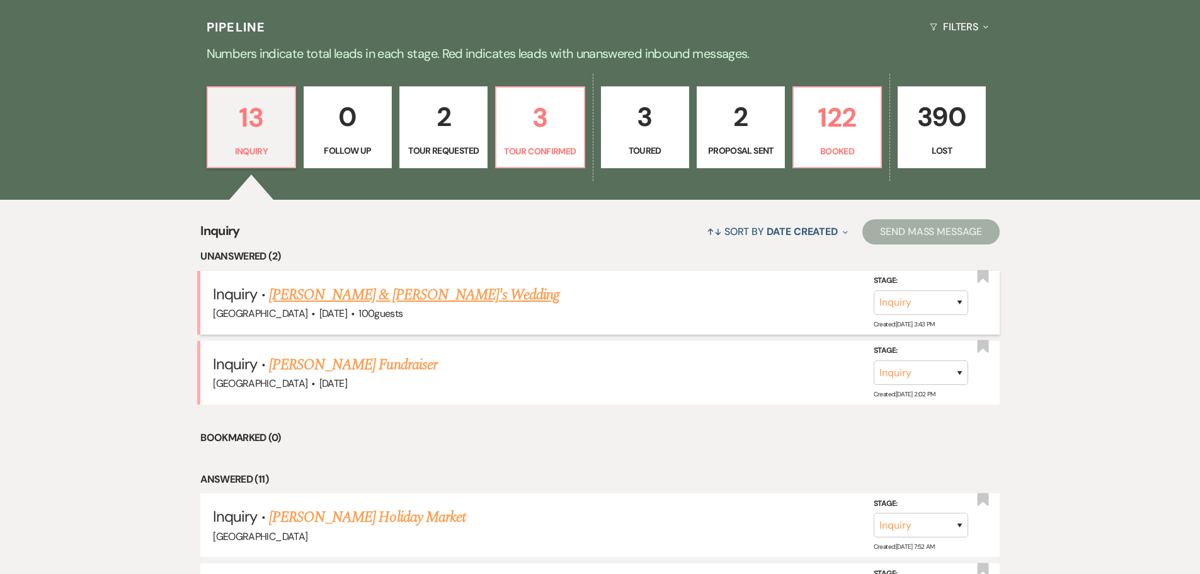
click at [321, 289] on link "Richard Toumberlin & Sherry L Good's Wedding" at bounding box center [414, 295] width 291 height 23
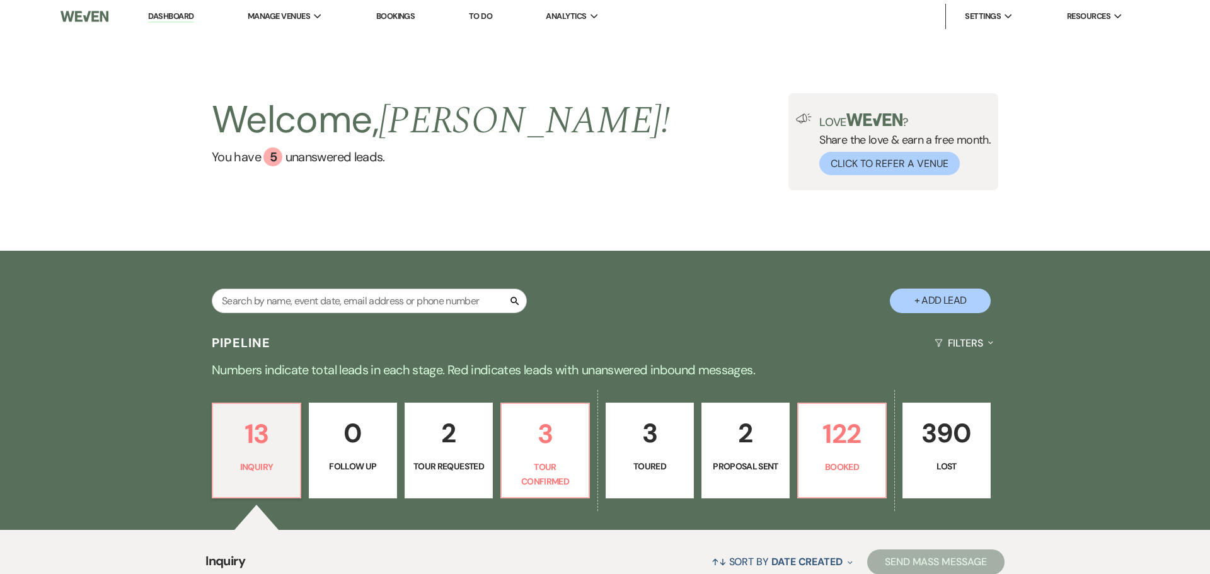
select select "5"
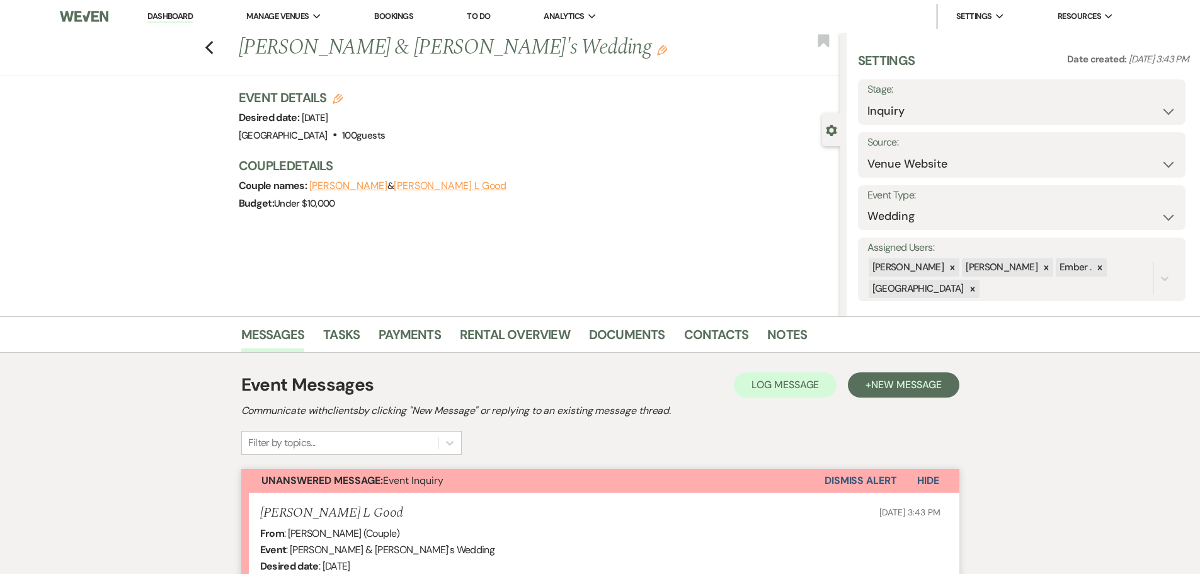
click at [209, 36] on div "Previous Richard Toumberlin & Sherry L Good's Wedding Edit Bookmark" at bounding box center [417, 54] width 847 height 43
click at [212, 43] on icon "Previous" at bounding box center [209, 47] width 9 height 15
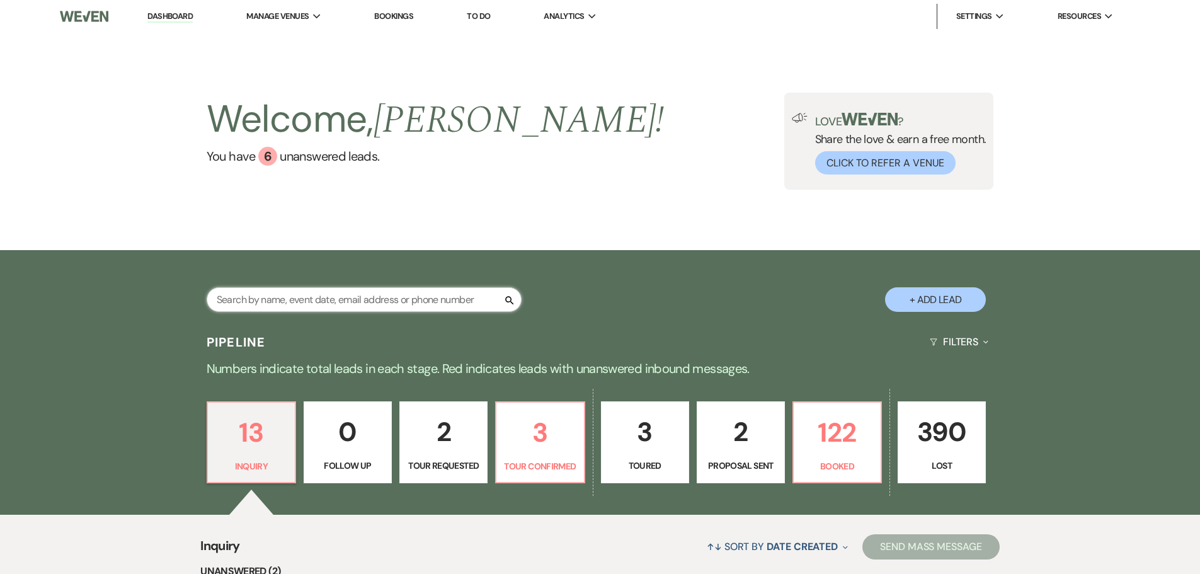
click at [306, 292] on input "text" at bounding box center [364, 299] width 315 height 25
type input "rachel"
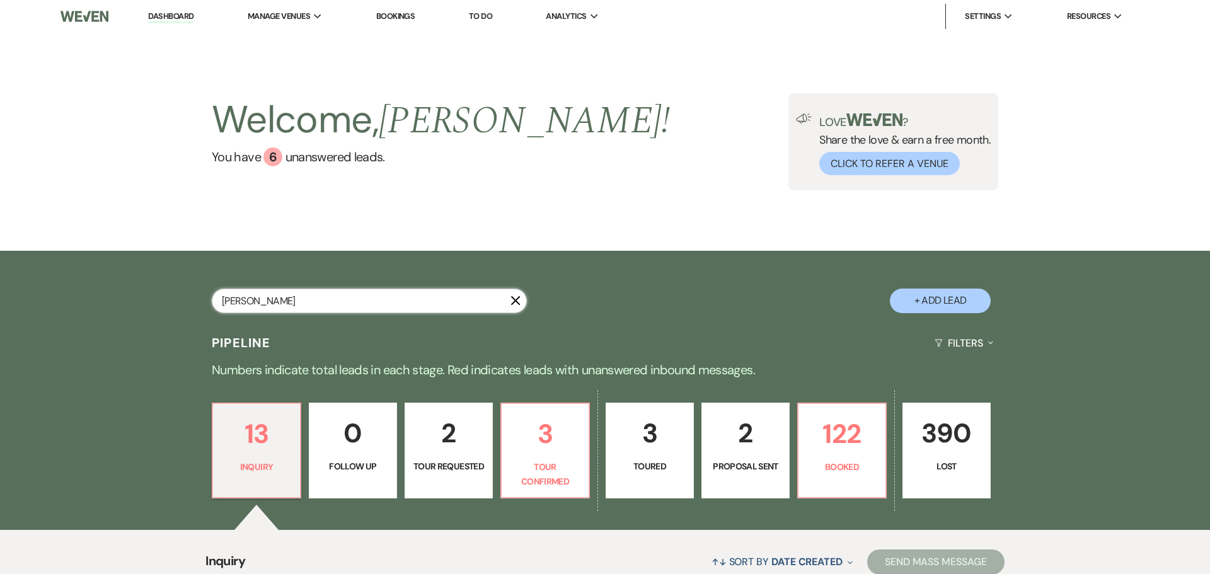
select select "8"
select select "5"
select select "8"
select select "5"
select select "8"
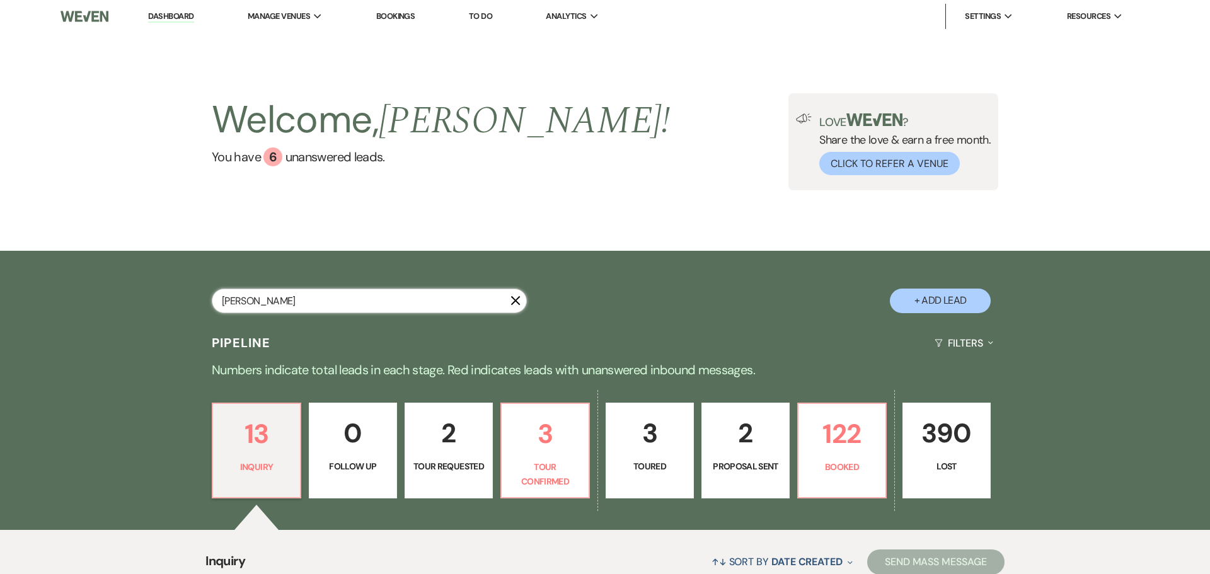
select select "5"
select select "8"
select select "5"
select select "8"
select select "5"
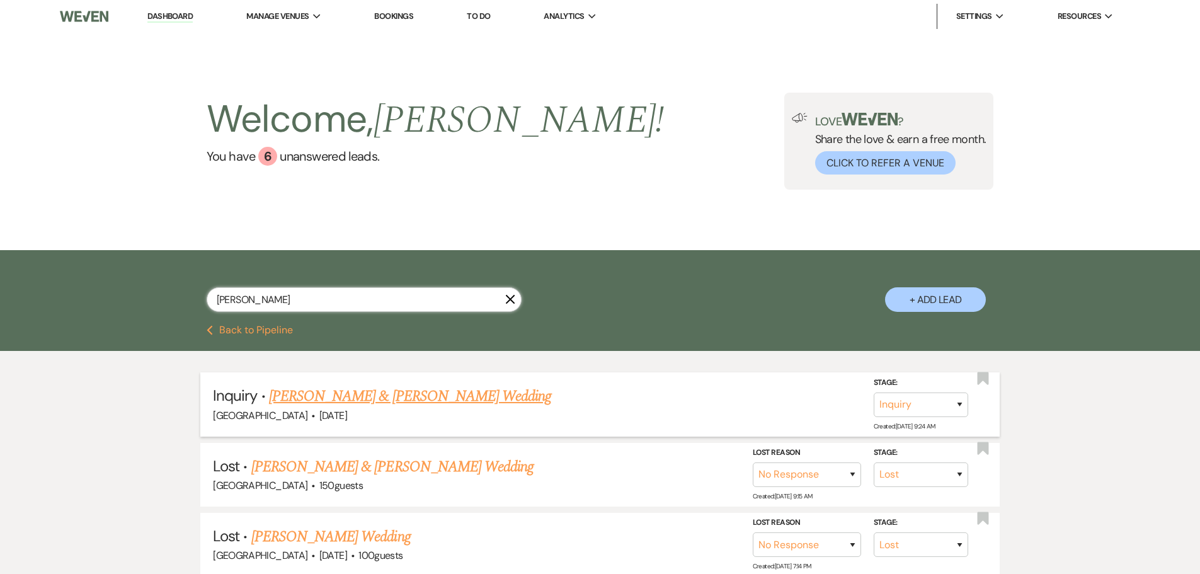
type input "rachel"
click at [437, 394] on link "[PERSON_NAME] & [PERSON_NAME] Wedding" at bounding box center [410, 396] width 282 height 23
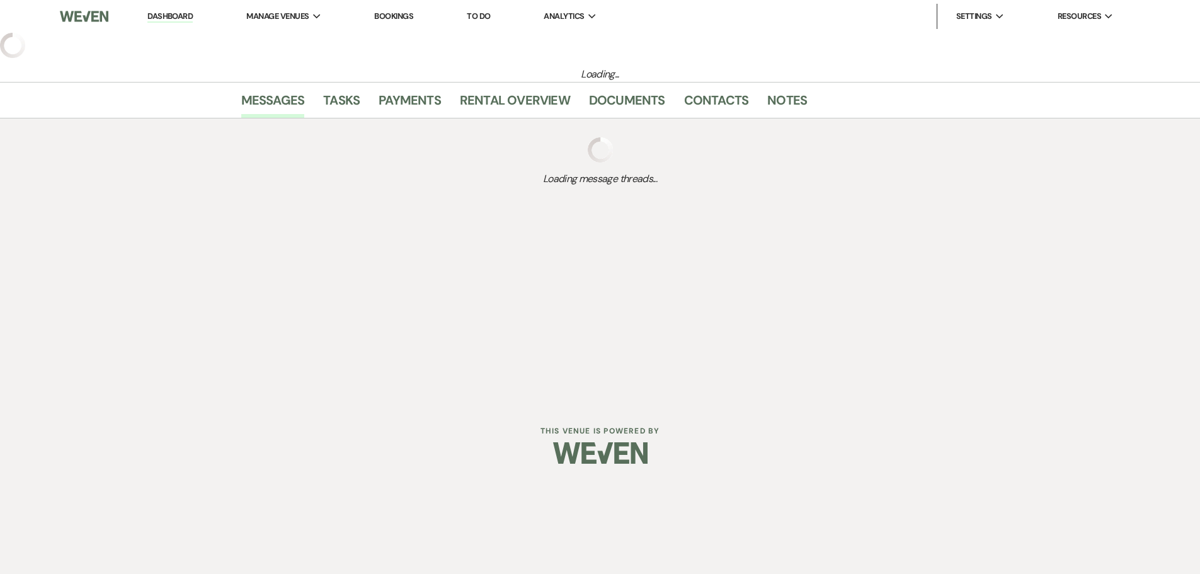
select select "5"
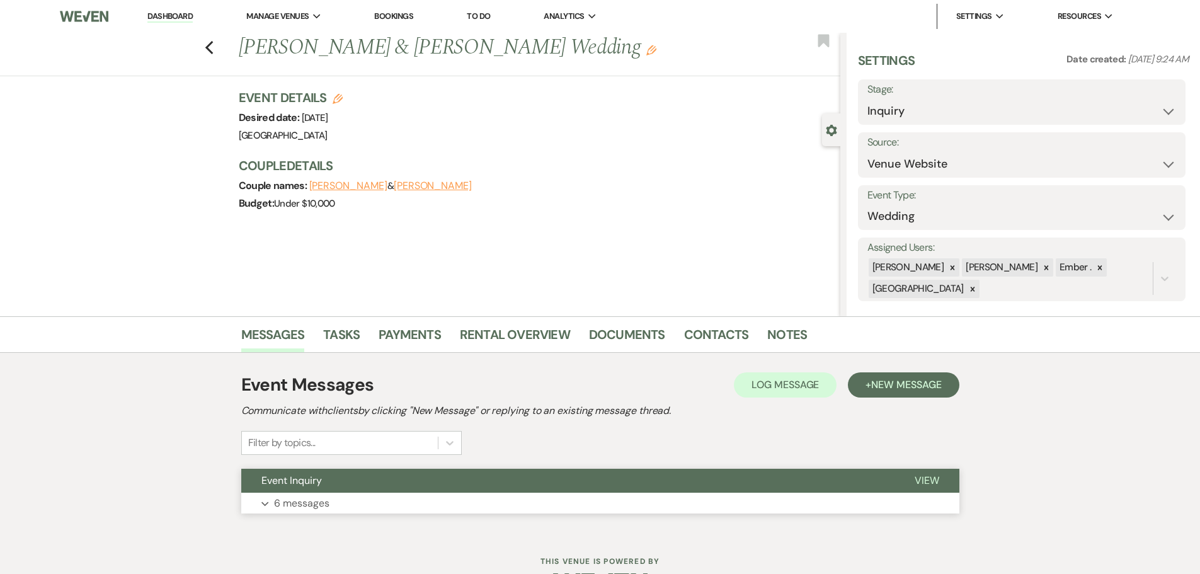
click at [507, 500] on button "Expand 6 messages" at bounding box center [600, 503] width 718 height 21
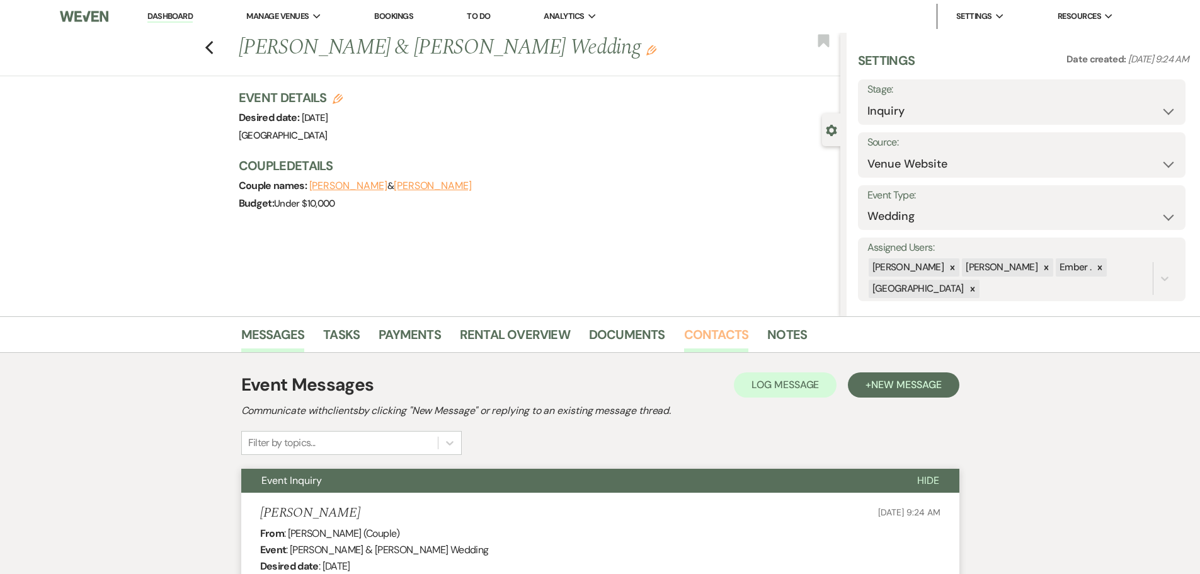
click at [705, 336] on link "Contacts" at bounding box center [716, 339] width 65 height 28
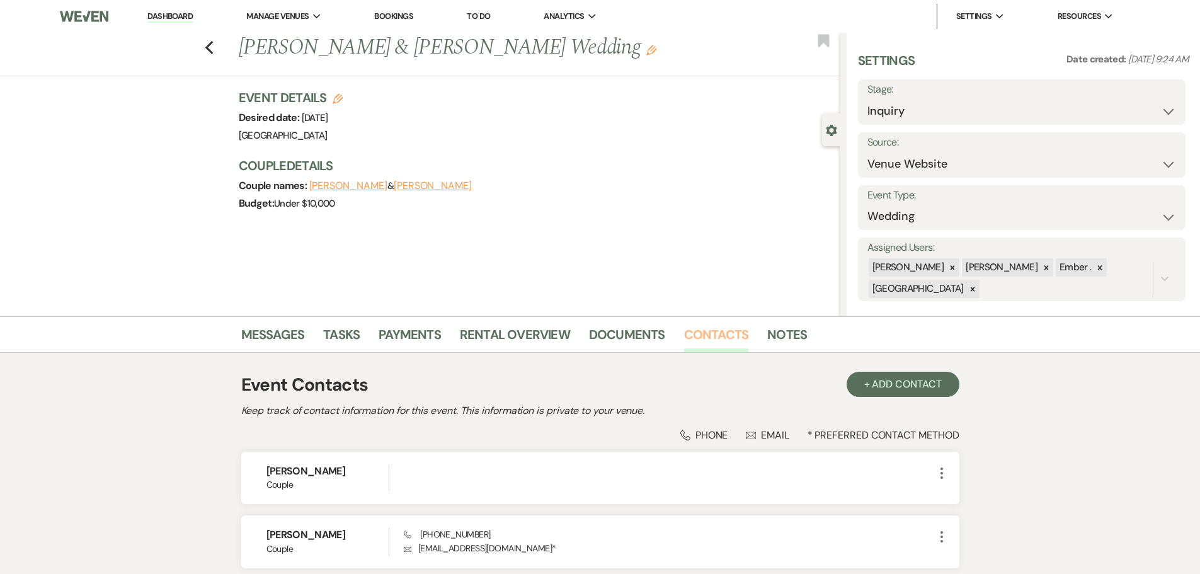
scroll to position [63, 0]
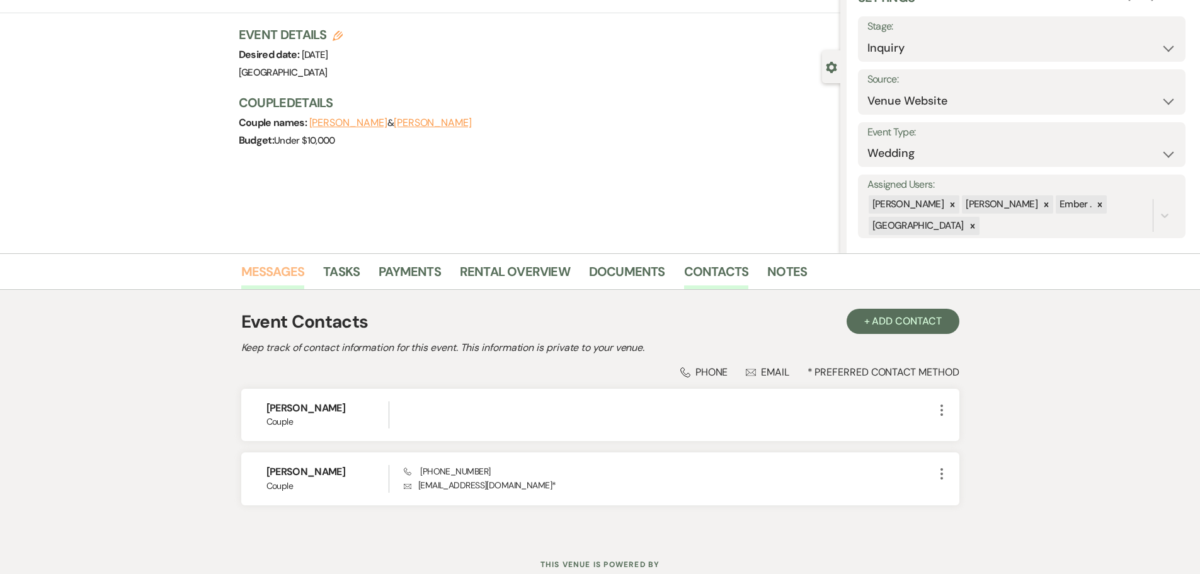
click at [285, 270] on link "Messages" at bounding box center [273, 276] width 64 height 28
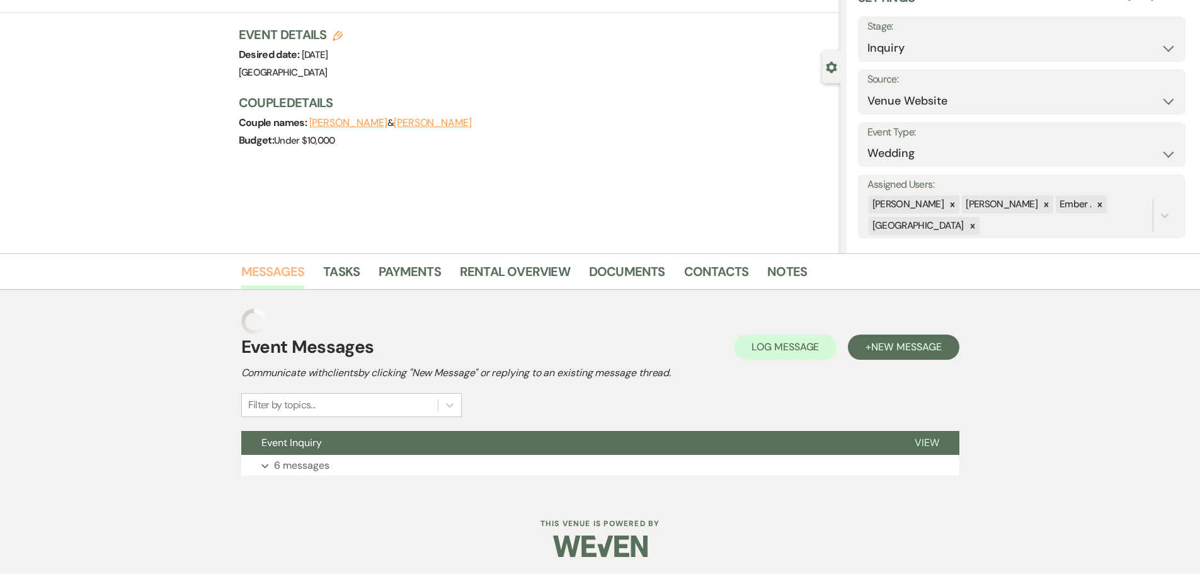
scroll to position [40, 0]
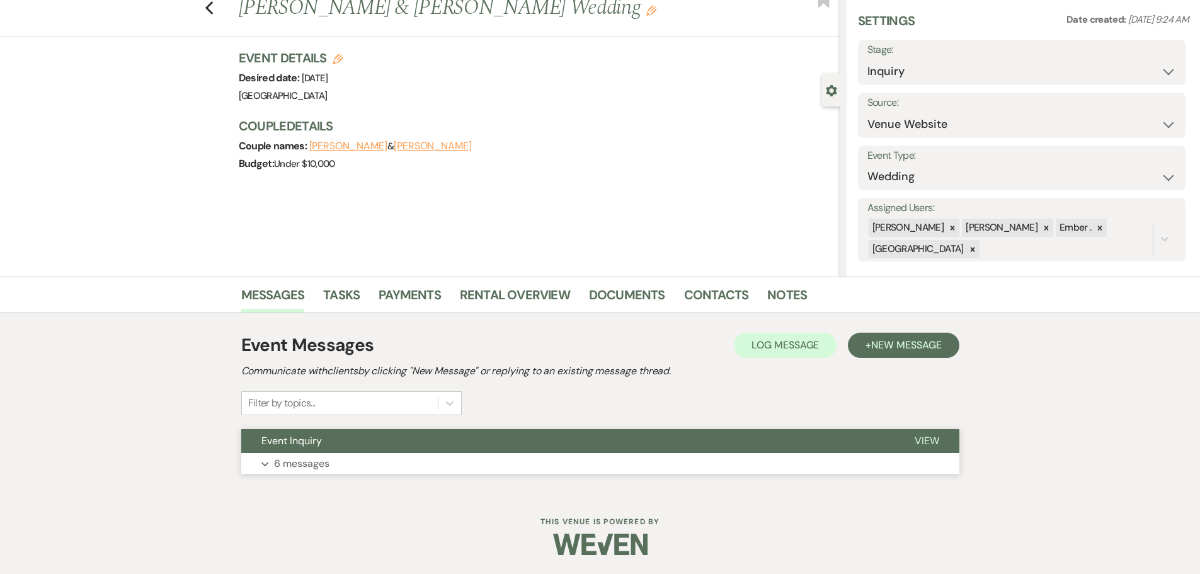
click at [281, 461] on p "6 messages" at bounding box center [301, 464] width 55 height 16
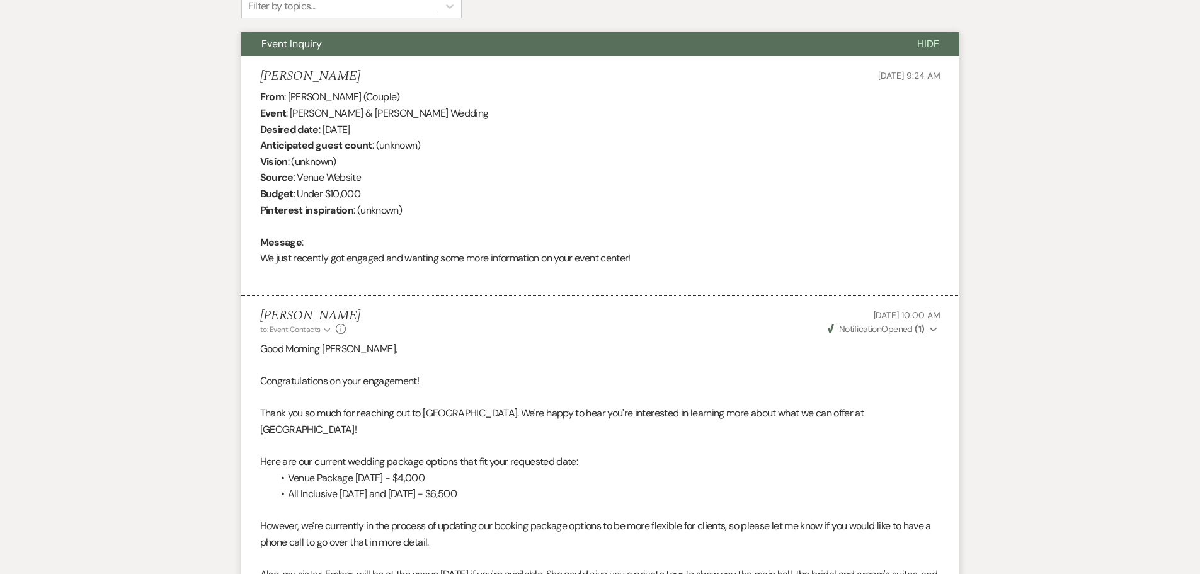
scroll to position [0, 0]
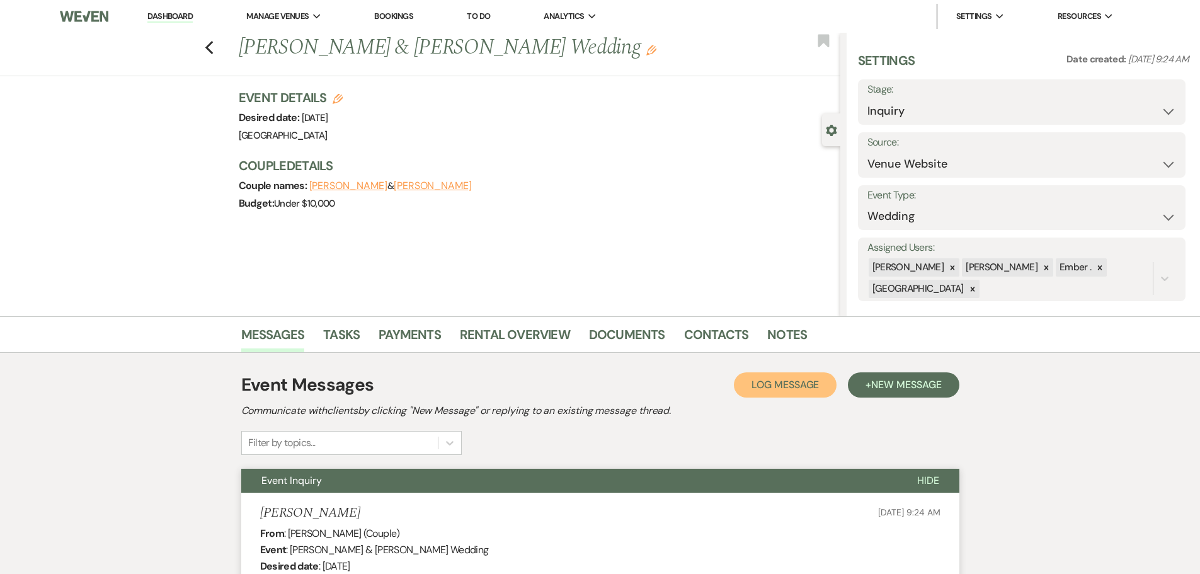
click at [768, 389] on span "Log Message" at bounding box center [785, 384] width 67 height 13
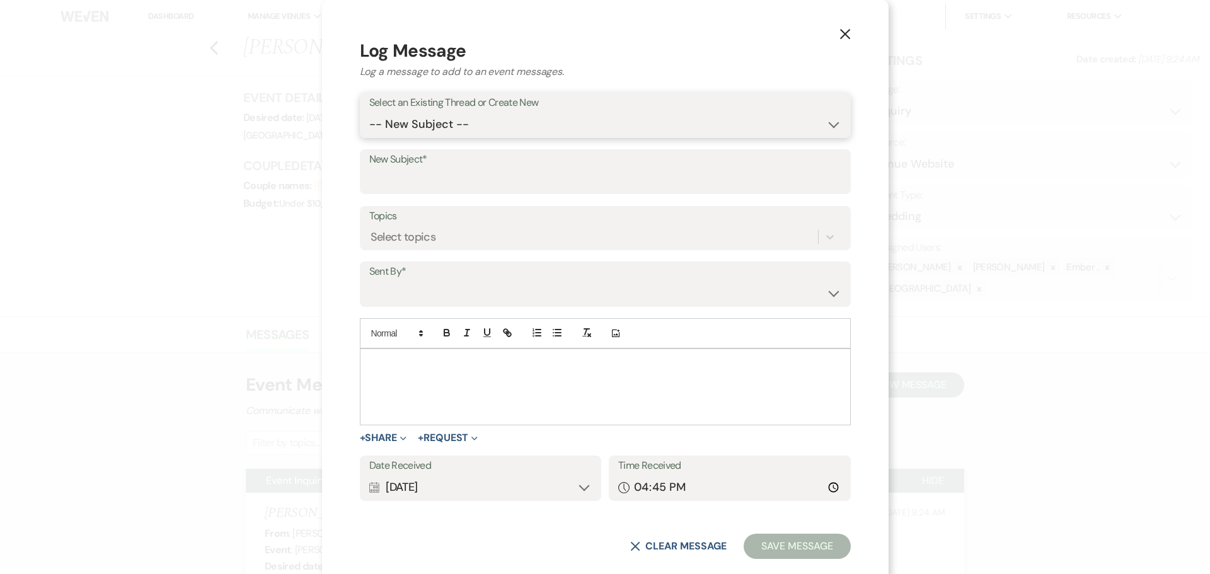
click at [538, 118] on select "-- New Subject -- Event Inquiry" at bounding box center [605, 124] width 472 height 25
select select "463468"
click at [444, 129] on select "-- New Subject -- Event Inquiry" at bounding box center [605, 124] width 472 height 25
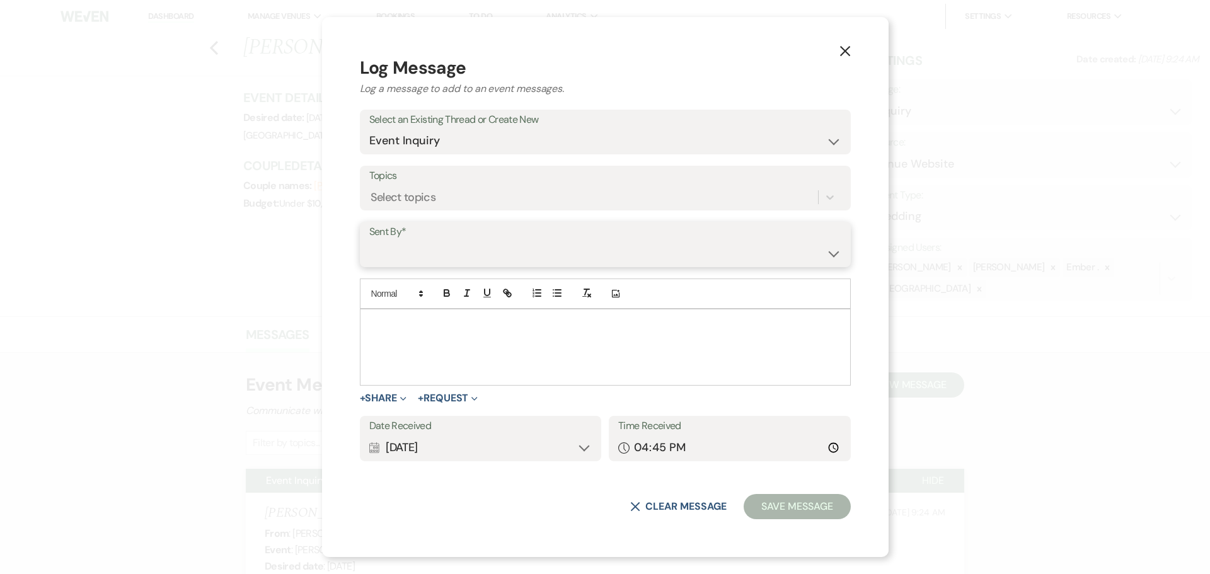
click at [505, 250] on select "Laura Davis (laura.e.meisinger@gmail.com) Chad Davis (dynamiccookies@gmail.com)…" at bounding box center [605, 253] width 472 height 25
select select "user-197739"
click at [444, 241] on select "Laura Davis (laura.e.meisinger@gmail.com) Chad Davis (dynamiccookies@gmail.com)…" at bounding box center [605, 253] width 472 height 25
click at [544, 347] on div at bounding box center [605, 347] width 490 height 76
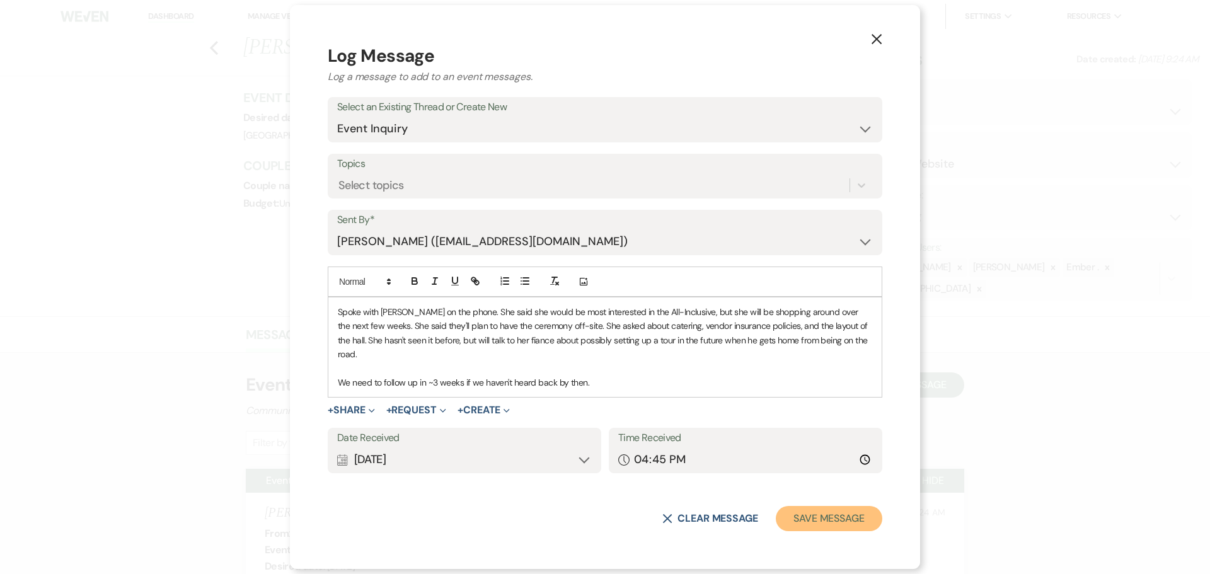
click at [834, 512] on button "Save Message" at bounding box center [829, 518] width 106 height 25
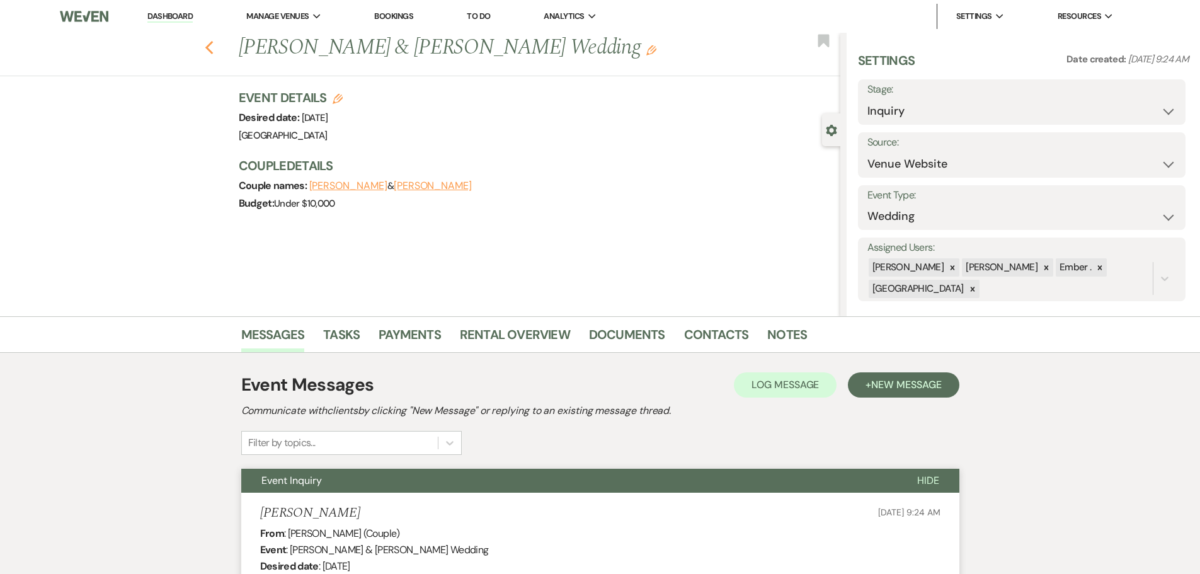
click at [214, 49] on icon "Previous" at bounding box center [209, 47] width 9 height 15
select select "8"
select select "5"
select select "8"
select select "5"
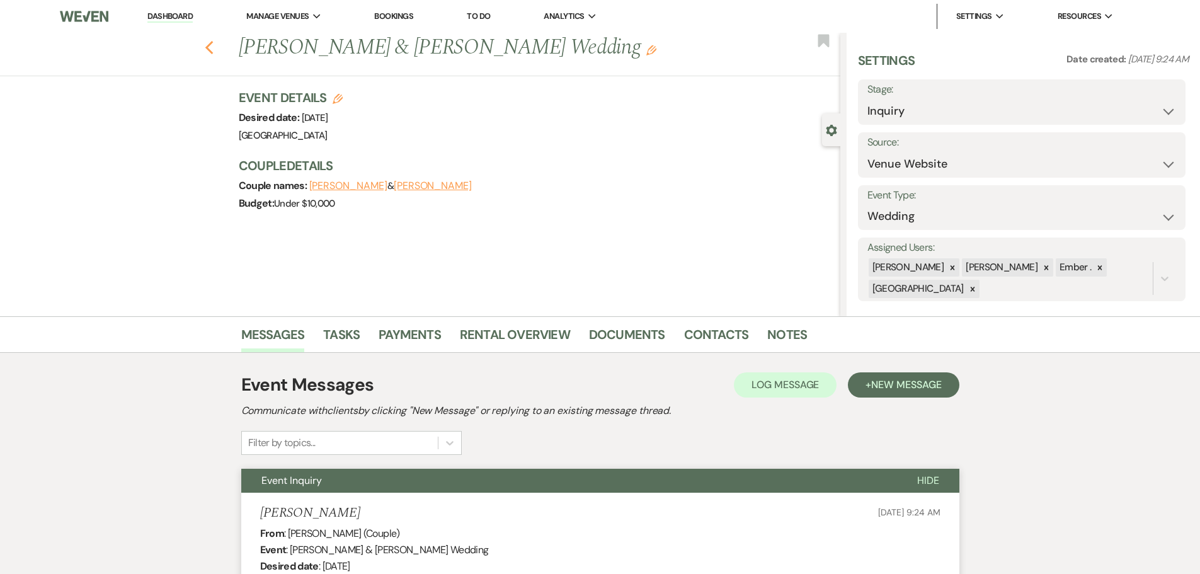
select select "8"
select select "5"
select select "8"
select select "5"
select select "8"
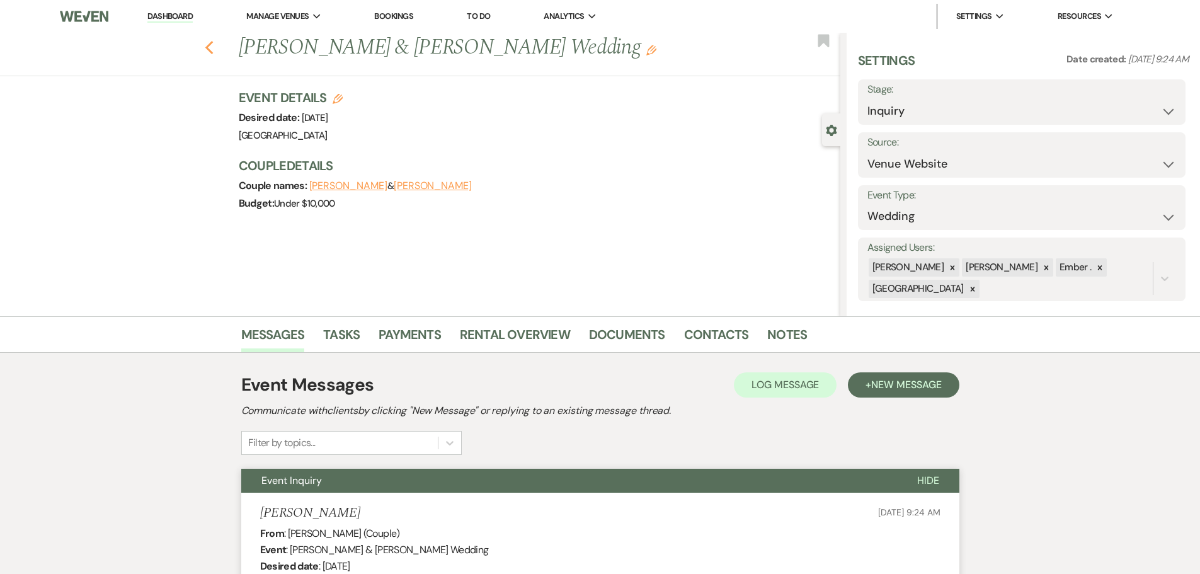
select select "5"
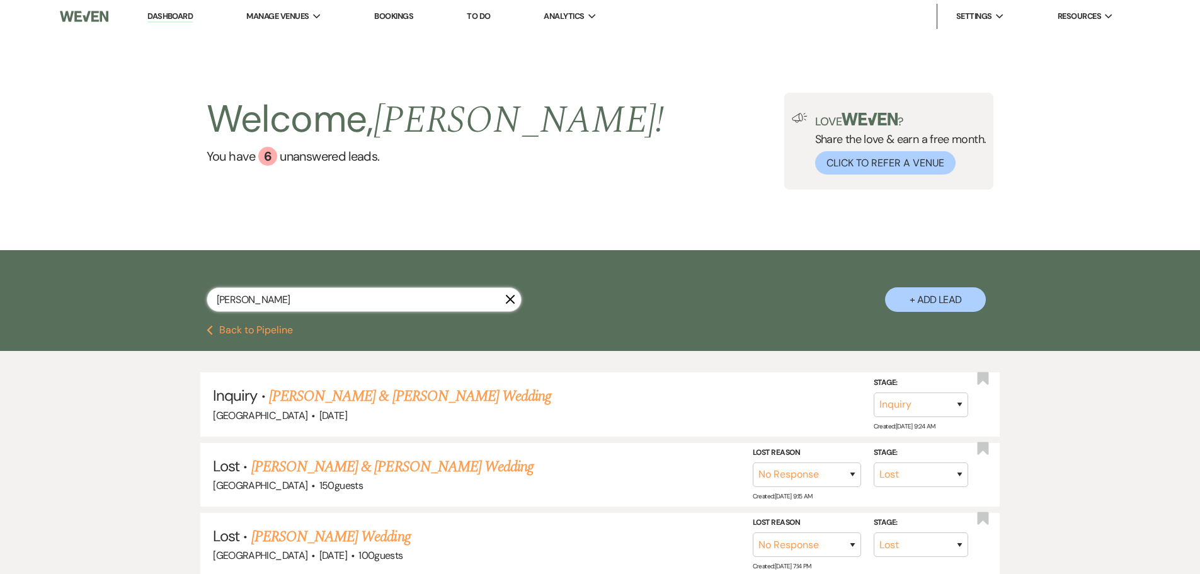
drag, startPoint x: 519, startPoint y: 299, endPoint x: 510, endPoint y: 300, distance: 8.3
click at [517, 299] on input "rachel" at bounding box center [364, 299] width 315 height 25
click at [510, 300] on use "button" at bounding box center [510, 299] width 9 height 9
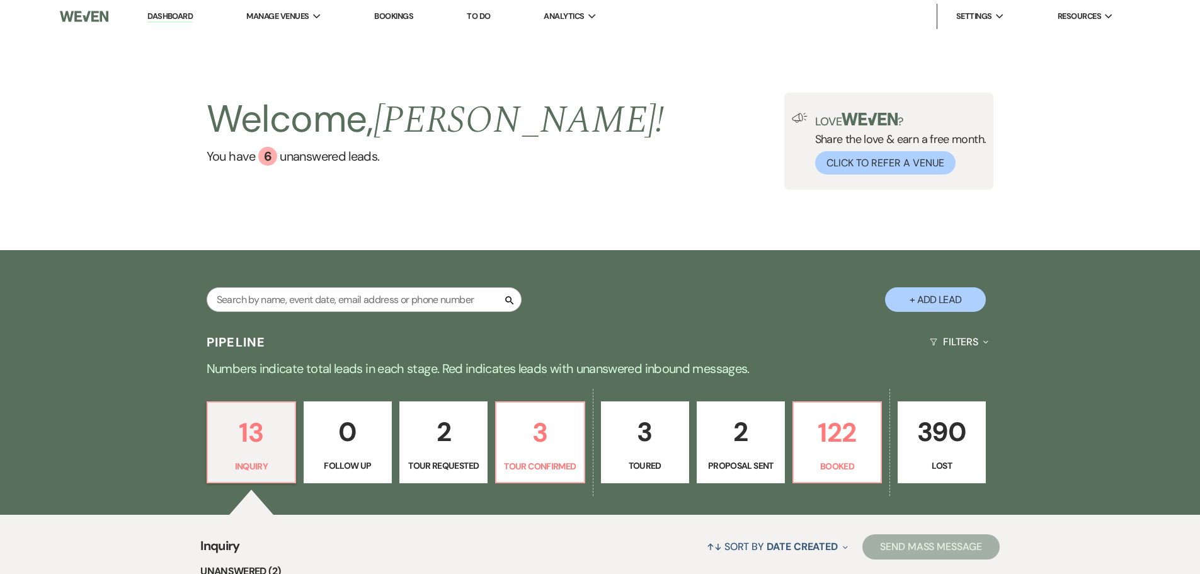
scroll to position [315, 0]
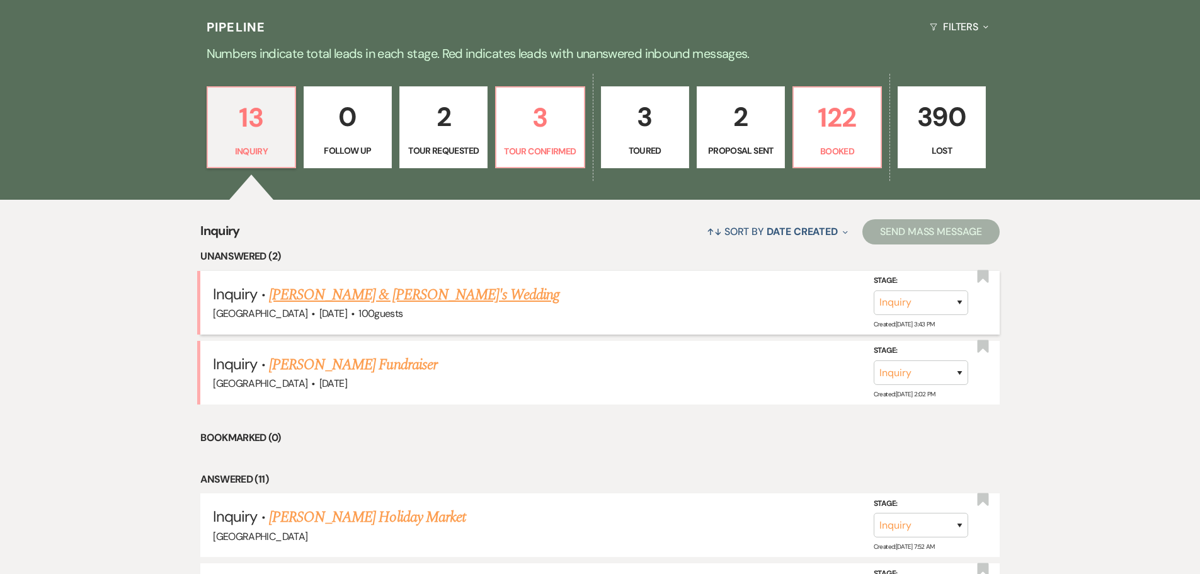
click at [357, 297] on link "Richard Toumberlin & Sherry L Good's Wedding" at bounding box center [414, 295] width 291 height 23
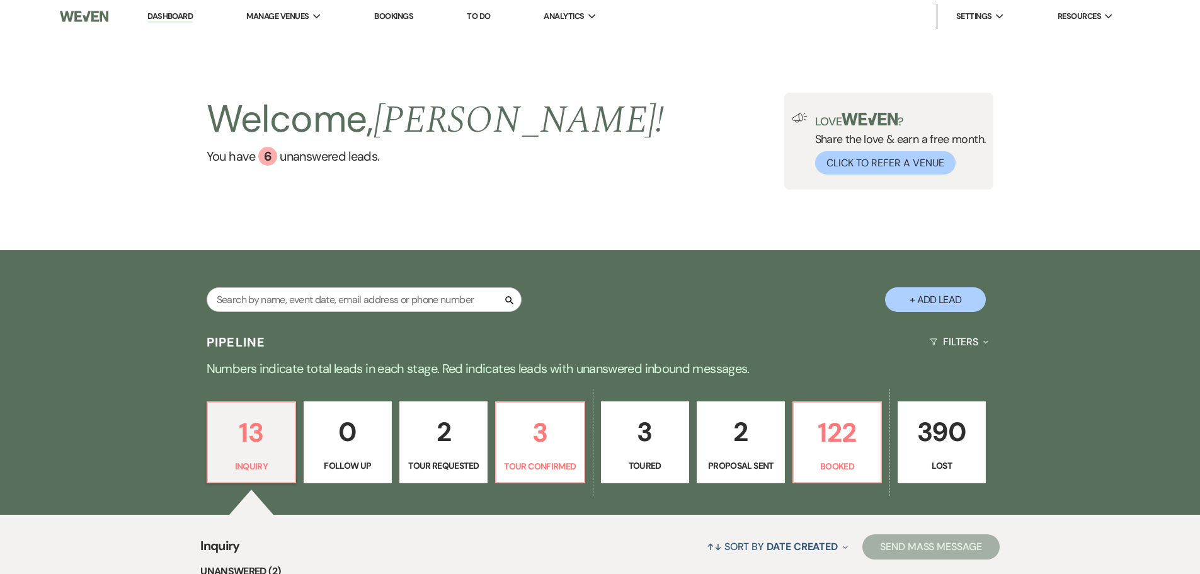
select select "5"
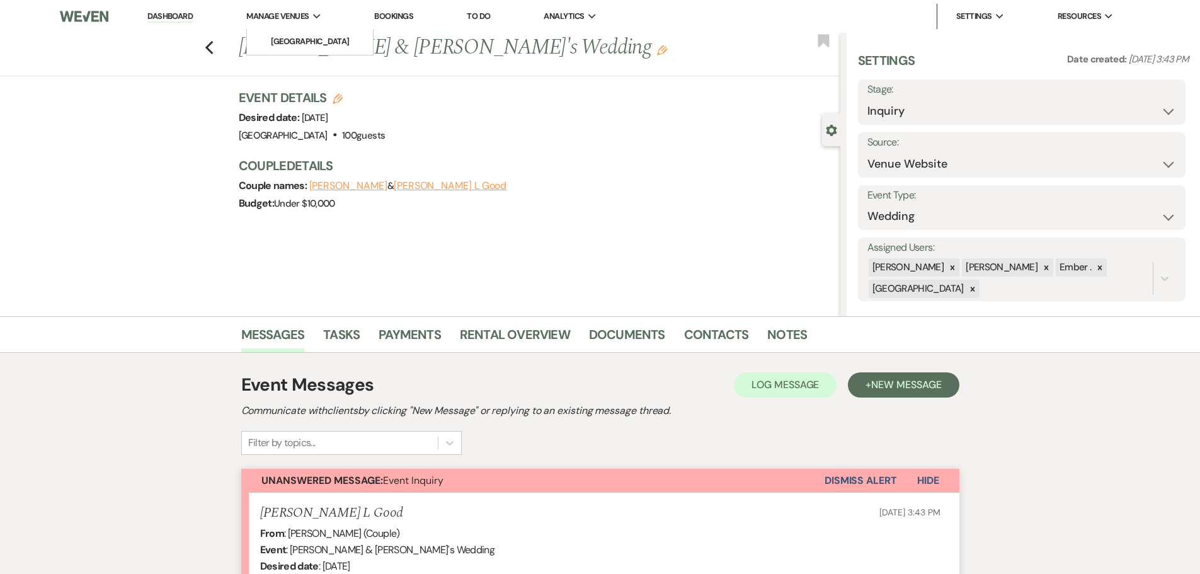
click at [279, 18] on span "Manage Venues" at bounding box center [277, 16] width 62 height 13
click at [280, 36] on li "[GEOGRAPHIC_DATA]" at bounding box center [309, 41] width 113 height 13
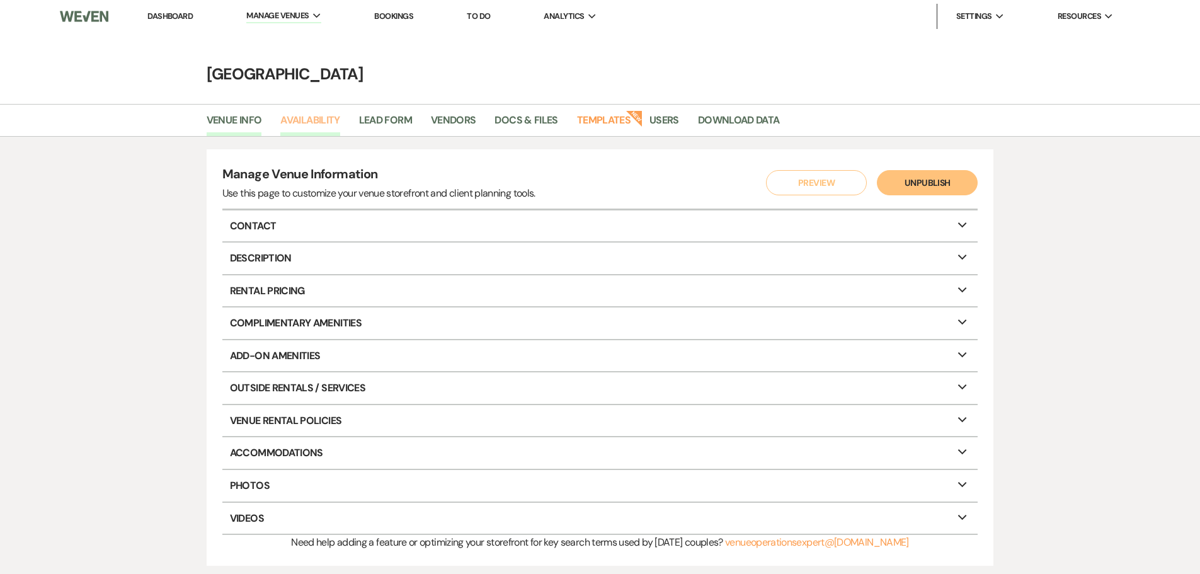
click at [304, 118] on link "Availability" at bounding box center [309, 124] width 59 height 24
select select "3"
select select "2026"
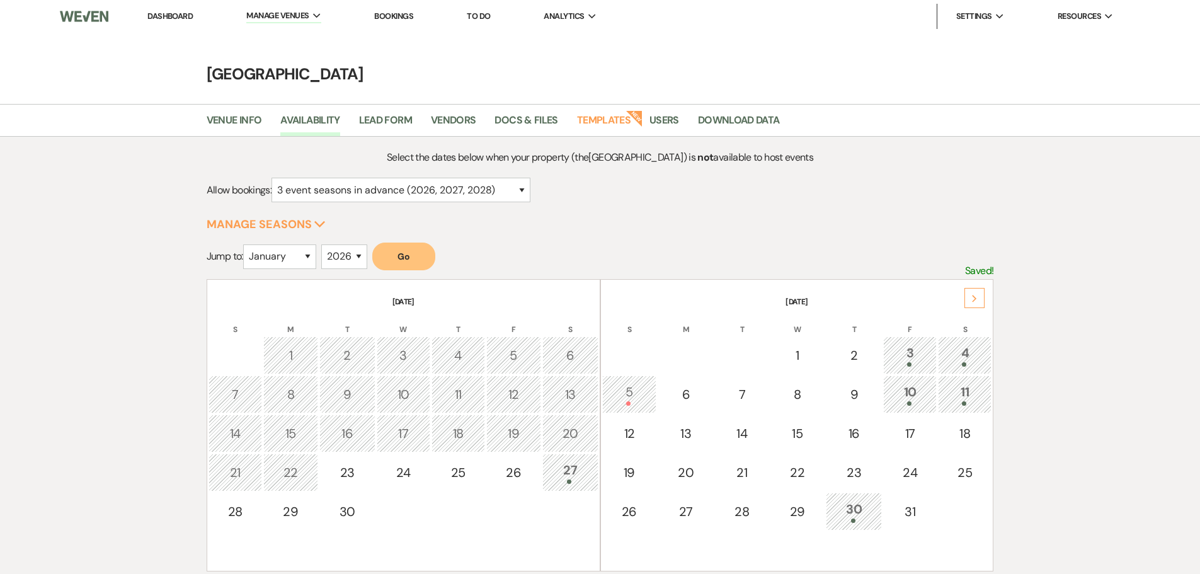
click at [975, 295] on icon "Next" at bounding box center [975, 299] width 6 height 8
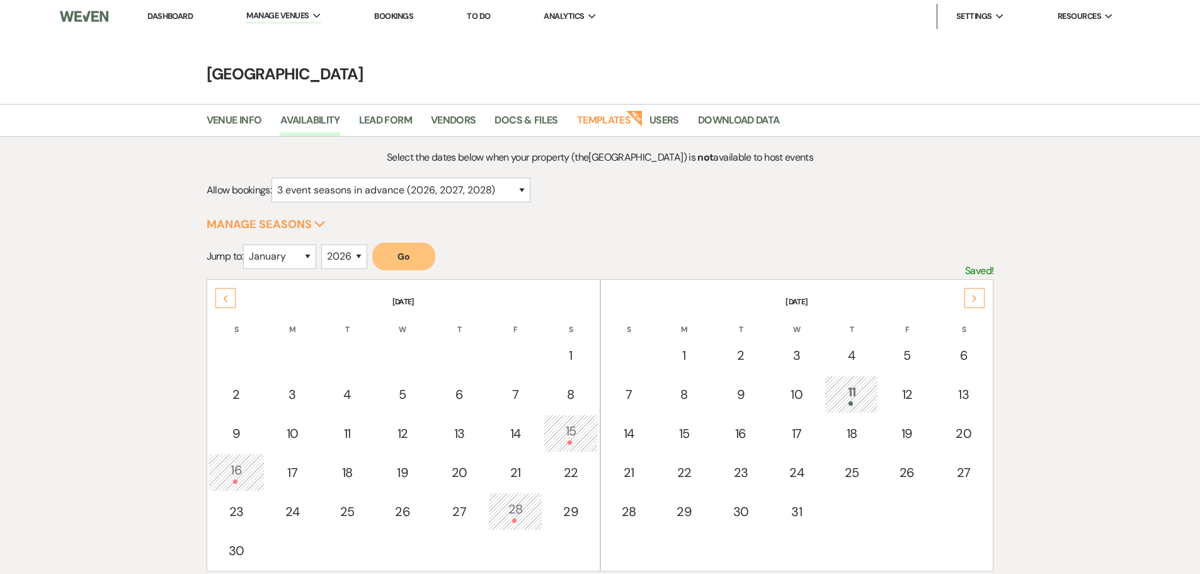
click at [975, 295] on icon "Next" at bounding box center [975, 299] width 6 height 8
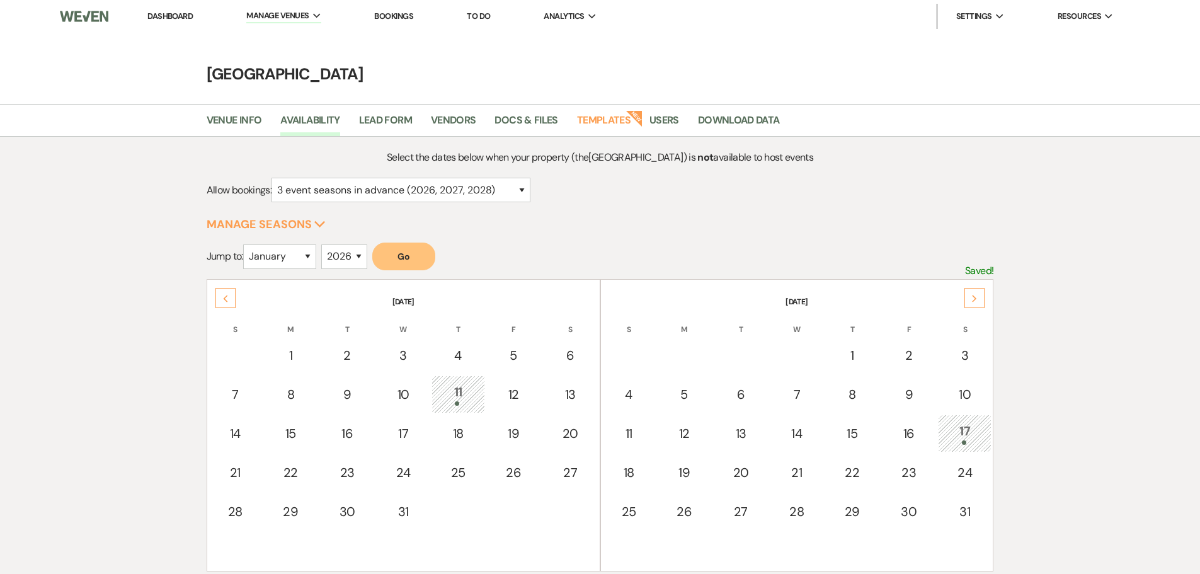
click at [975, 295] on icon "Next" at bounding box center [975, 299] width 6 height 8
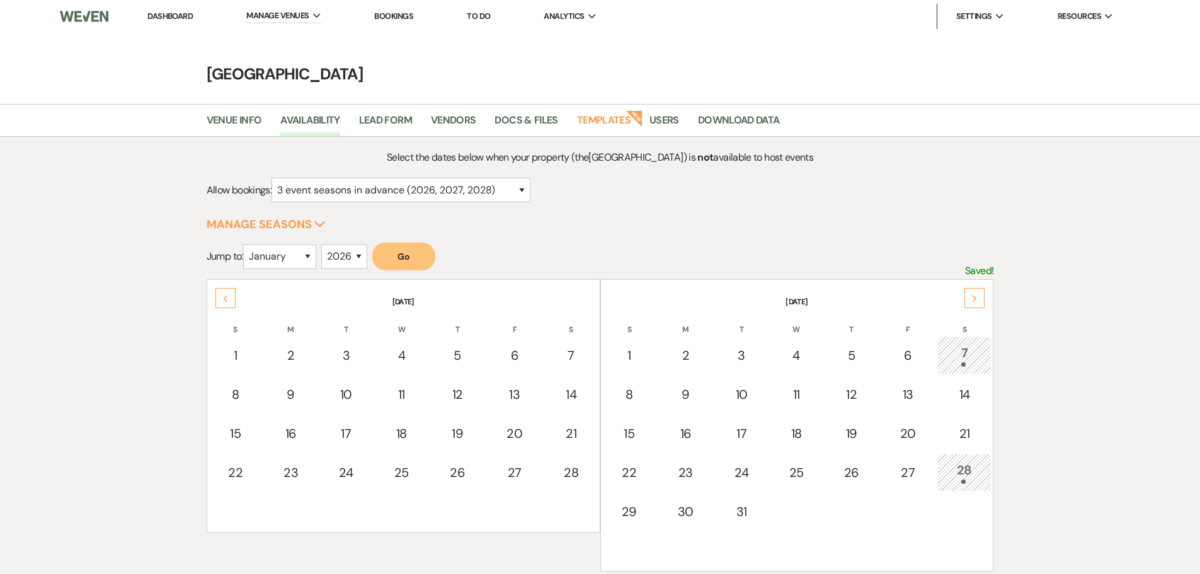
click at [975, 295] on icon "Next" at bounding box center [975, 299] width 6 height 8
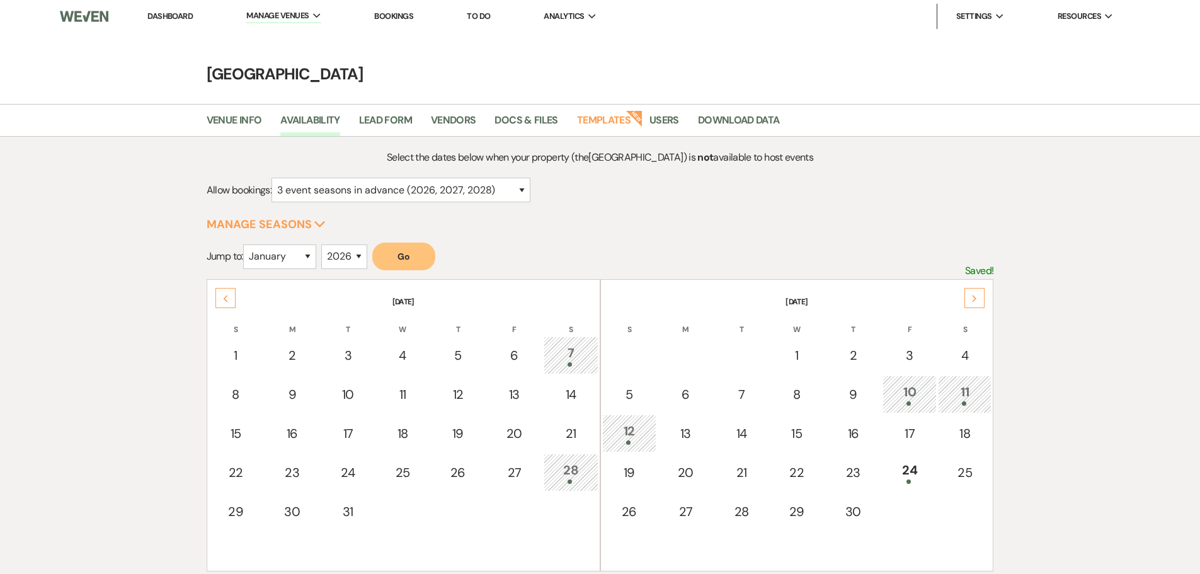
click at [975, 295] on icon "Next" at bounding box center [975, 299] width 6 height 8
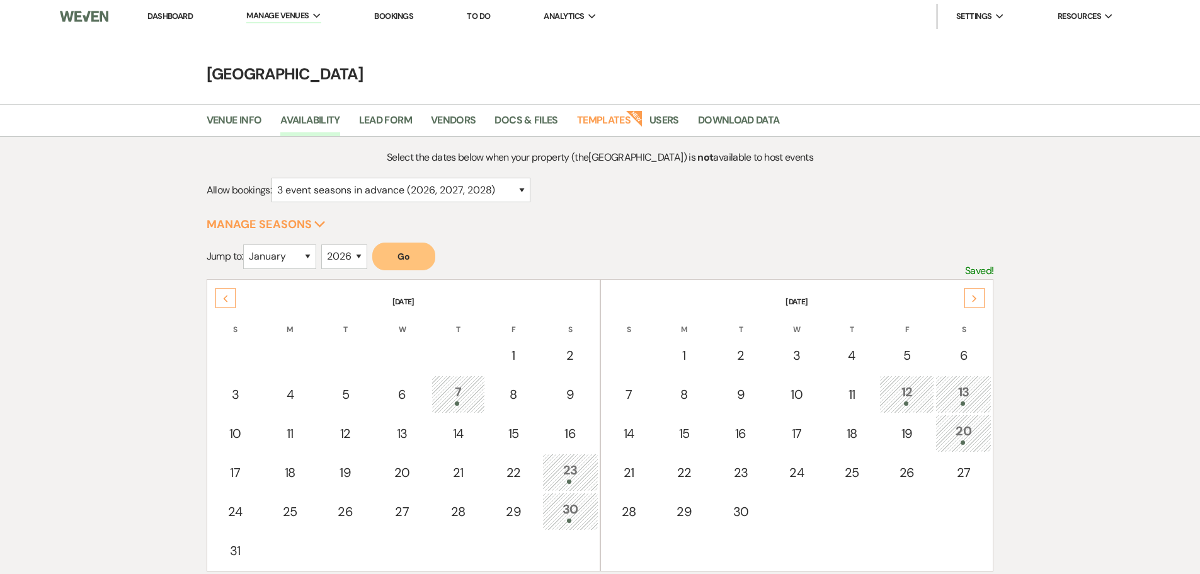
click at [975, 295] on icon "Next" at bounding box center [975, 299] width 6 height 8
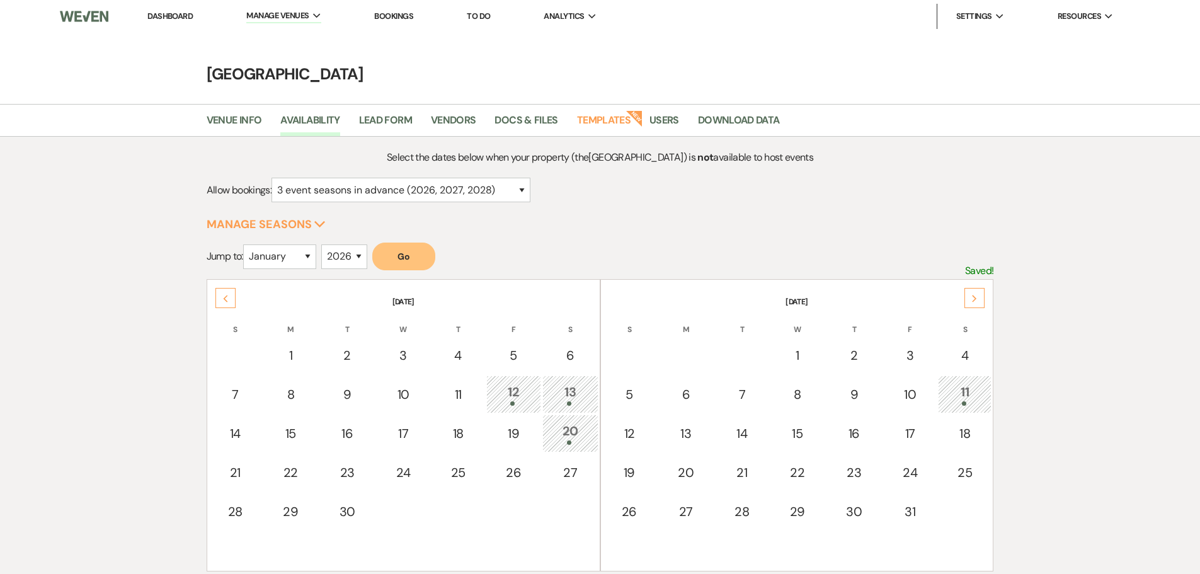
click at [975, 295] on icon "Next" at bounding box center [975, 299] width 6 height 8
click at [176, 16] on link "Dashboard" at bounding box center [169, 16] width 45 height 11
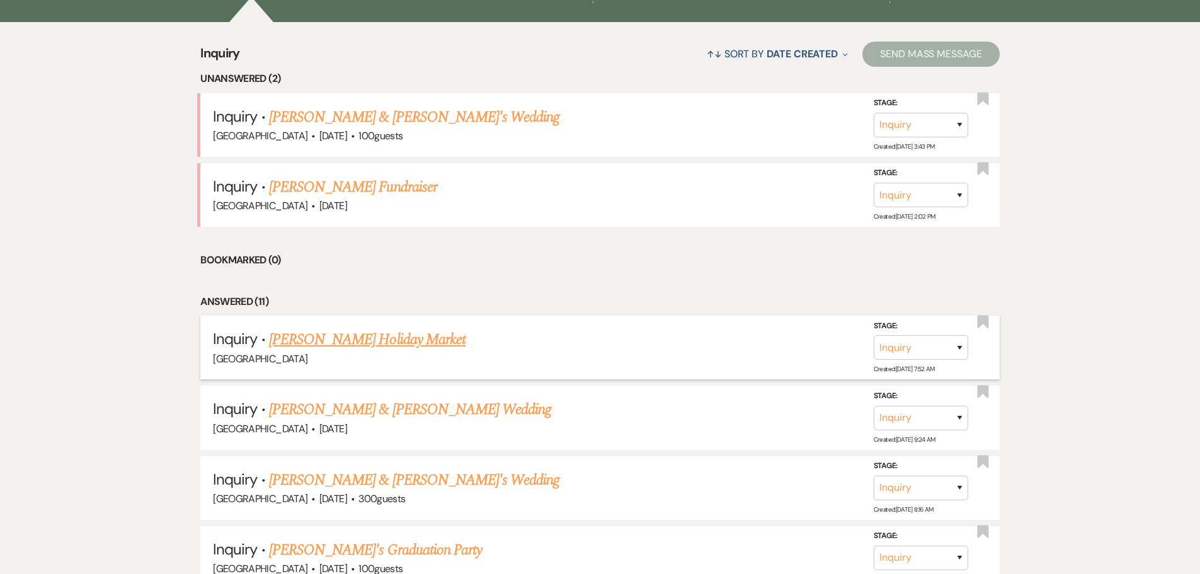
scroll to position [504, 0]
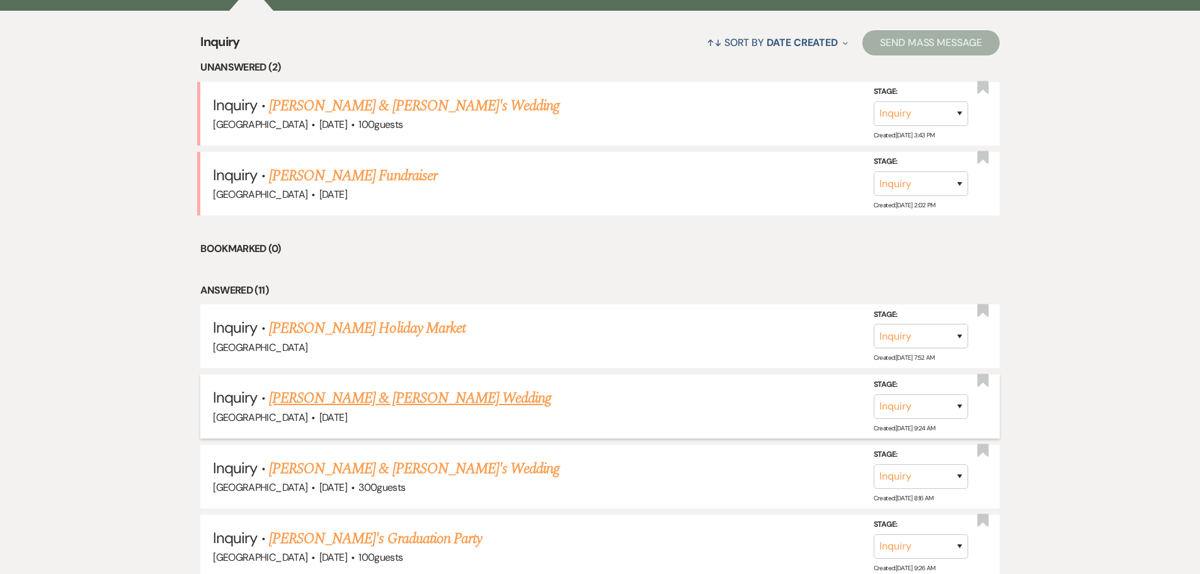
click at [435, 403] on link "[PERSON_NAME] & [PERSON_NAME] Wedding" at bounding box center [410, 398] width 282 height 23
select select "5"
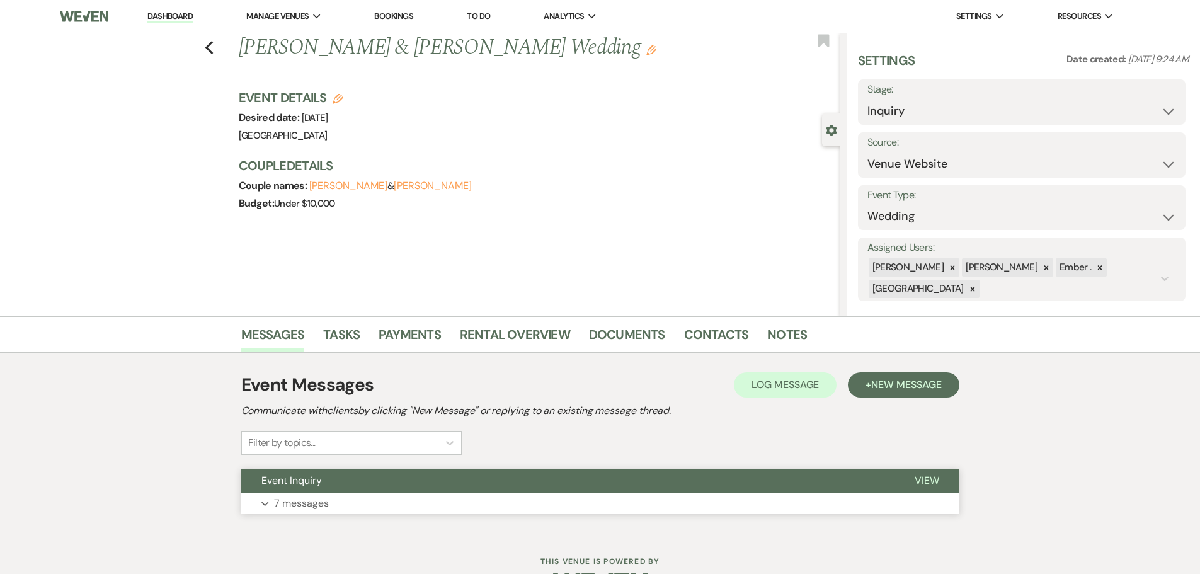
click at [631, 503] on button "Expand 7 messages" at bounding box center [600, 503] width 718 height 21
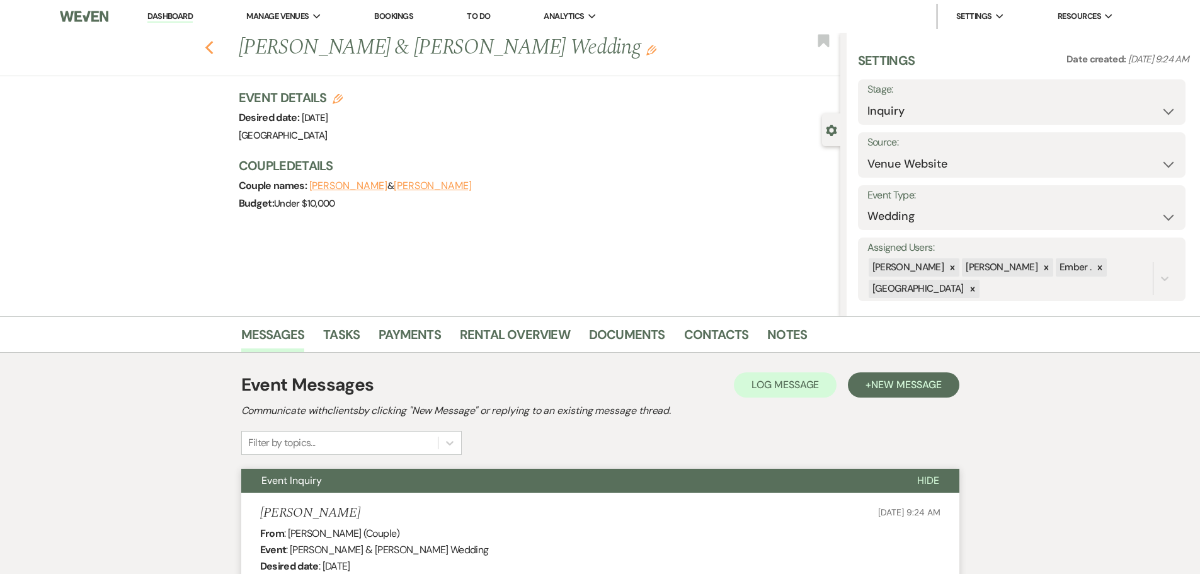
click at [212, 39] on button "Previous" at bounding box center [209, 47] width 9 height 18
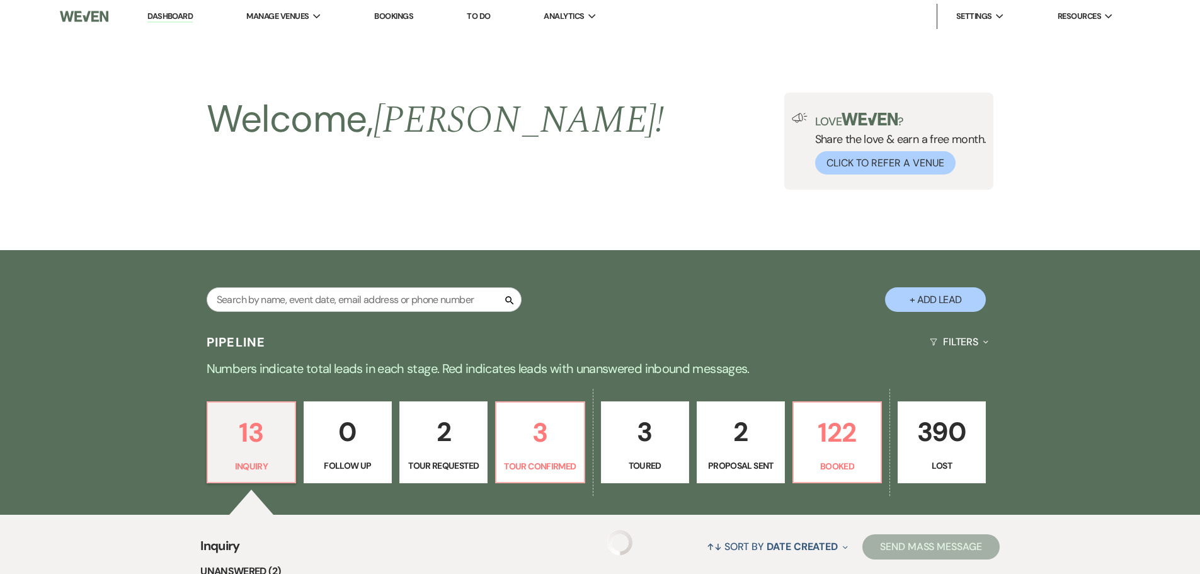
scroll to position [504, 0]
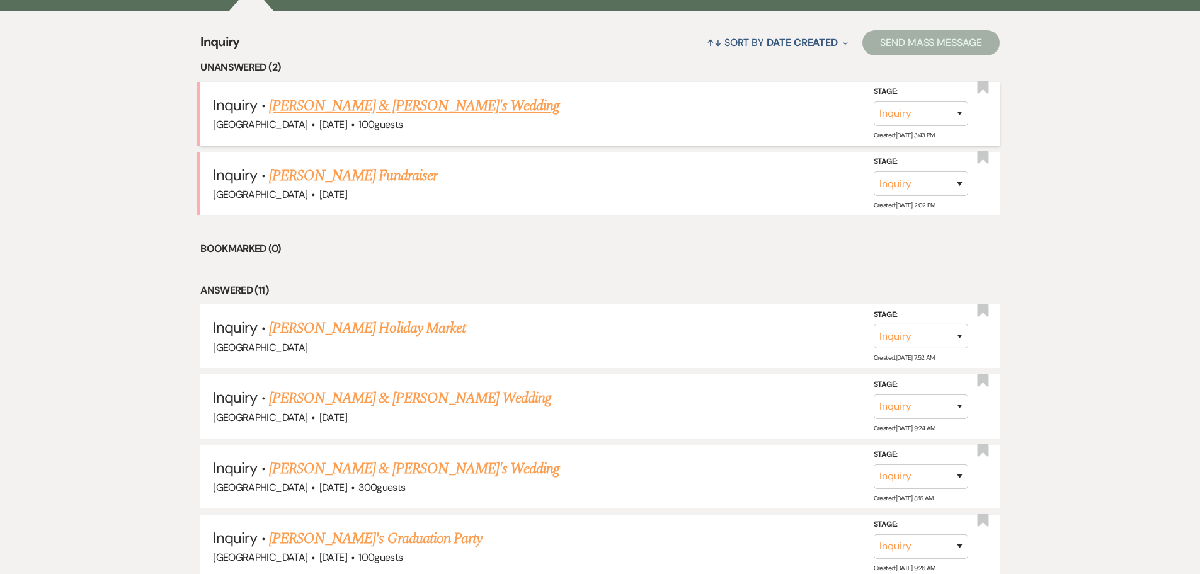
click at [392, 103] on link "Richard Toumberlin & Sherry L Good's Wedding" at bounding box center [414, 106] width 291 height 23
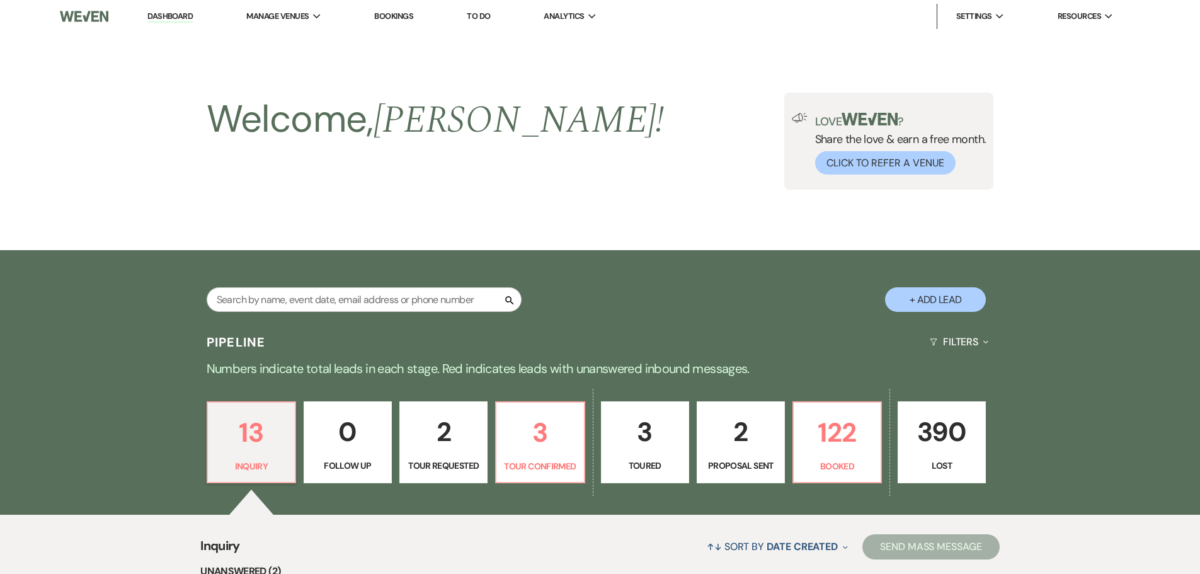
select select "5"
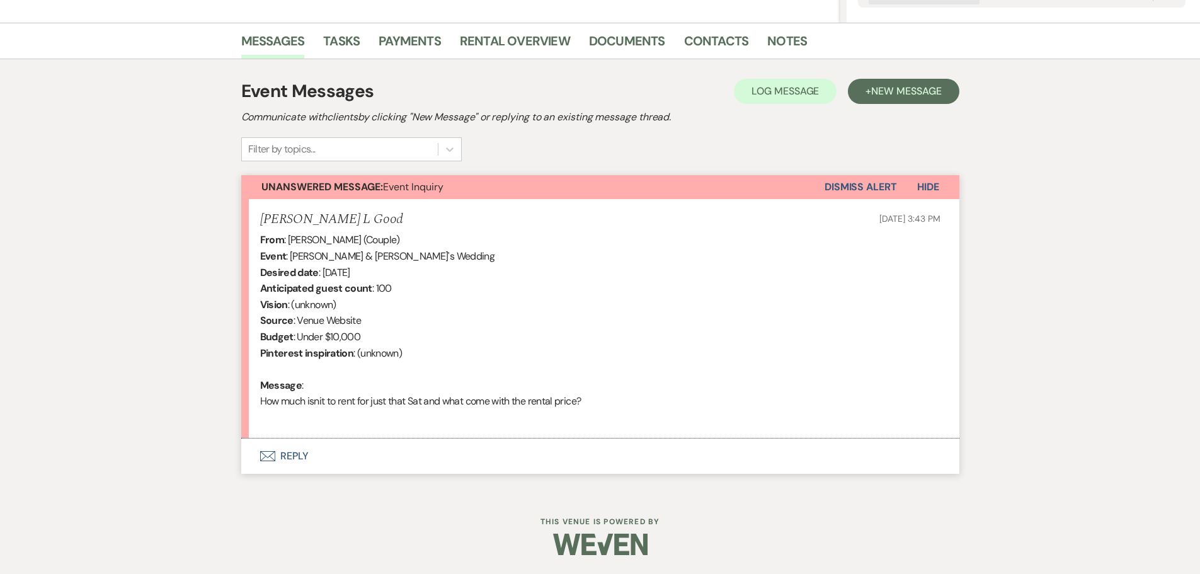
click at [284, 455] on button "Envelope Reply" at bounding box center [600, 456] width 718 height 35
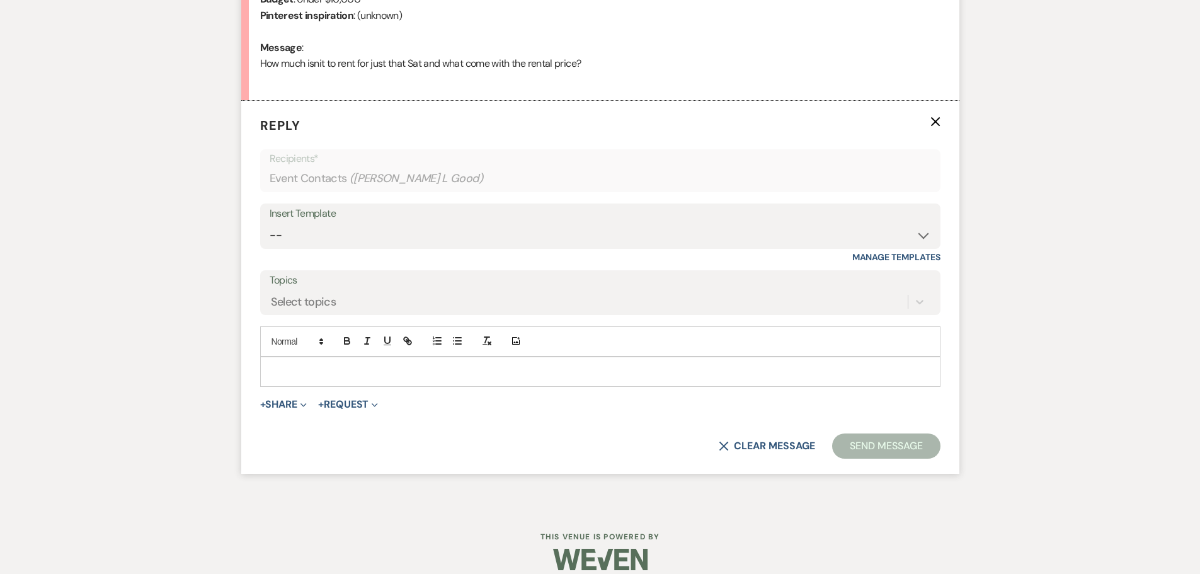
scroll to position [632, 0]
click at [365, 222] on select "-- Weven Planning Portal Introduction (Booked Events) Initial Inquiry Response …" at bounding box center [601, 234] width 662 height 25
select select "1812"
click at [270, 222] on select "-- Weven Planning Portal Introduction (Booked Events) Initial Inquiry Response …" at bounding box center [601, 234] width 662 height 25
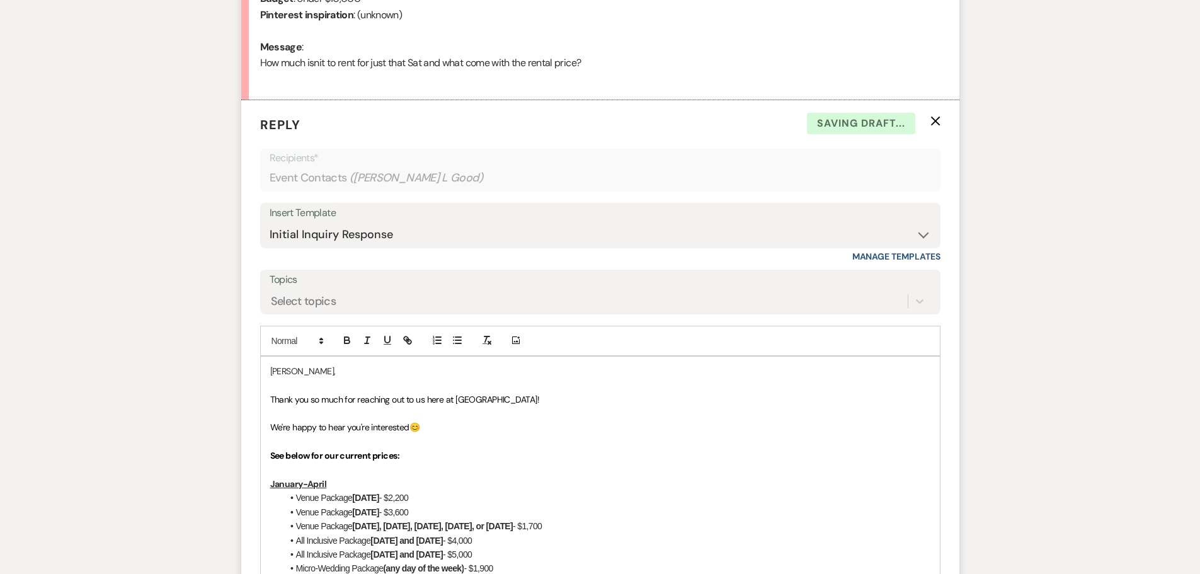
drag, startPoint x: 268, startPoint y: 365, endPoint x: 334, endPoint y: 343, distance: 69.5
click at [268, 365] on div "Sherry, Thank you so much for reaching out to us here at Prairie View Event Hal…" at bounding box center [600, 576] width 679 height 439
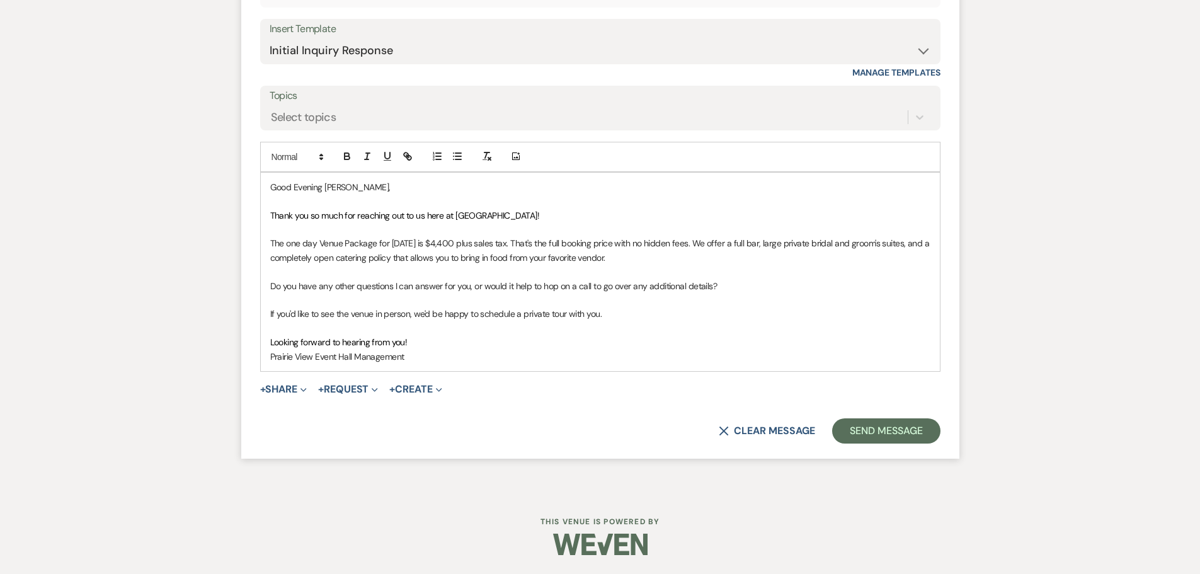
scroll to position [819, 0]
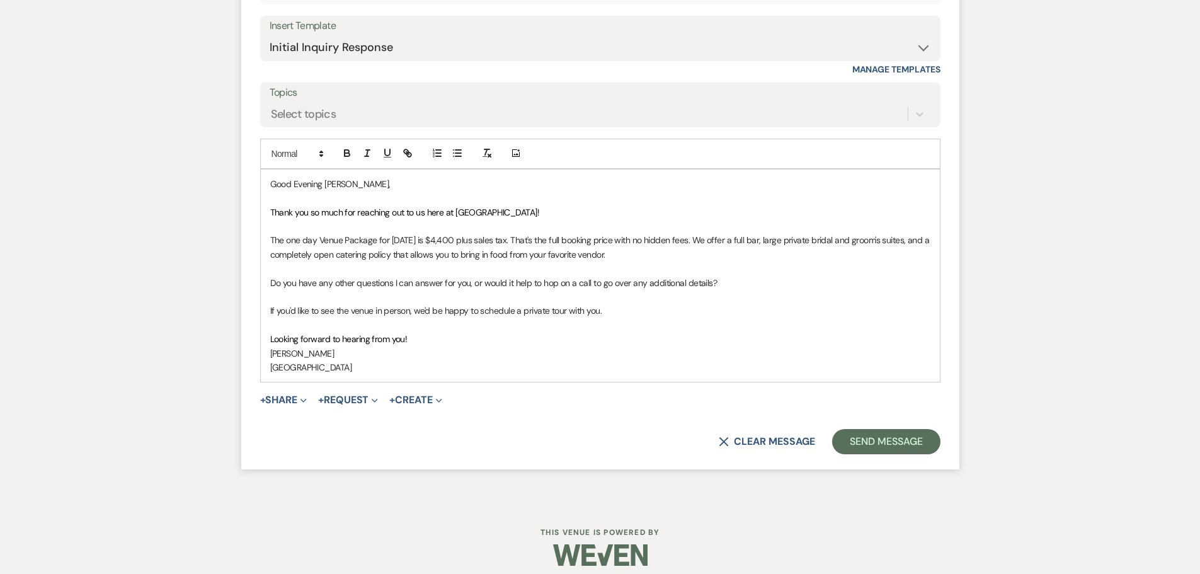
click at [341, 357] on p "[PERSON_NAME]" at bounding box center [600, 354] width 660 height 14
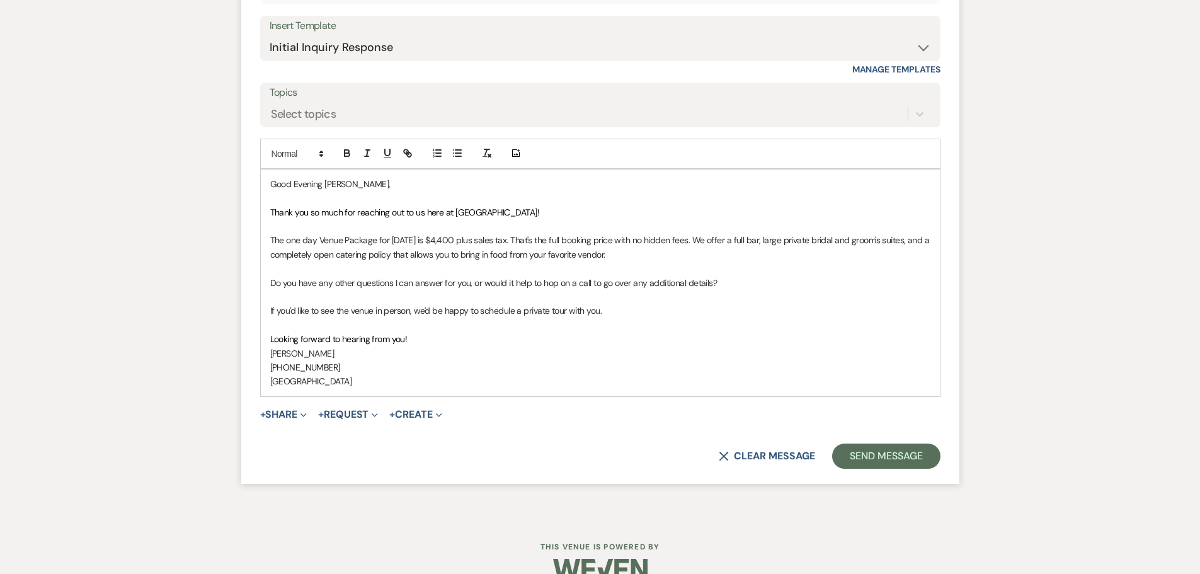
click at [276, 234] on p "The one day Venue Package for Saturday, August 1st is $4,400 plus sales tax. Th…" at bounding box center [600, 247] width 660 height 28
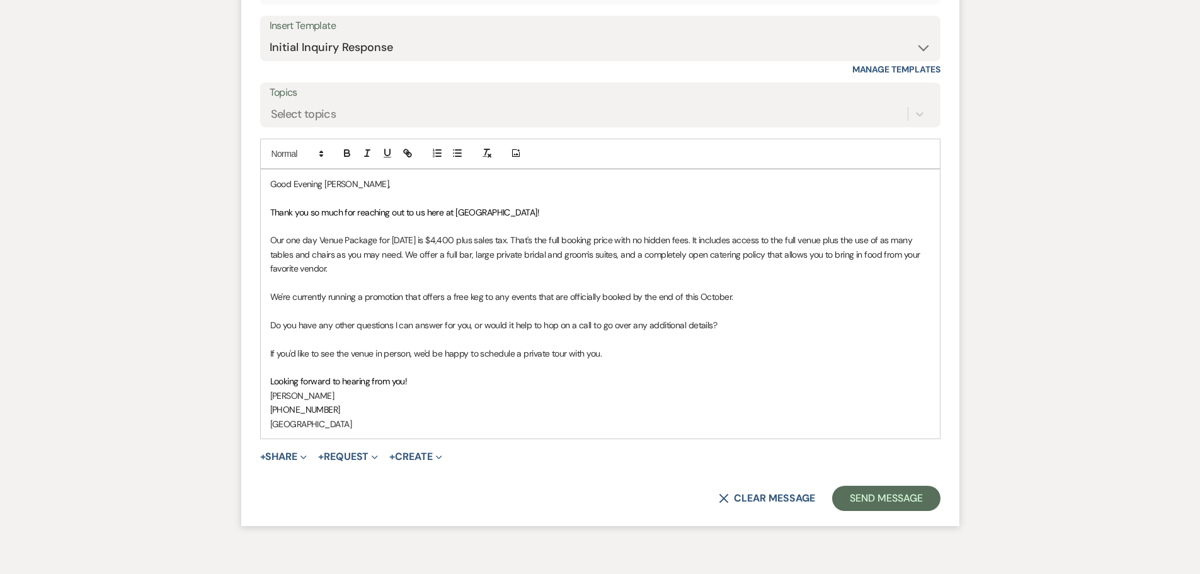
click at [272, 383] on span "Looking forward to hearing from you!" at bounding box center [338, 381] width 137 height 11
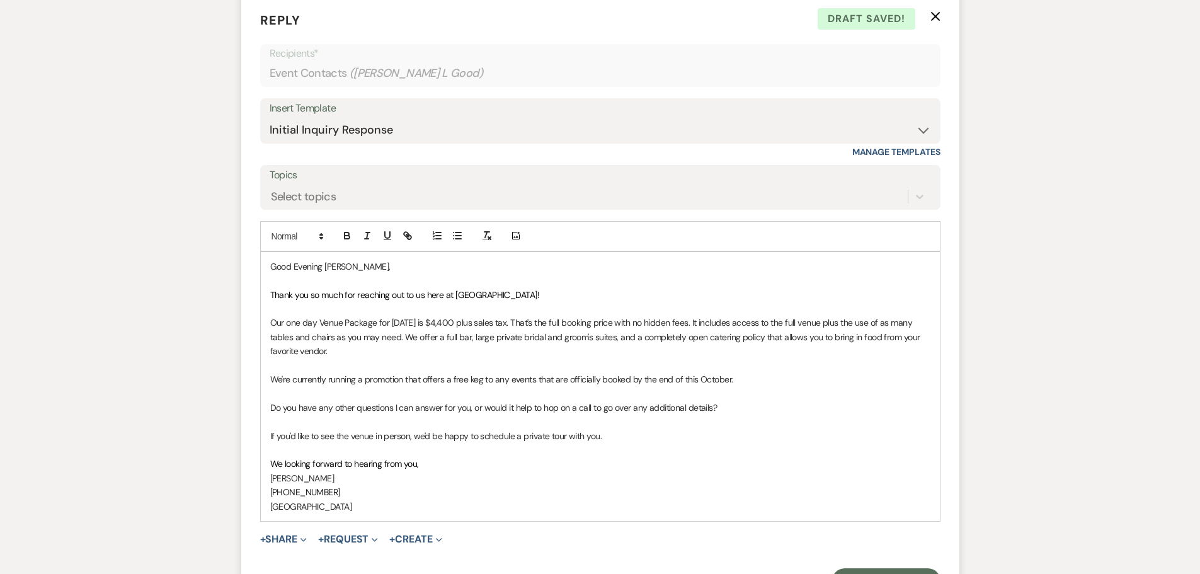
scroll to position [756, 0]
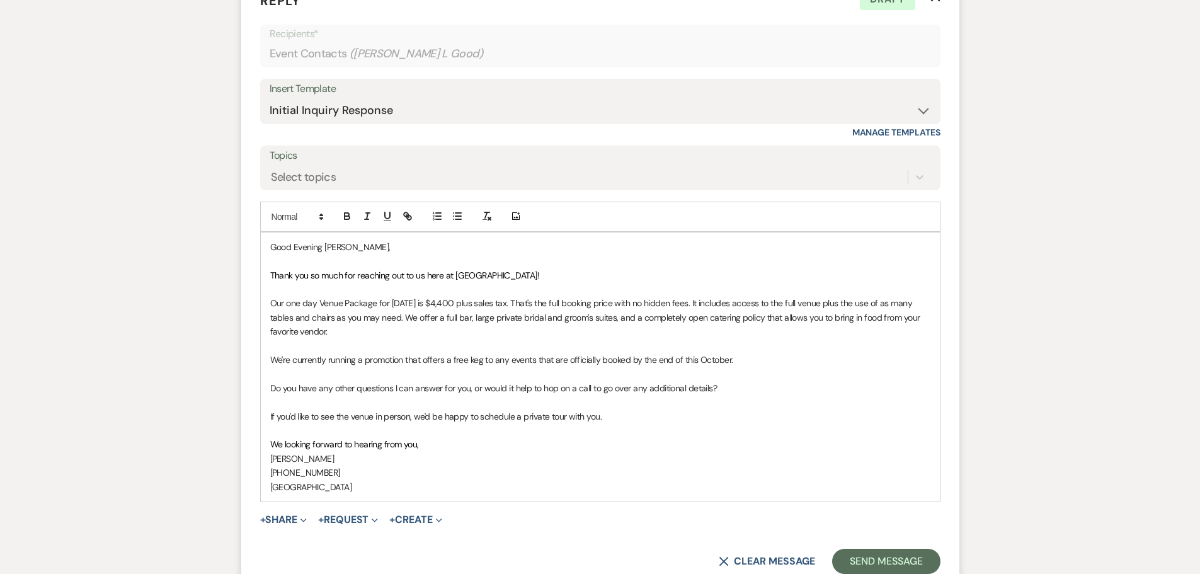
click at [429, 279] on span "Thank you so much for reaching out to us here at Prairie View Event Hall!" at bounding box center [404, 275] width 269 height 11
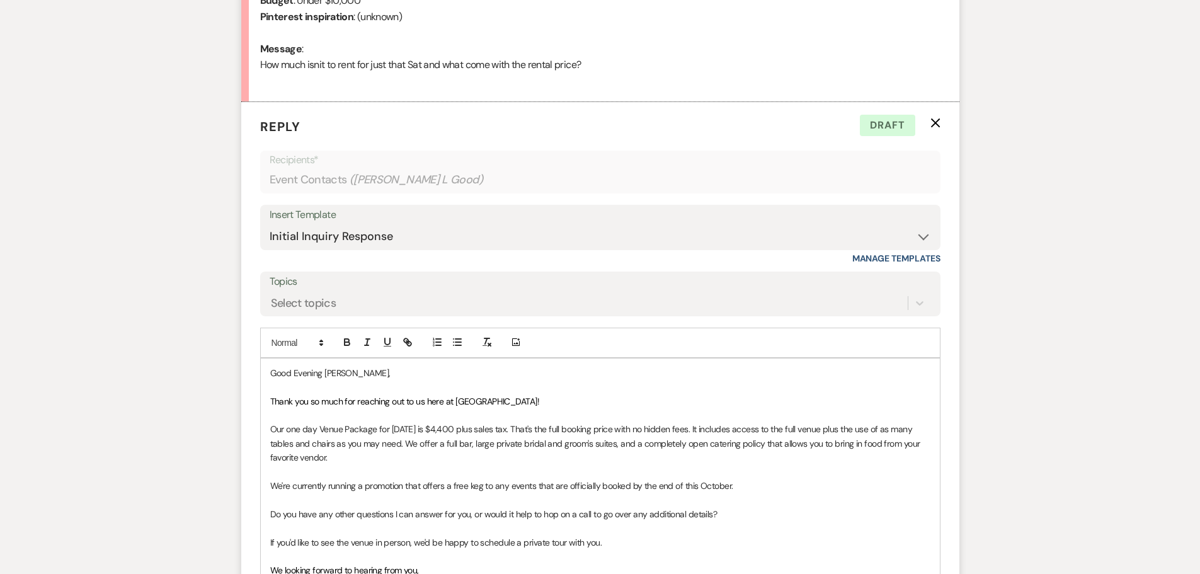
scroll to position [693, 0]
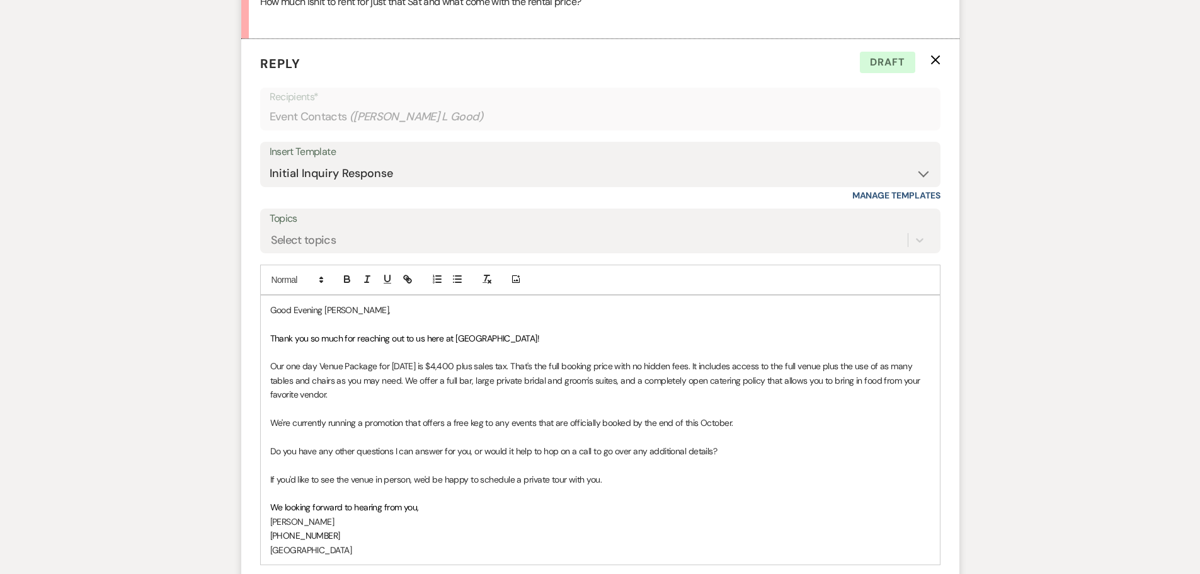
click at [397, 394] on p "Our one day Venue Package for Saturday, August 1st is $4,400 plus sales tax. Th…" at bounding box center [600, 380] width 660 height 42
click at [863, 367] on p "Our one day Venue Package for Saturday, August 1st is $4,400 plus sales tax. Th…" at bounding box center [600, 380] width 660 height 42
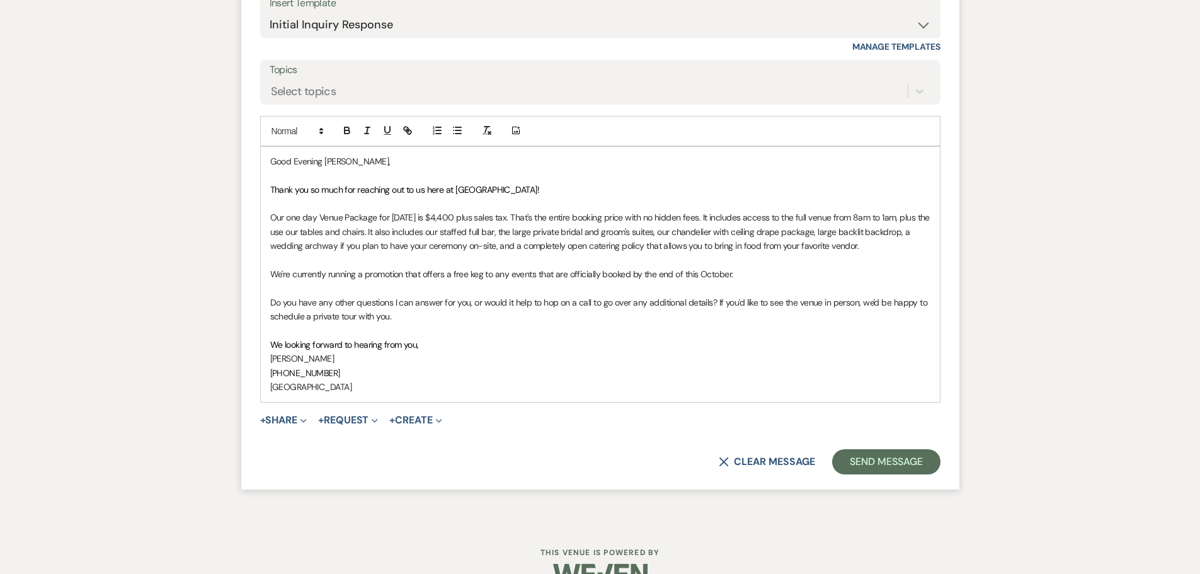
scroll to position [872, 0]
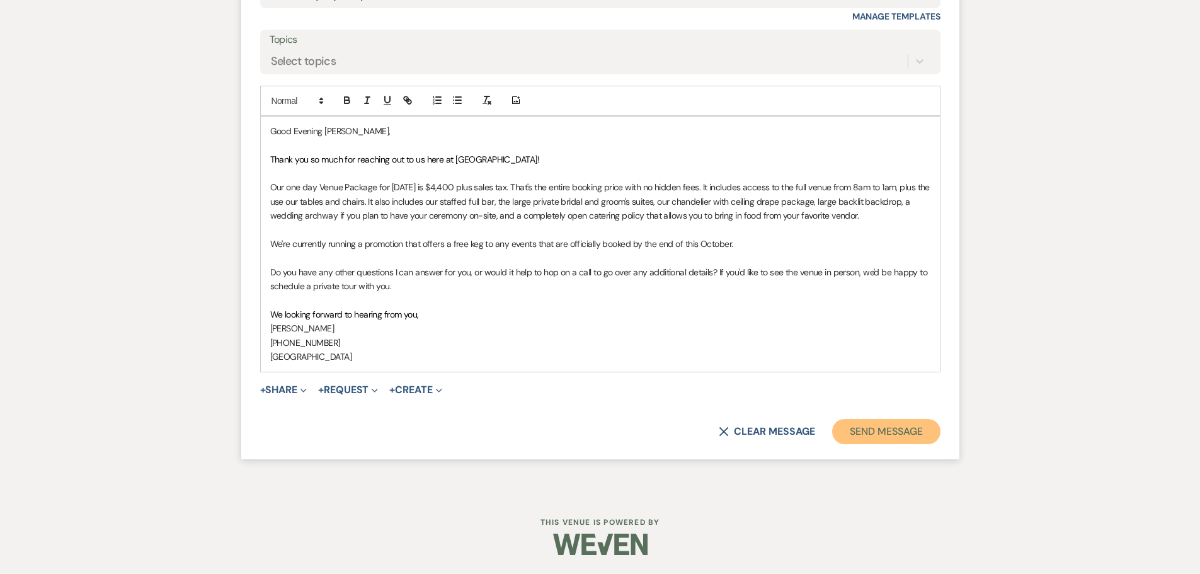
click at [906, 431] on button "Send Message" at bounding box center [886, 431] width 108 height 25
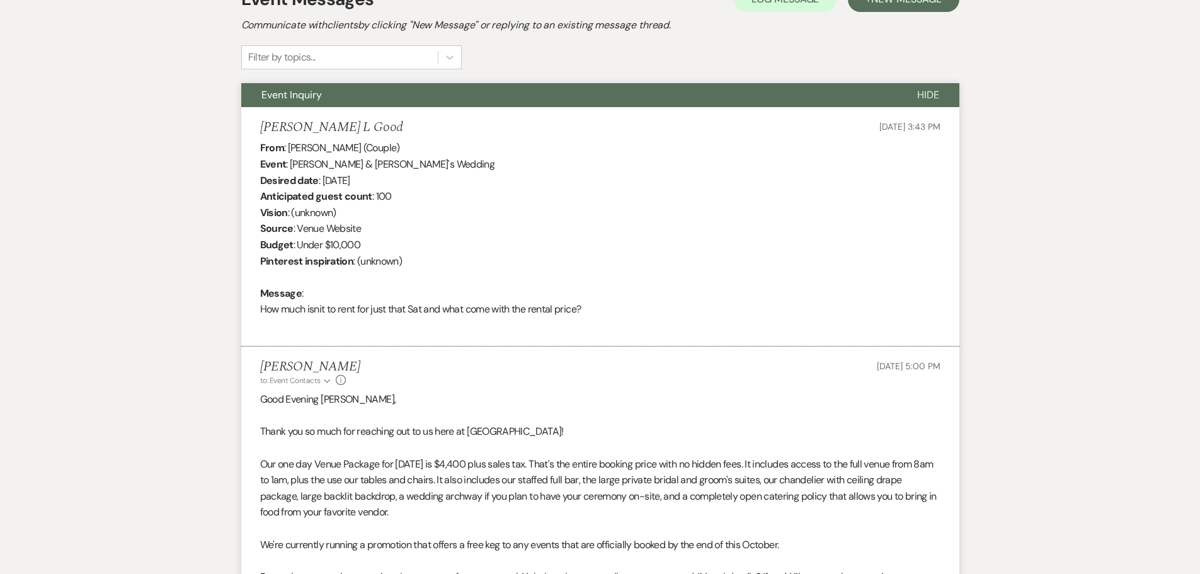
scroll to position [0, 0]
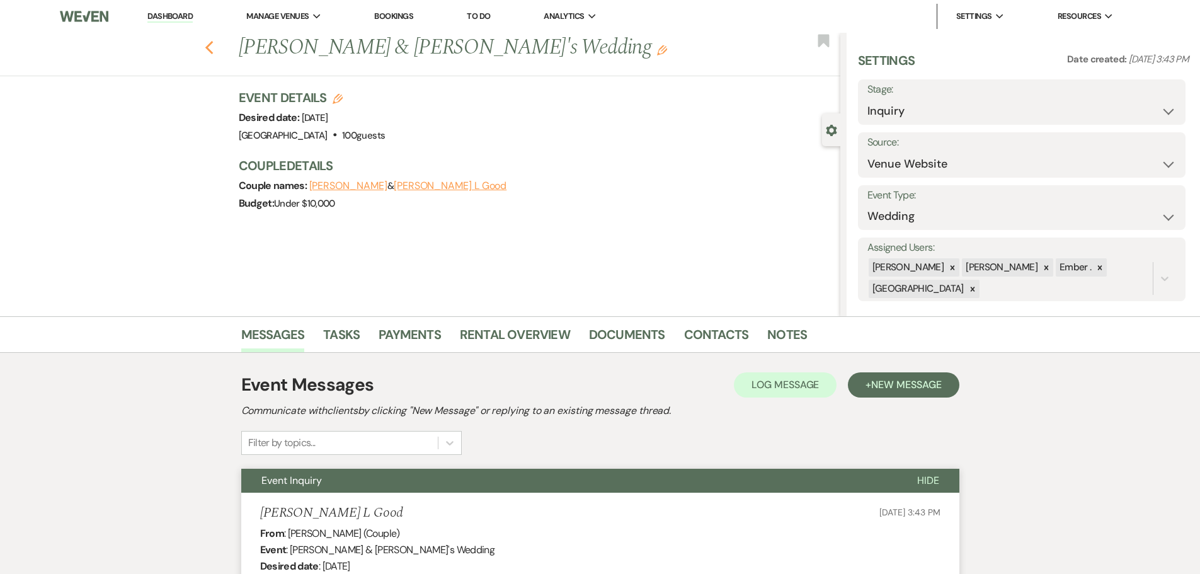
click at [213, 46] on use "button" at bounding box center [209, 48] width 8 height 14
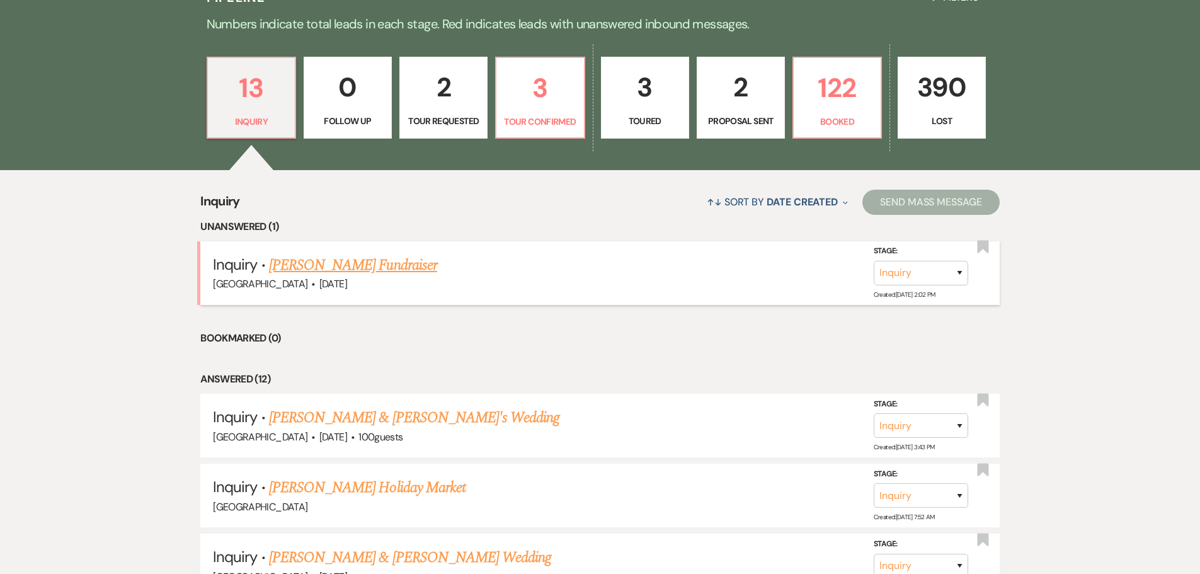
scroll to position [315, 0]
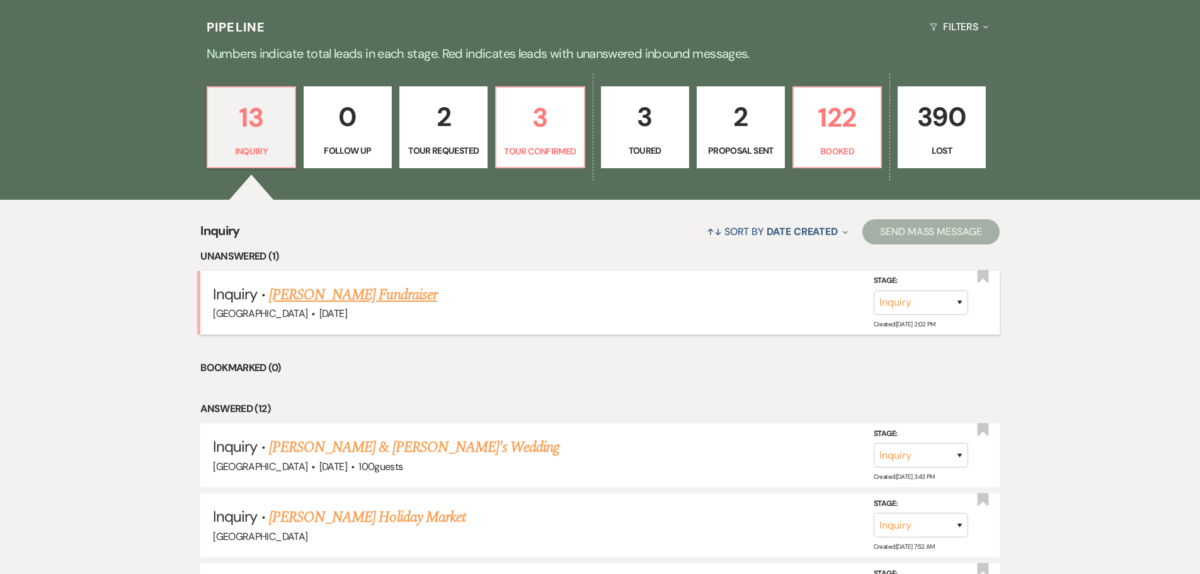
click at [377, 305] on link "[PERSON_NAME] Fundraiser" at bounding box center [353, 295] width 168 height 23
select select "5"
select select "20"
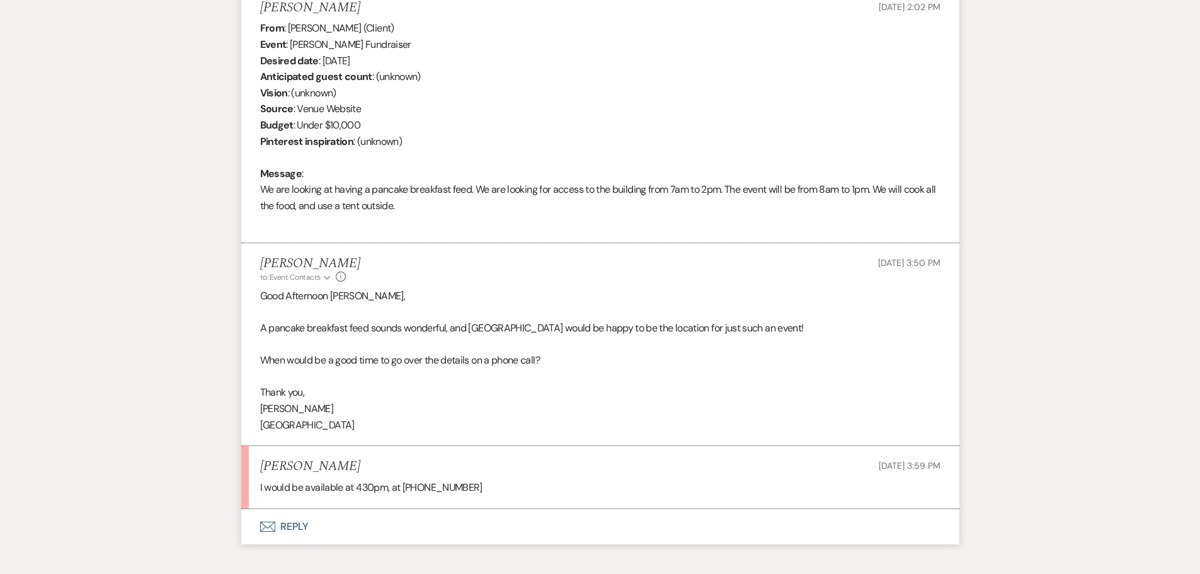
scroll to position [575, 0]
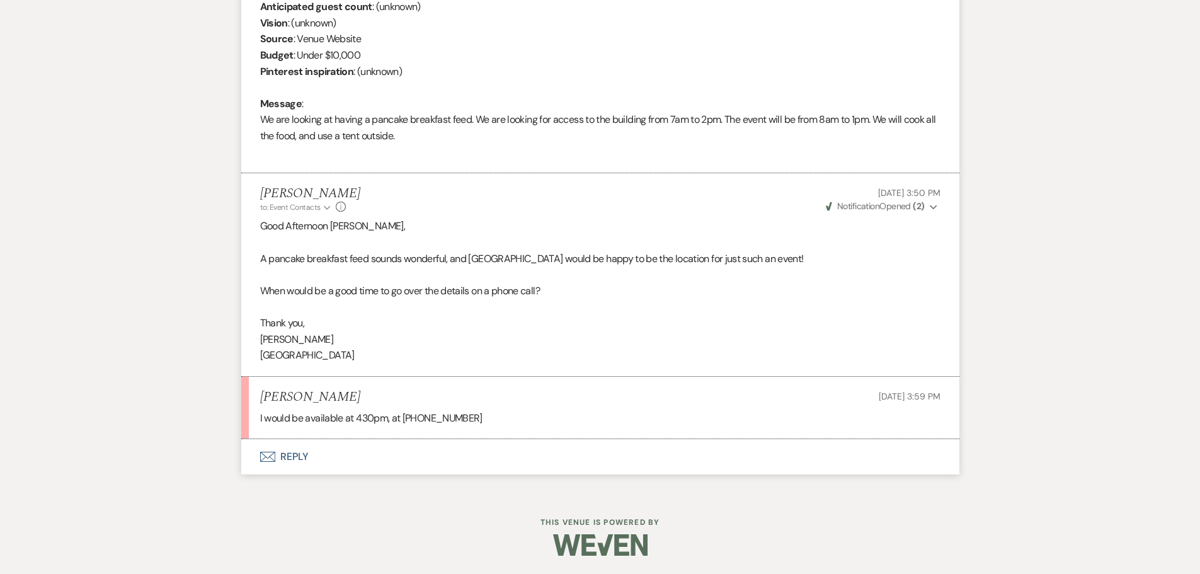
click at [291, 457] on button "Envelope Reply" at bounding box center [600, 456] width 718 height 35
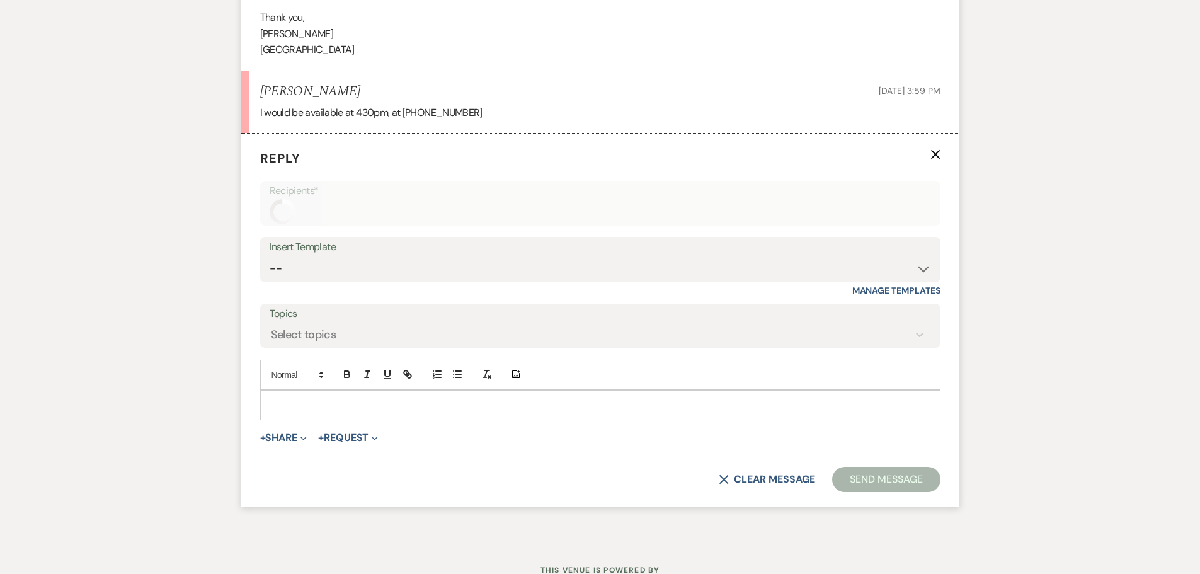
scroll to position [914, 0]
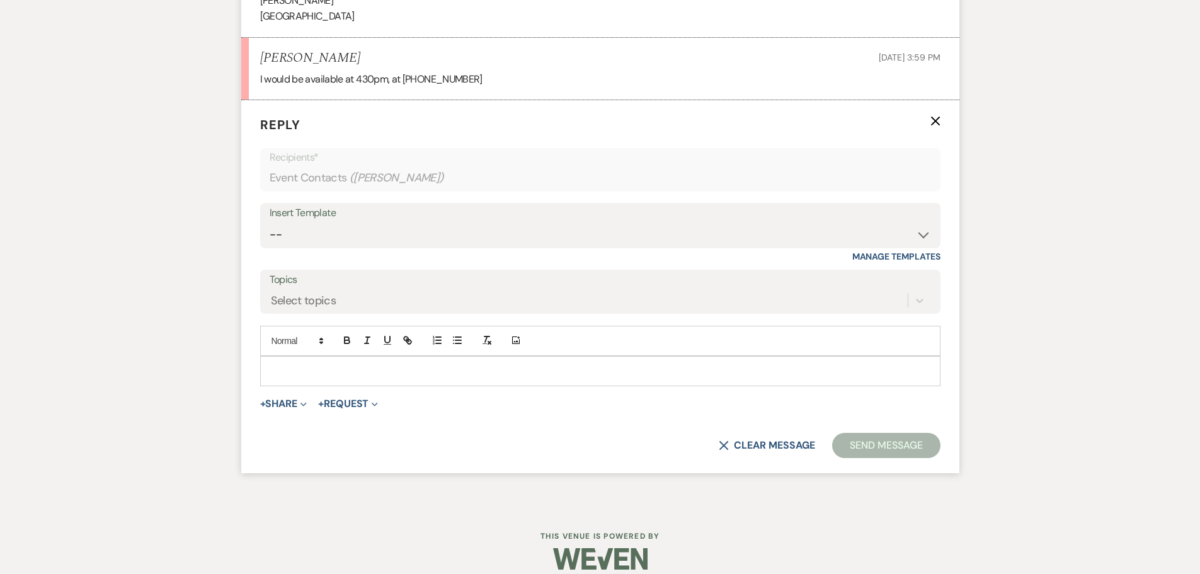
click at [365, 372] on p at bounding box center [600, 371] width 660 height 14
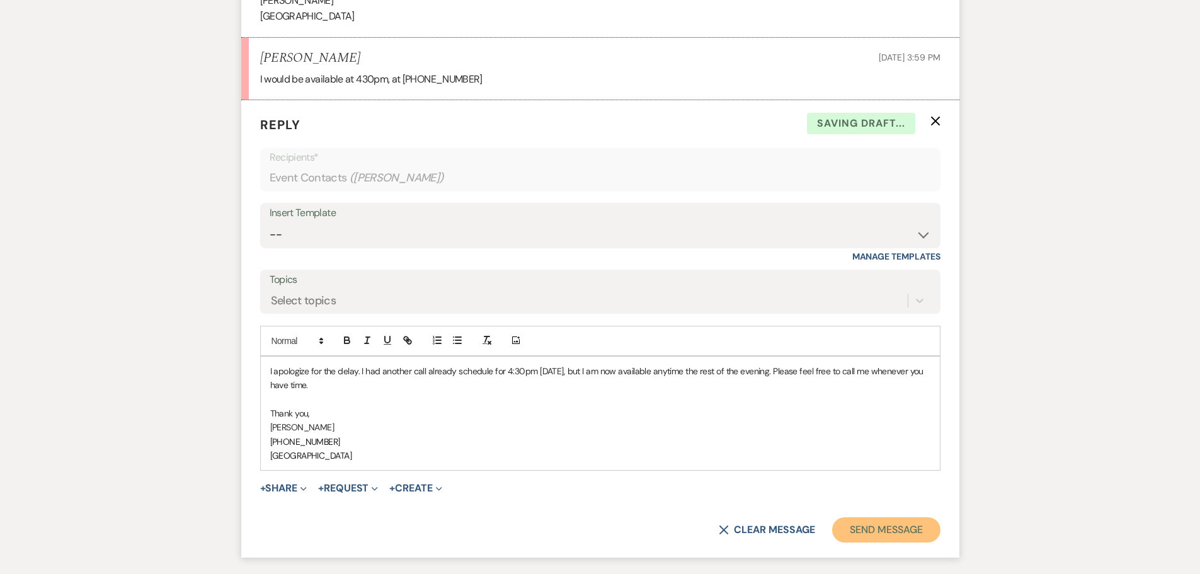
click at [894, 532] on button "Send Message" at bounding box center [886, 529] width 108 height 25
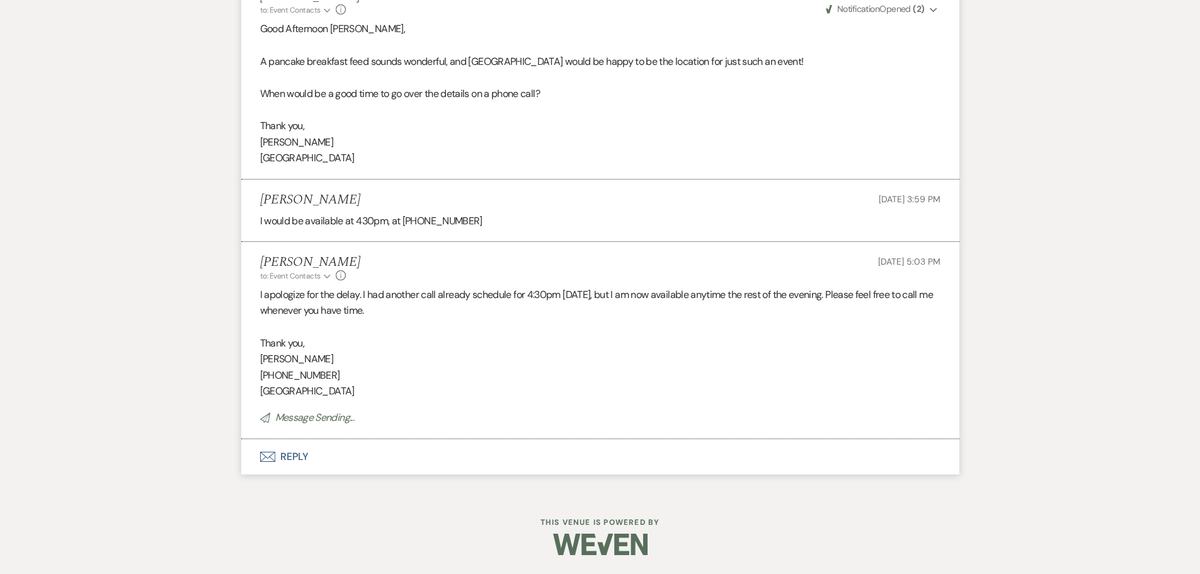
scroll to position [747, 0]
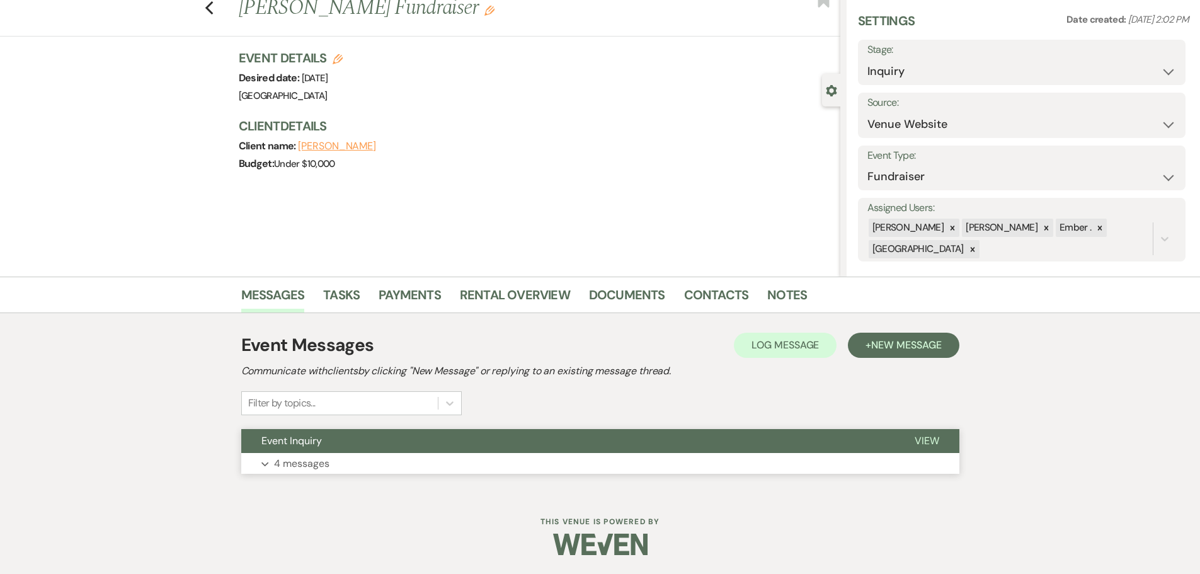
click at [306, 468] on p "4 messages" at bounding box center [301, 464] width 55 height 16
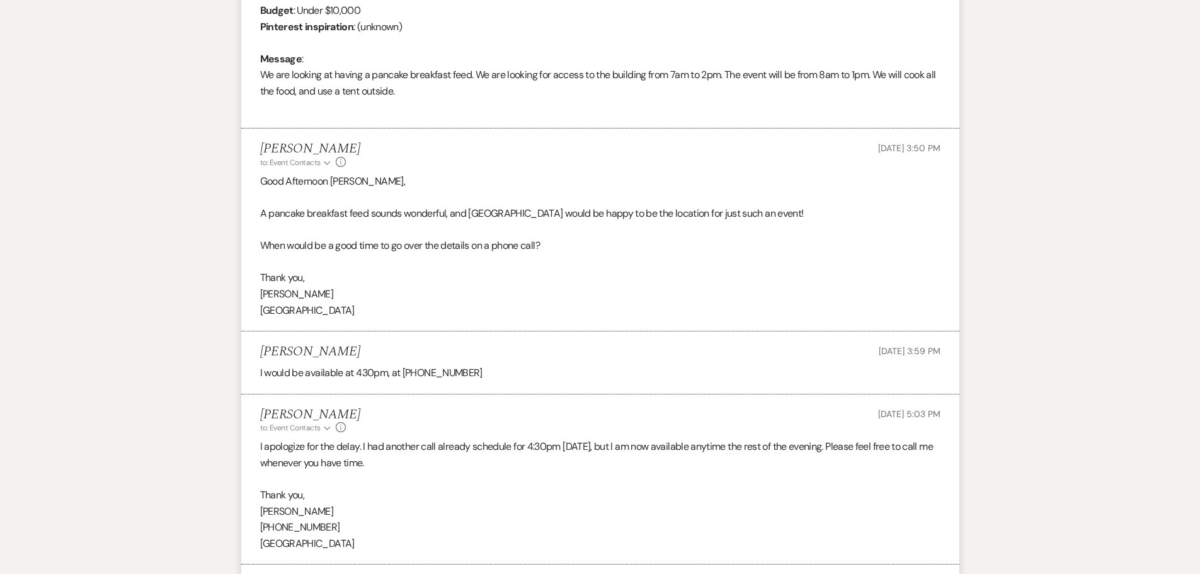
scroll to position [746, 0]
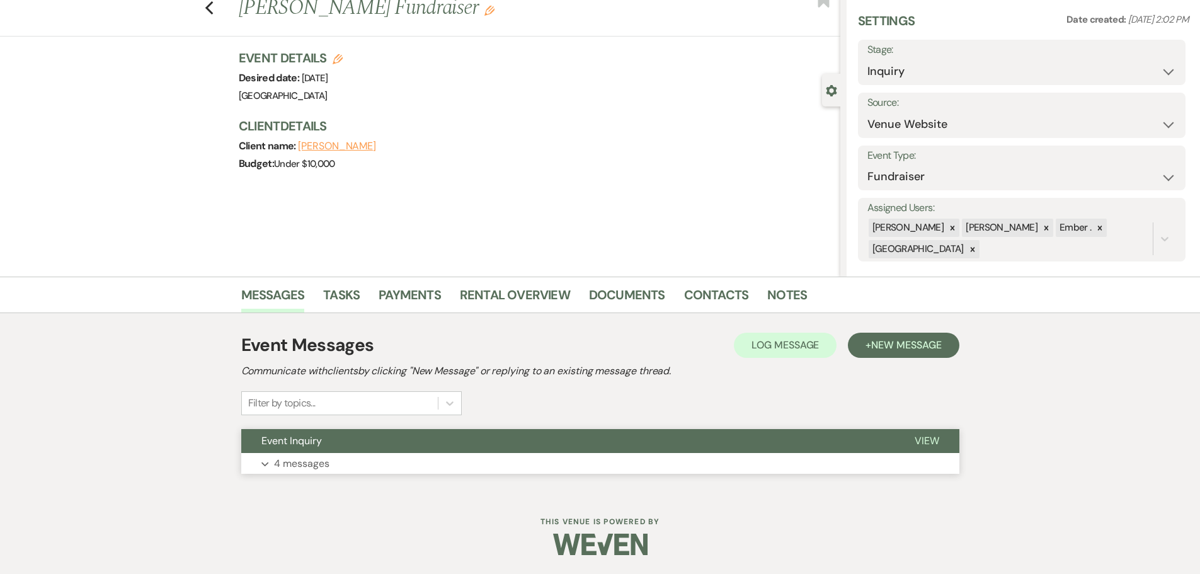
click at [282, 464] on p "4 messages" at bounding box center [301, 464] width 55 height 16
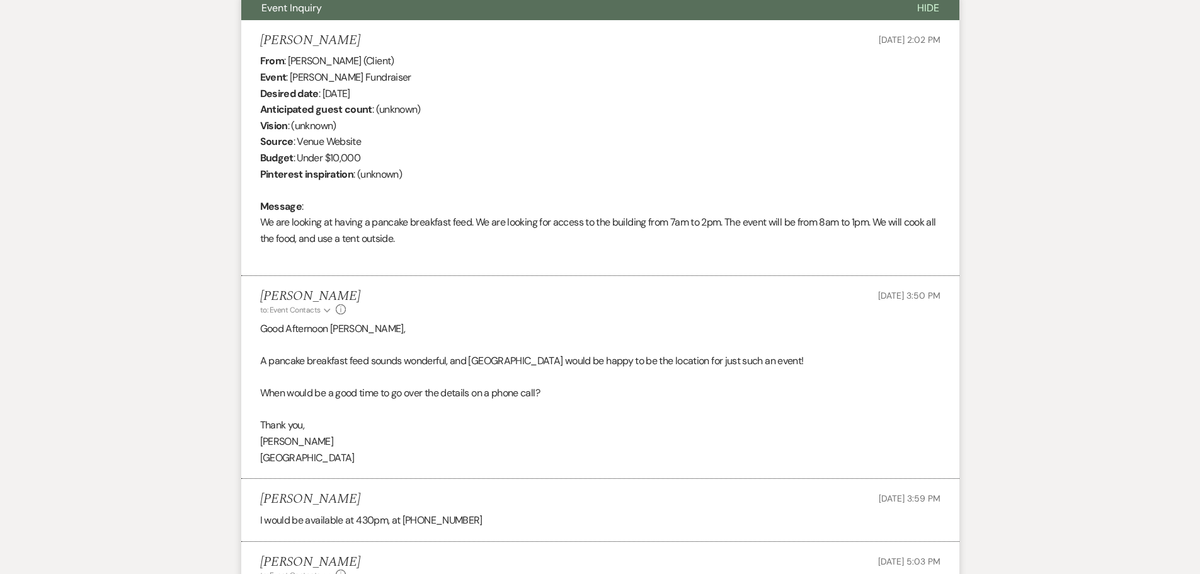
scroll to position [746, 0]
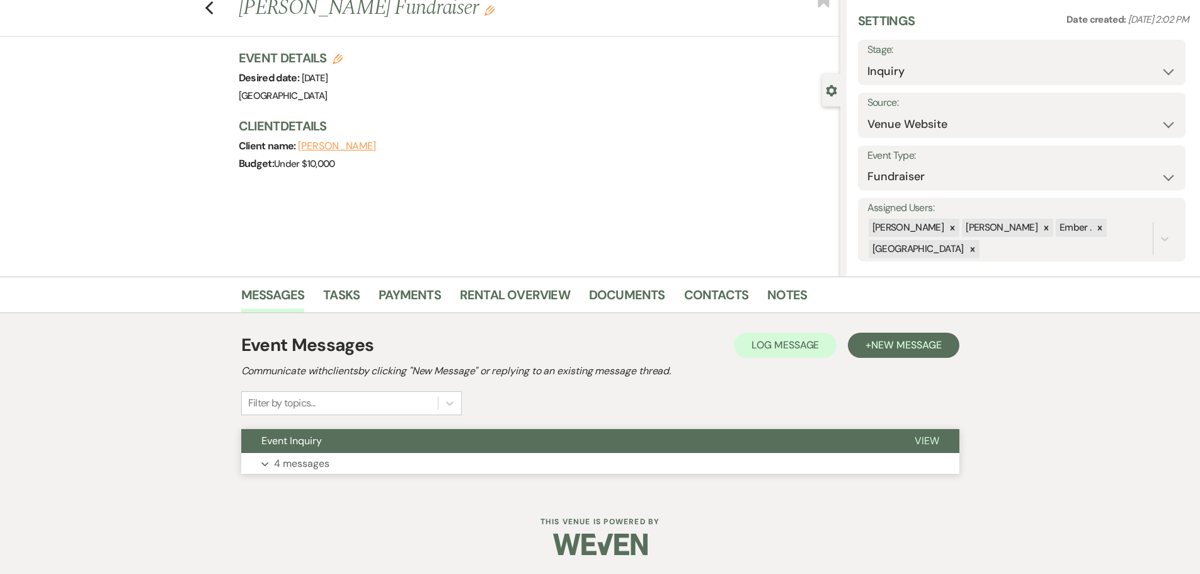
click at [289, 461] on p "4 messages" at bounding box center [301, 464] width 55 height 16
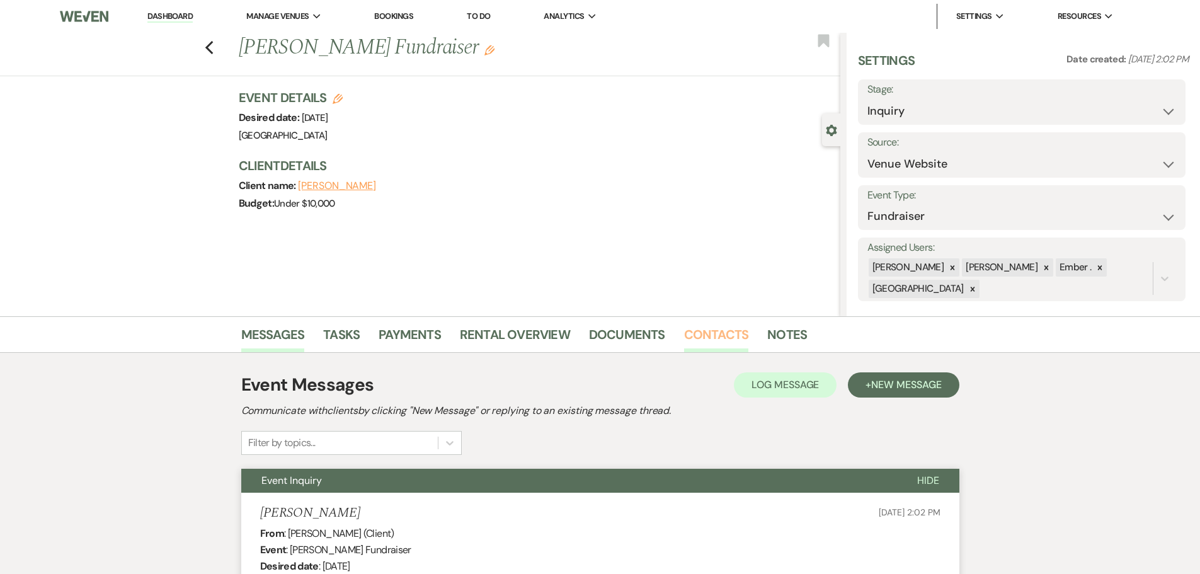
click at [704, 337] on link "Contacts" at bounding box center [716, 339] width 65 height 28
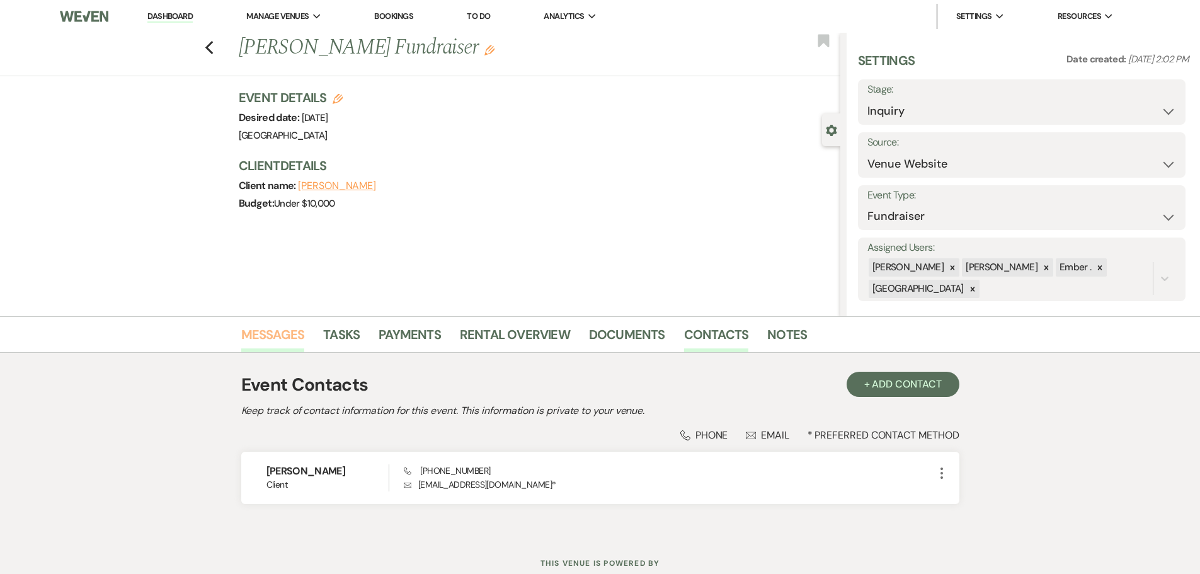
click at [245, 334] on link "Messages" at bounding box center [273, 339] width 64 height 28
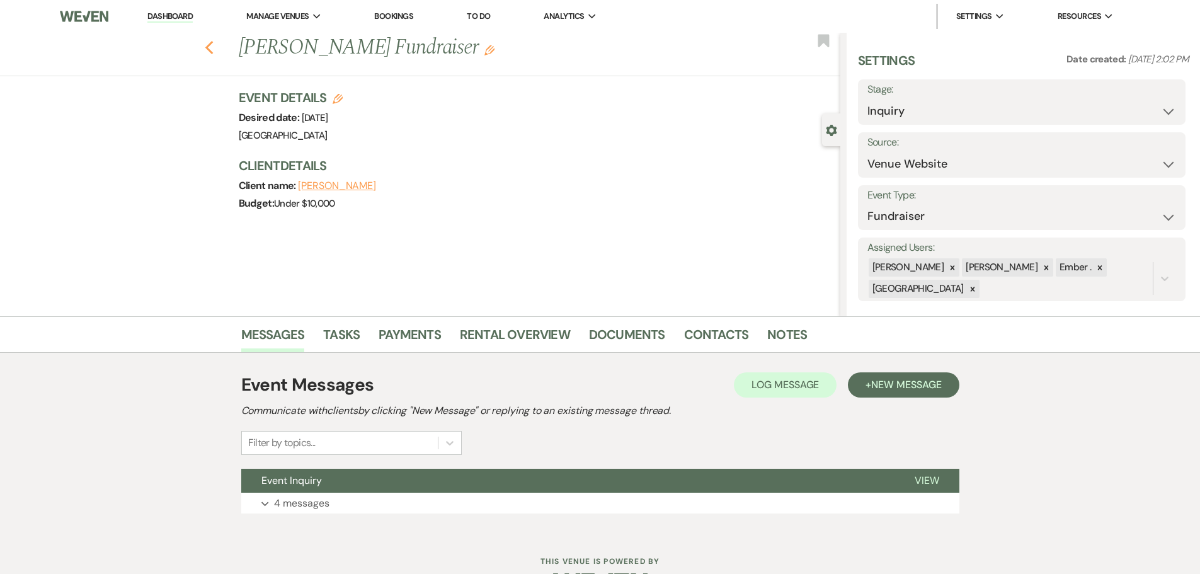
click at [214, 52] on icon "Previous" at bounding box center [209, 47] width 9 height 15
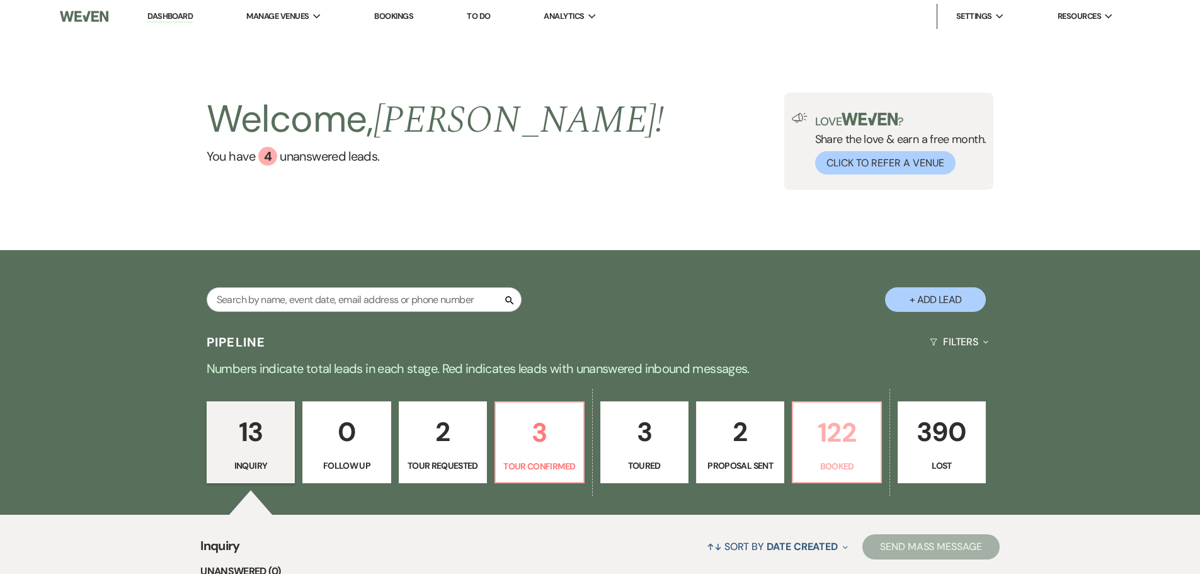
click at [833, 420] on p "122" at bounding box center [837, 432] width 72 height 42
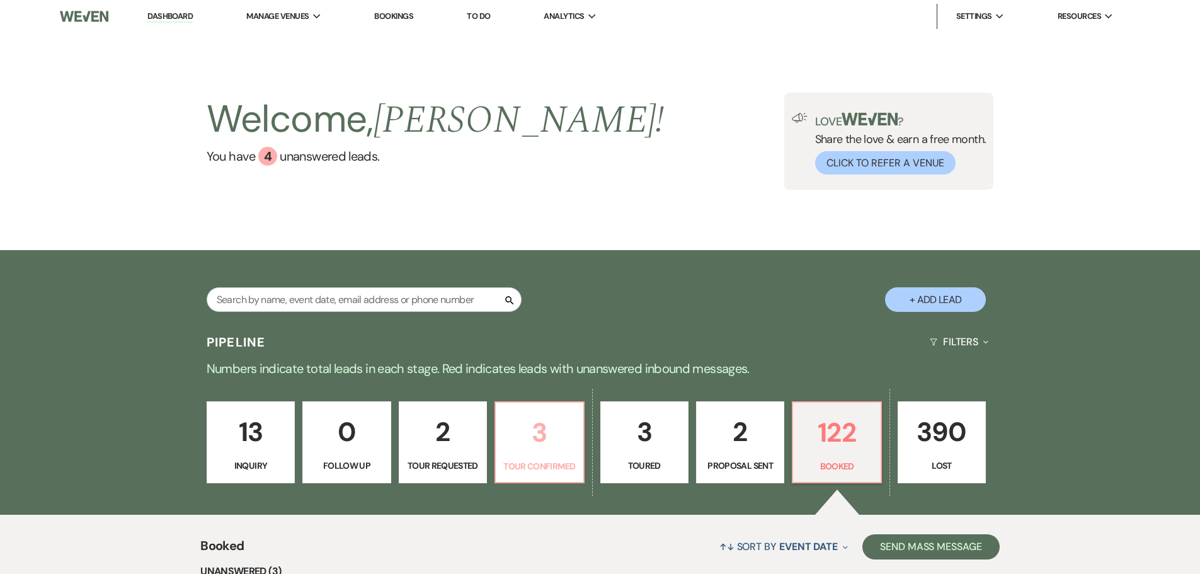
click at [561, 446] on p "3" at bounding box center [539, 432] width 72 height 42
select select "4"
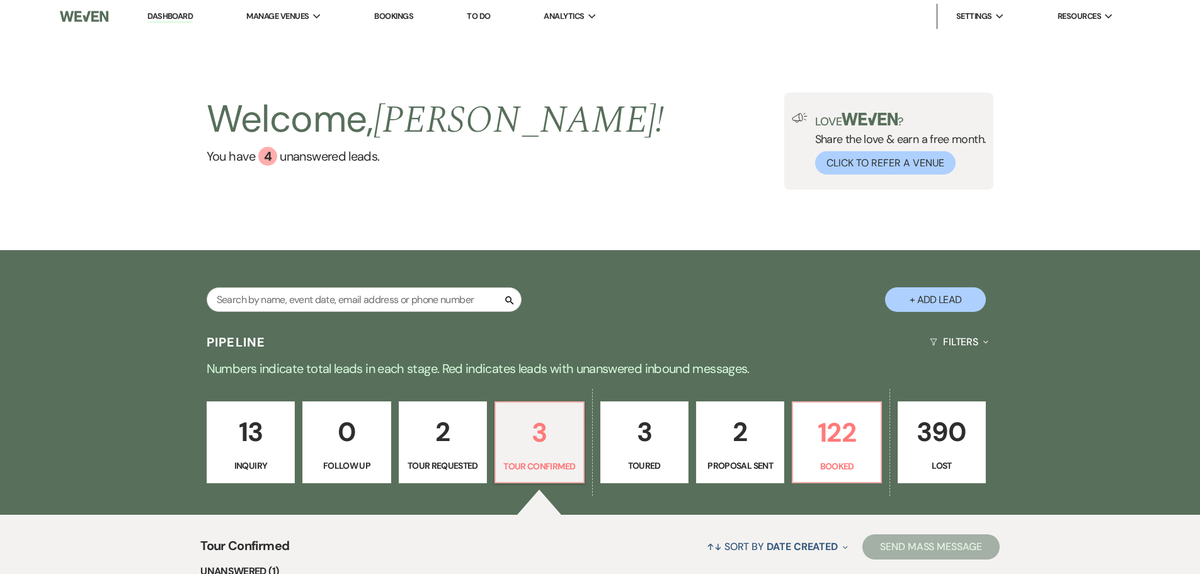
scroll to position [378, 0]
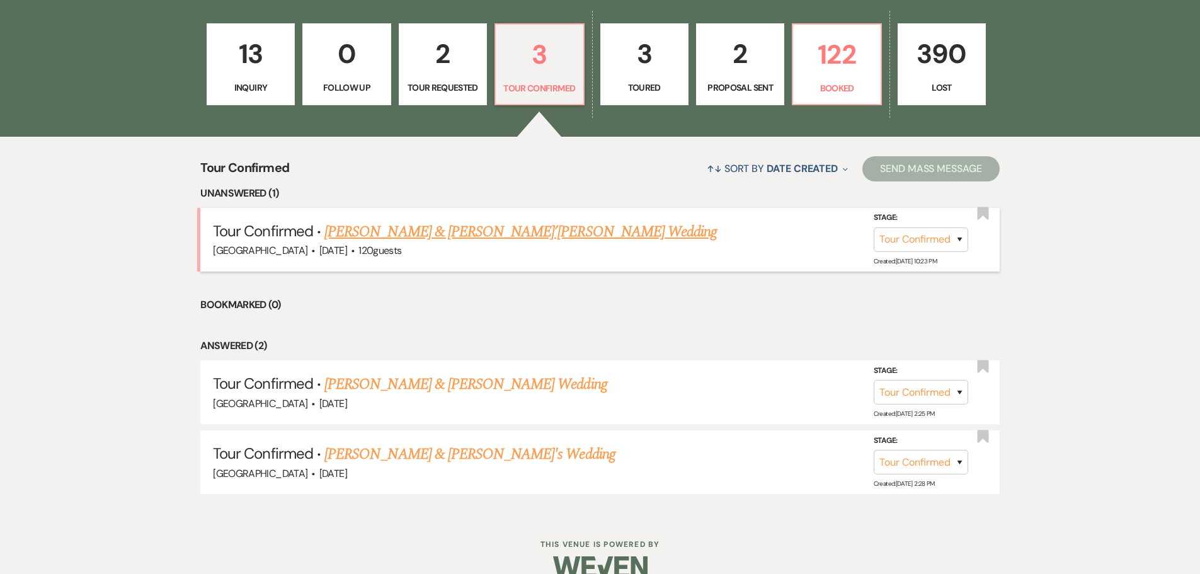
click at [408, 233] on link "Amiar Sanford & Ja’Neen Kornegay's Wedding" at bounding box center [521, 232] width 393 height 23
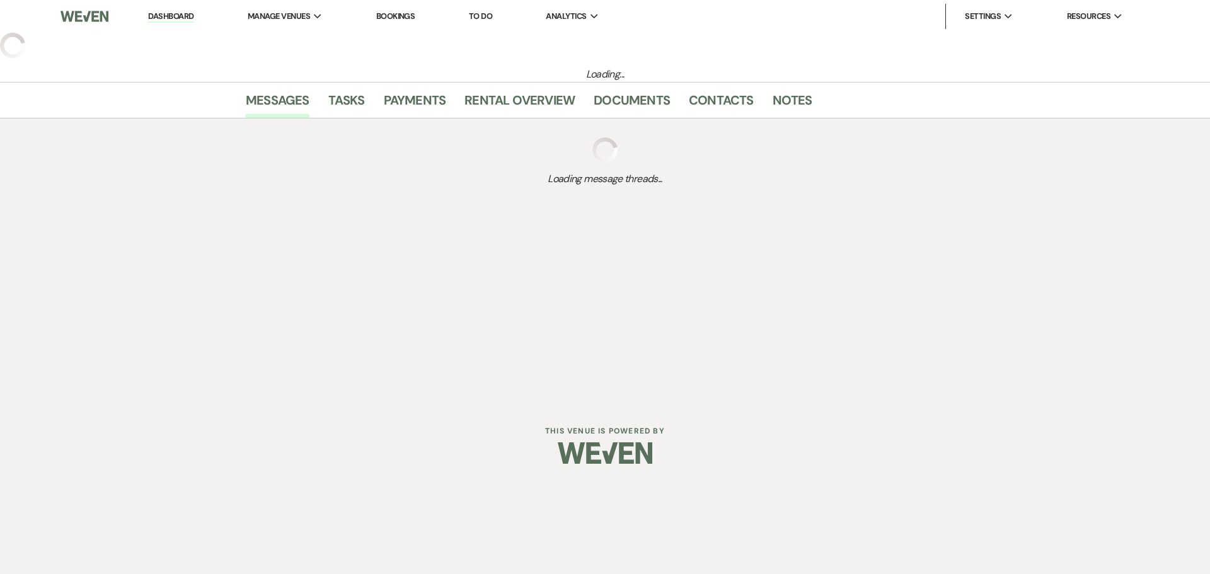
select select "4"
select select "5"
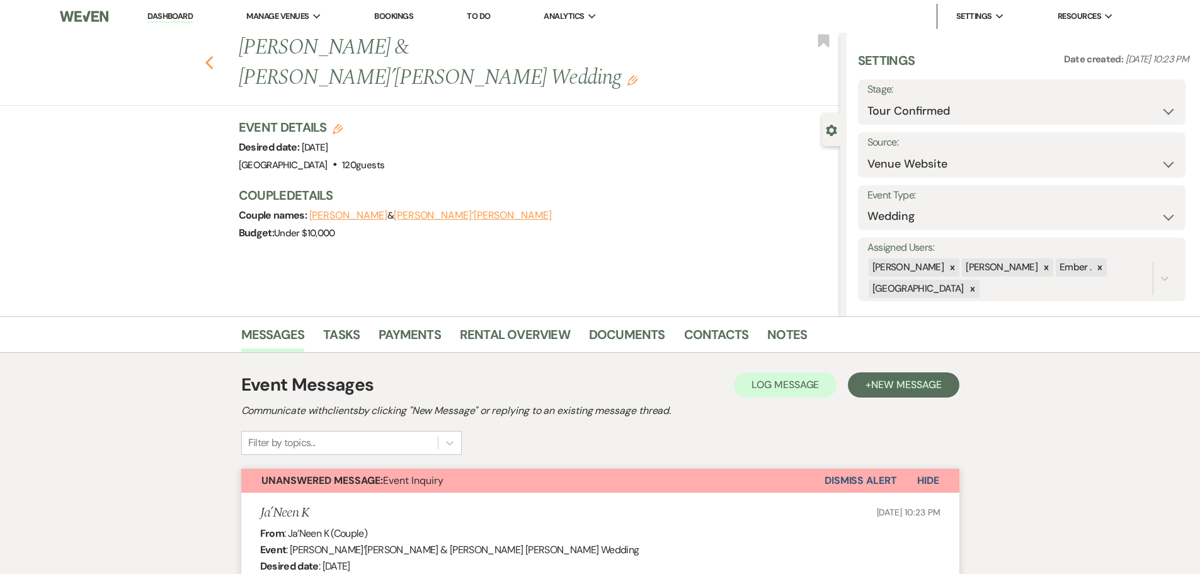
click at [210, 55] on icon "Previous" at bounding box center [209, 62] width 9 height 15
select select "4"
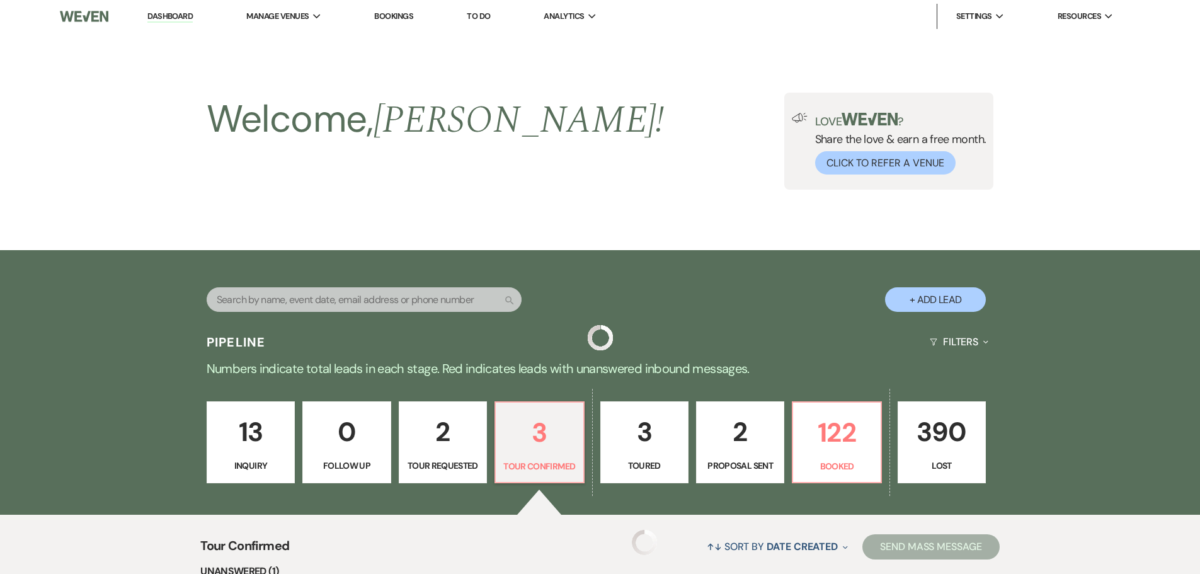
scroll to position [378, 0]
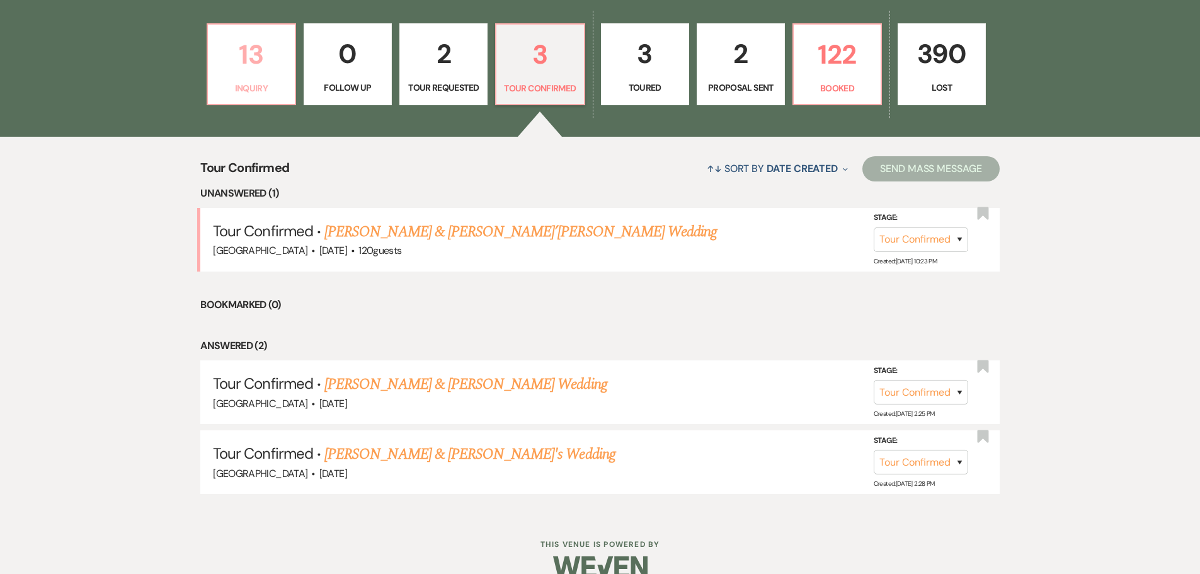
click at [272, 75] on p "13" at bounding box center [252, 54] width 72 height 42
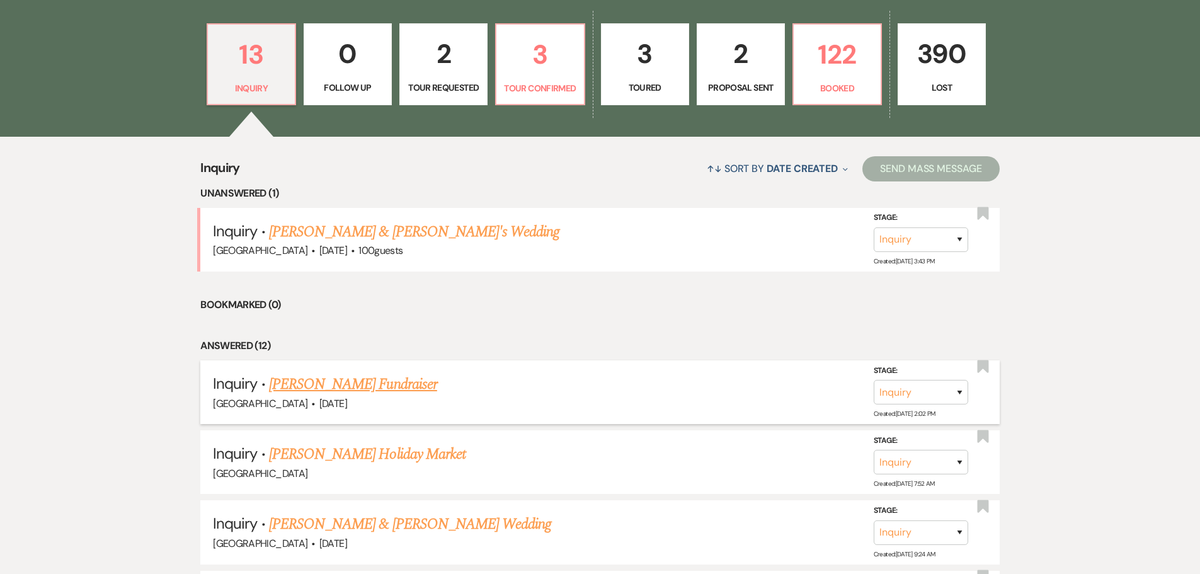
click at [355, 385] on link "[PERSON_NAME] Fundraiser" at bounding box center [353, 384] width 168 height 23
select select "5"
select select "20"
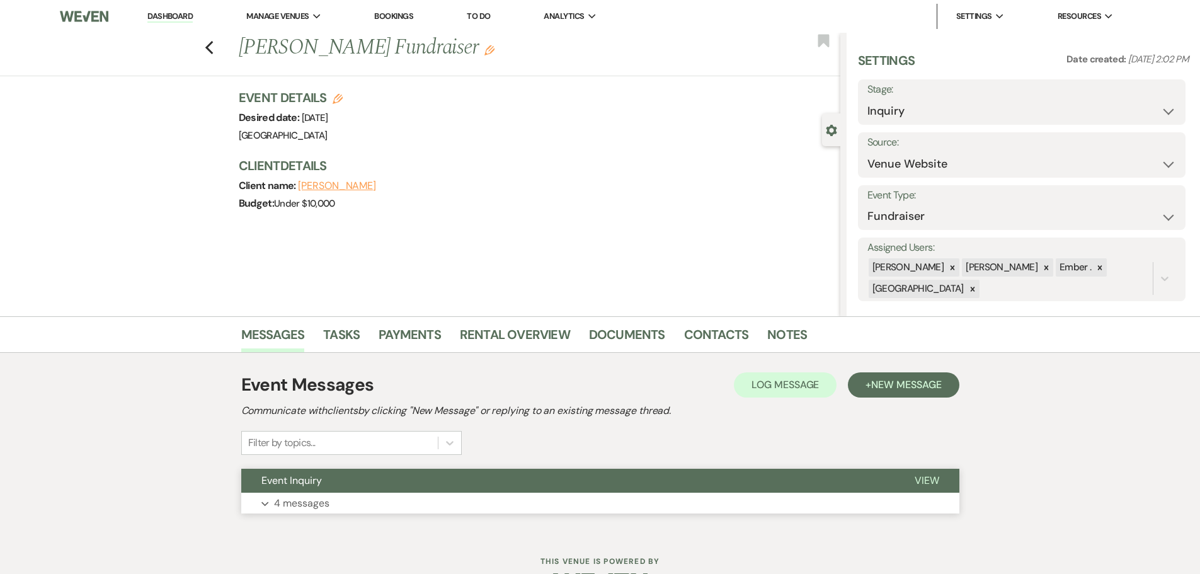
drag, startPoint x: 446, startPoint y: 502, endPoint x: 452, endPoint y: 469, distance: 32.9
click at [446, 500] on button "Expand 4 messages" at bounding box center [600, 503] width 718 height 21
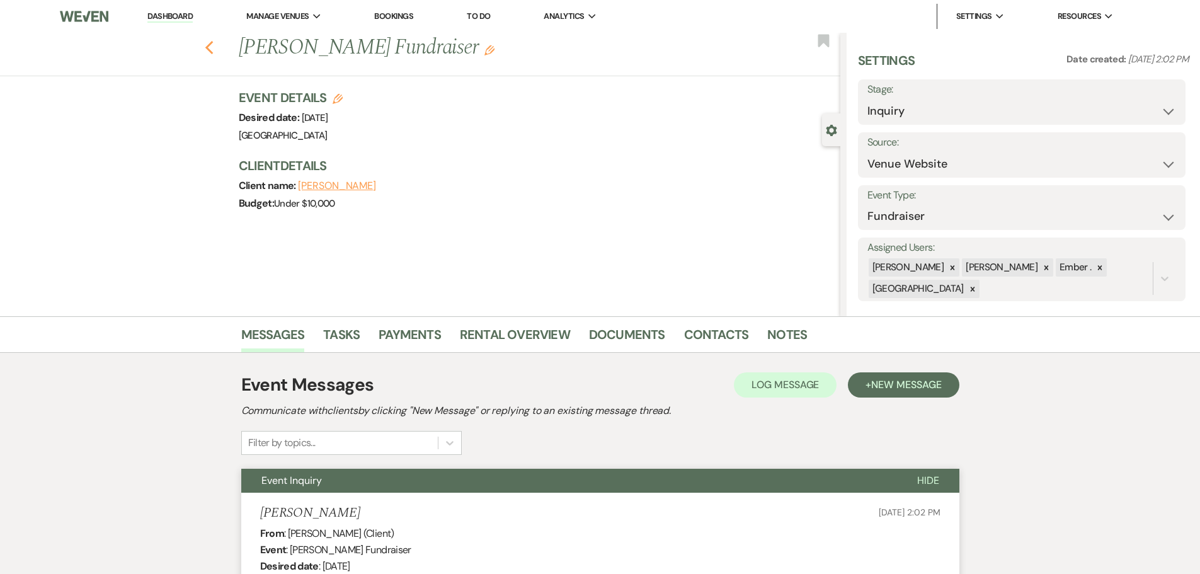
click at [213, 52] on use "button" at bounding box center [209, 48] width 8 height 14
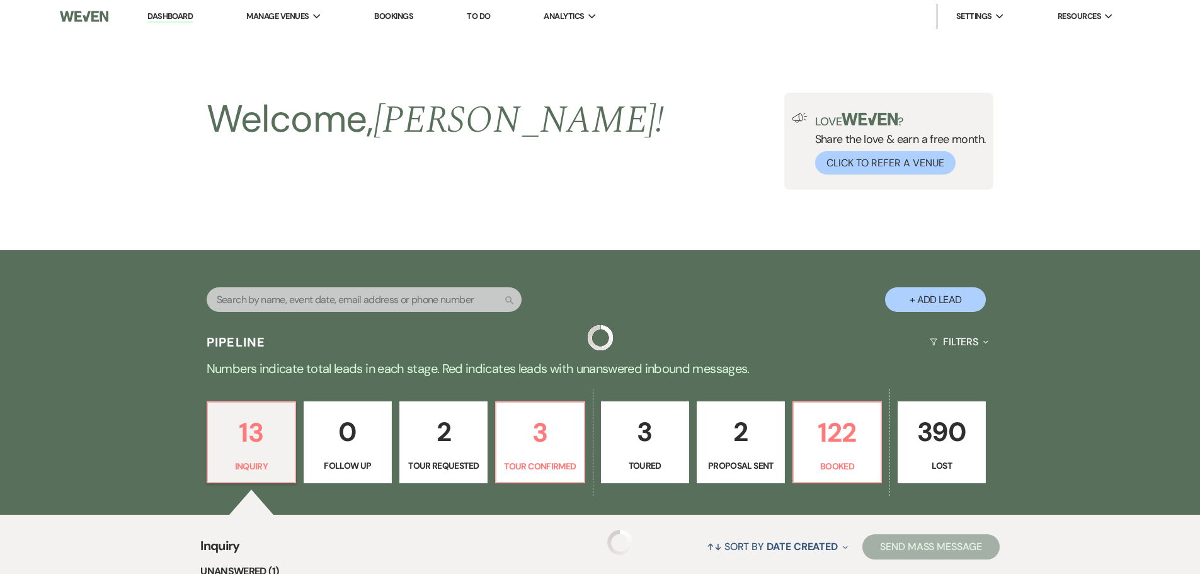
scroll to position [378, 0]
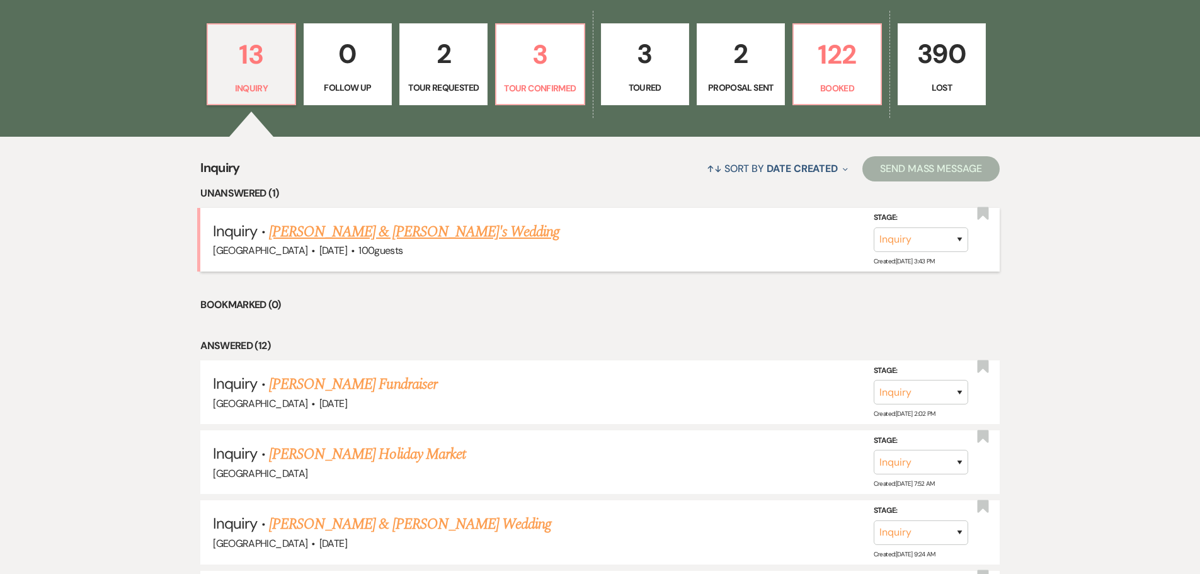
click at [400, 226] on link "Richard Toumberlin & Sherry L Good's Wedding" at bounding box center [414, 232] width 291 height 23
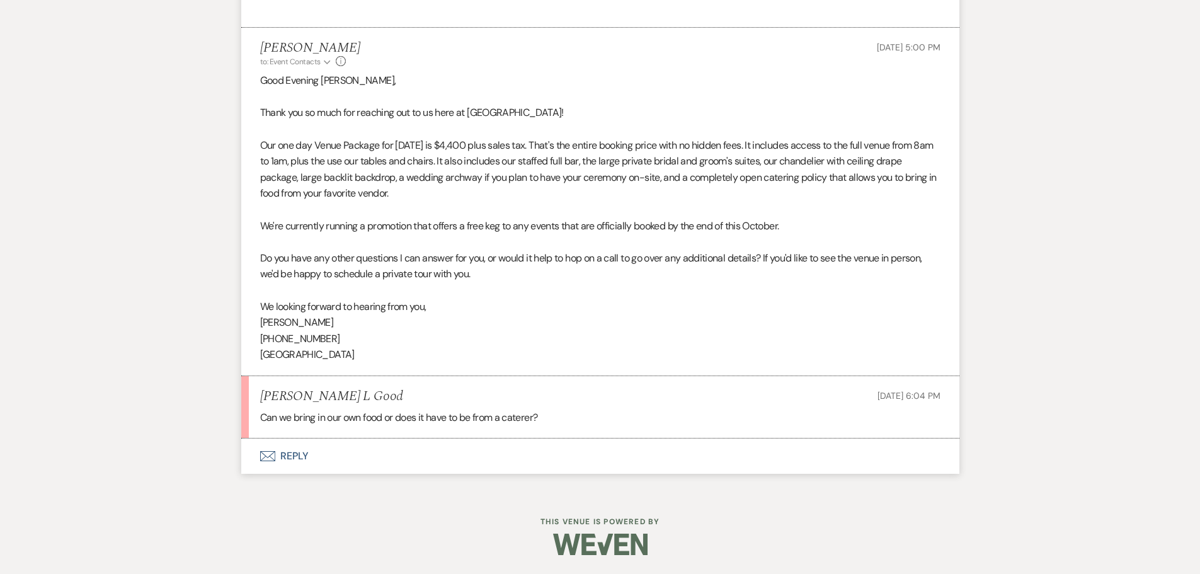
scroll to position [645, 0]
select select "5"
click at [291, 452] on button "Envelope Reply" at bounding box center [600, 456] width 718 height 35
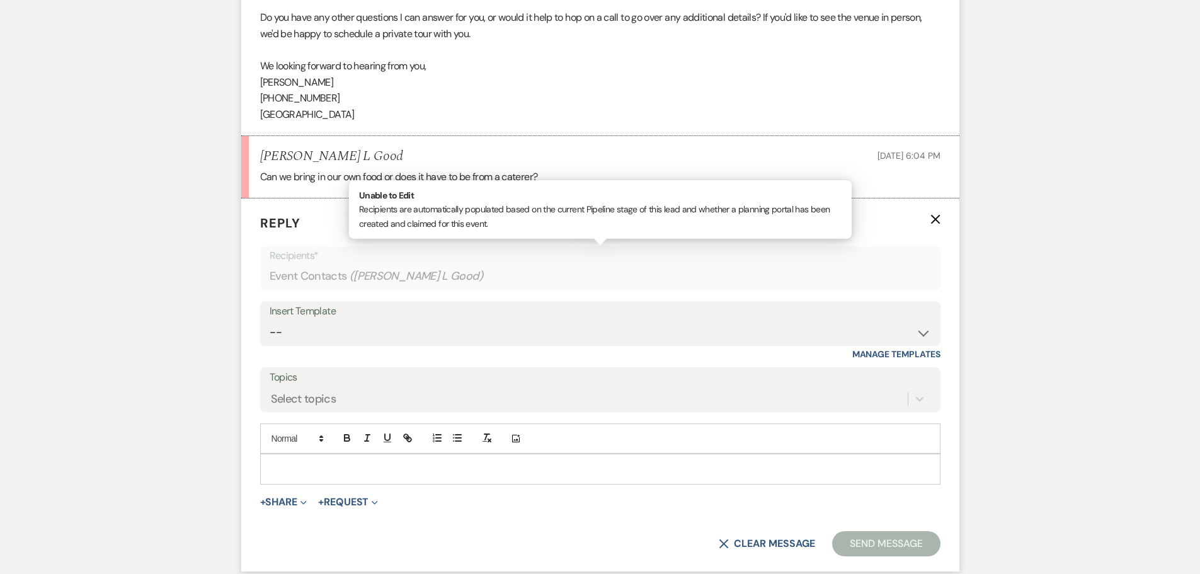
scroll to position [946, 0]
click at [320, 466] on p at bounding box center [600, 468] width 660 height 14
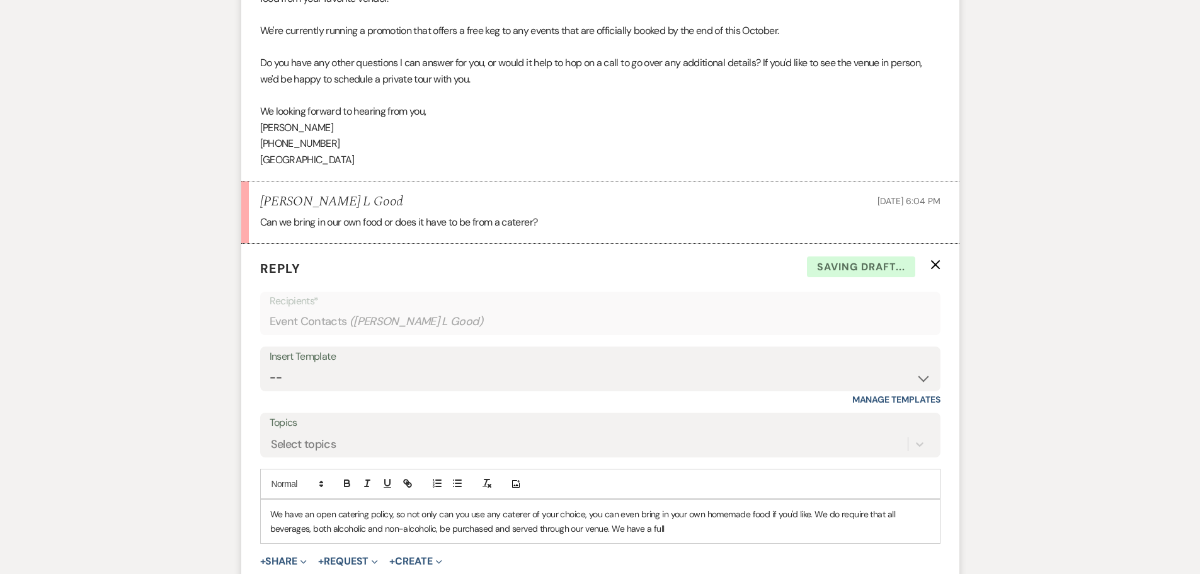
scroll to position [1009, 0]
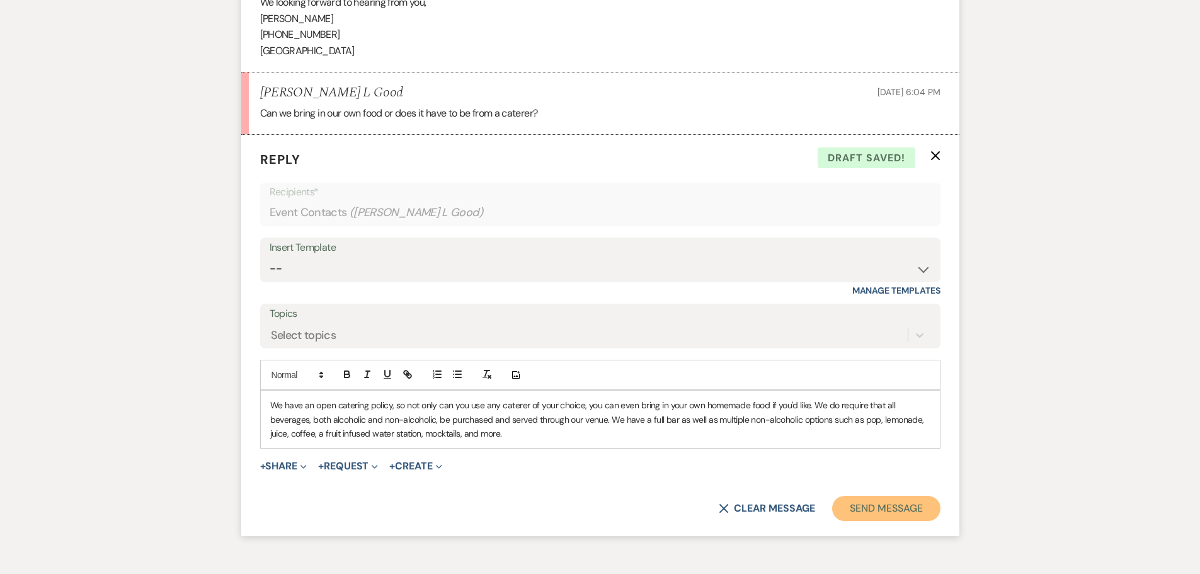
click at [898, 506] on button "Send Message" at bounding box center [886, 508] width 108 height 25
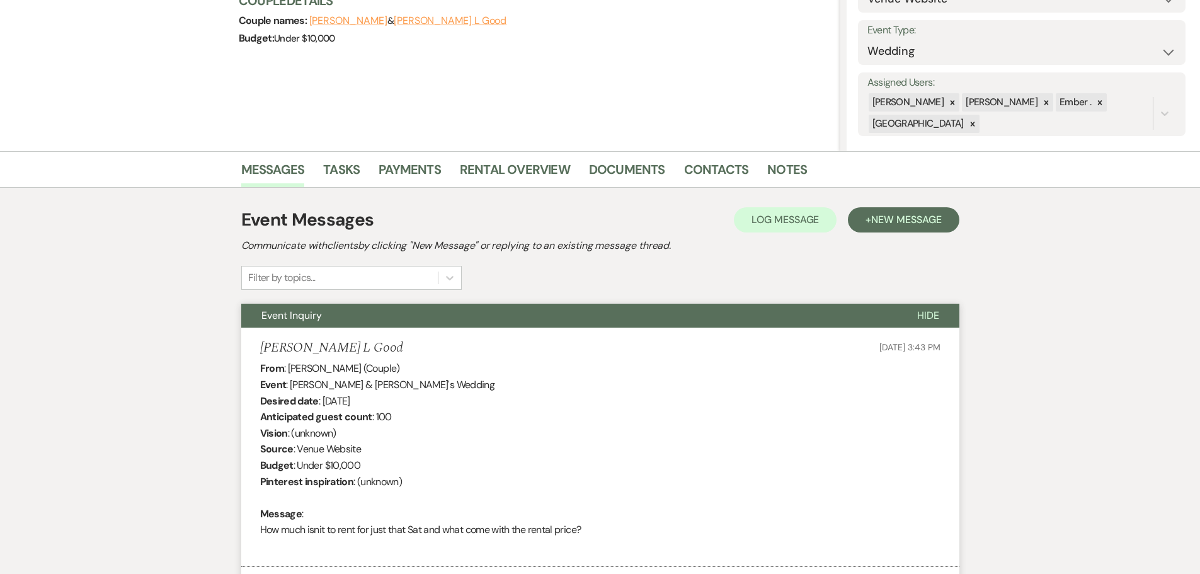
scroll to position [0, 0]
